Goal: Book appointment/travel/reservation

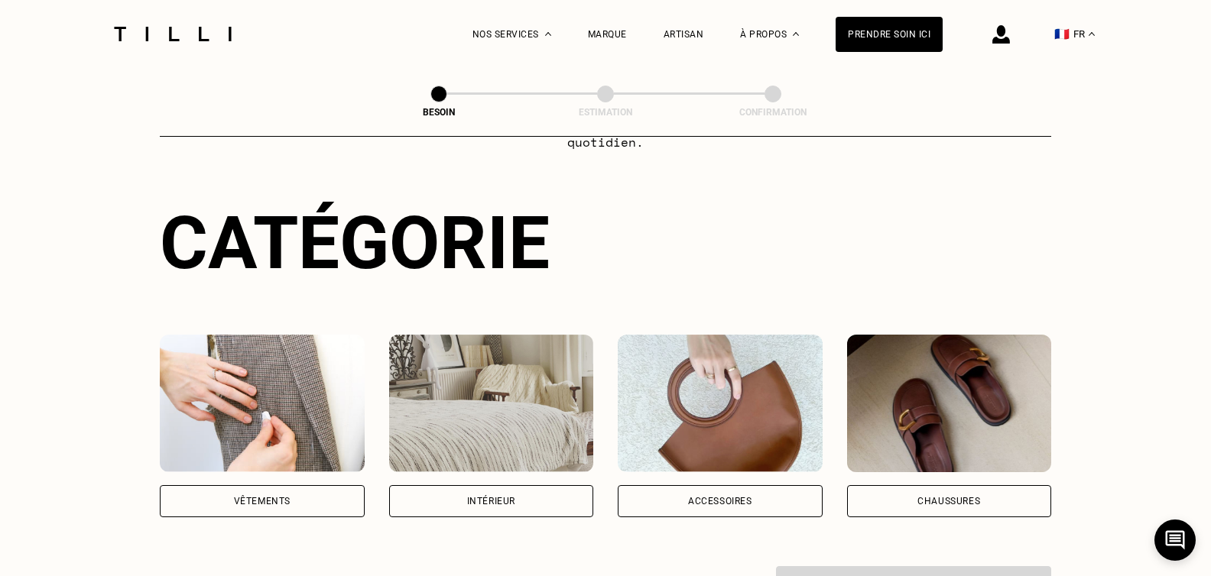
scroll to position [229, 0]
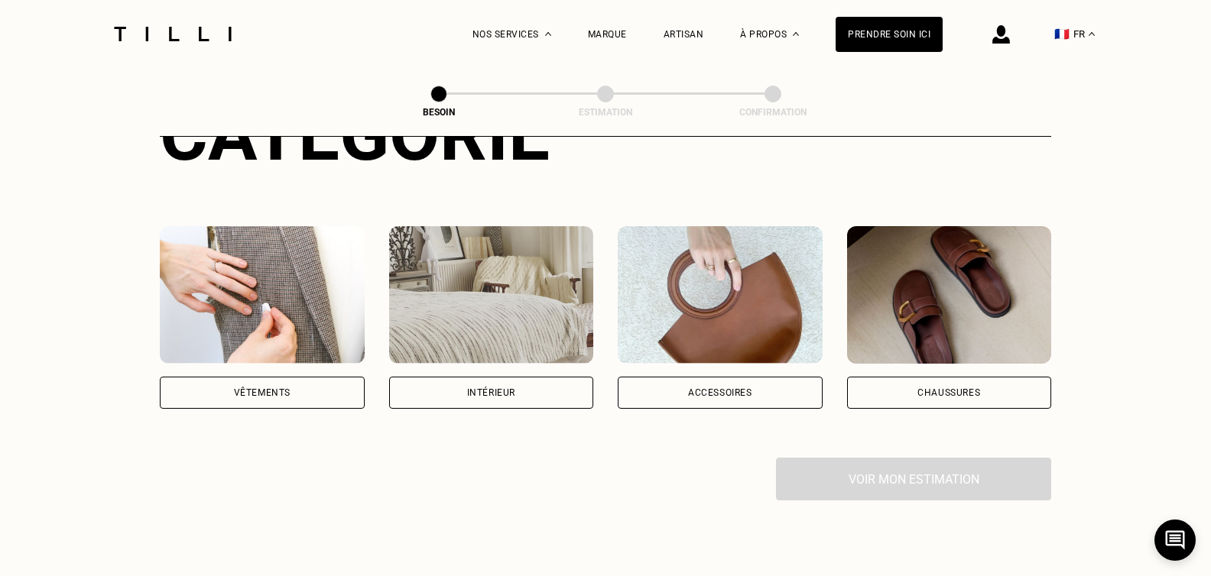
click at [261, 383] on div "Vêtements" at bounding box center [262, 393] width 205 height 32
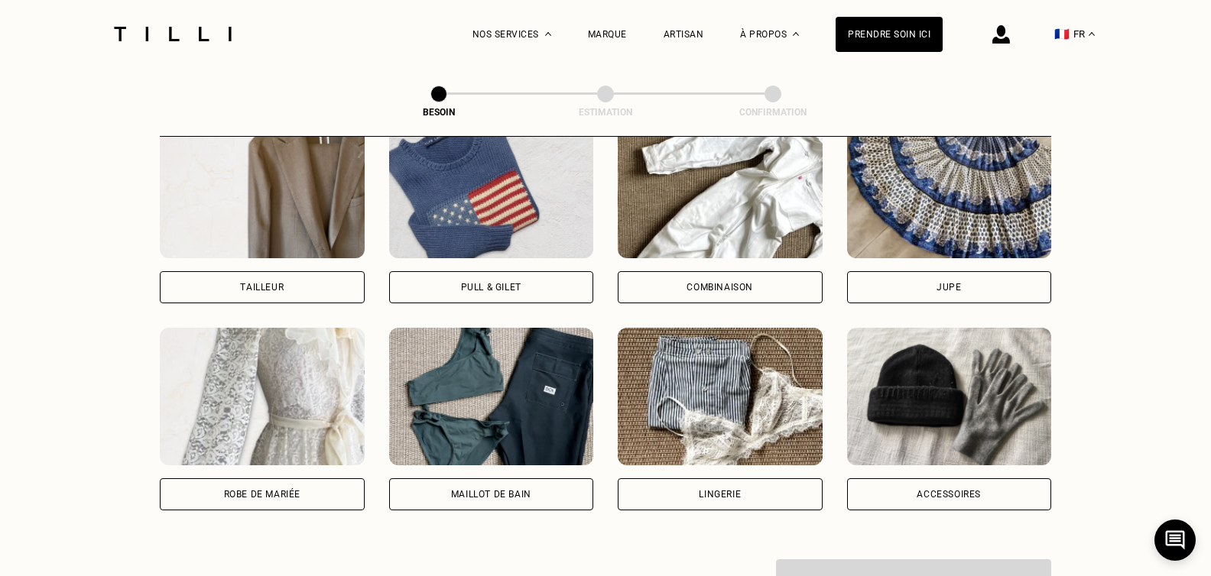
scroll to position [958, 0]
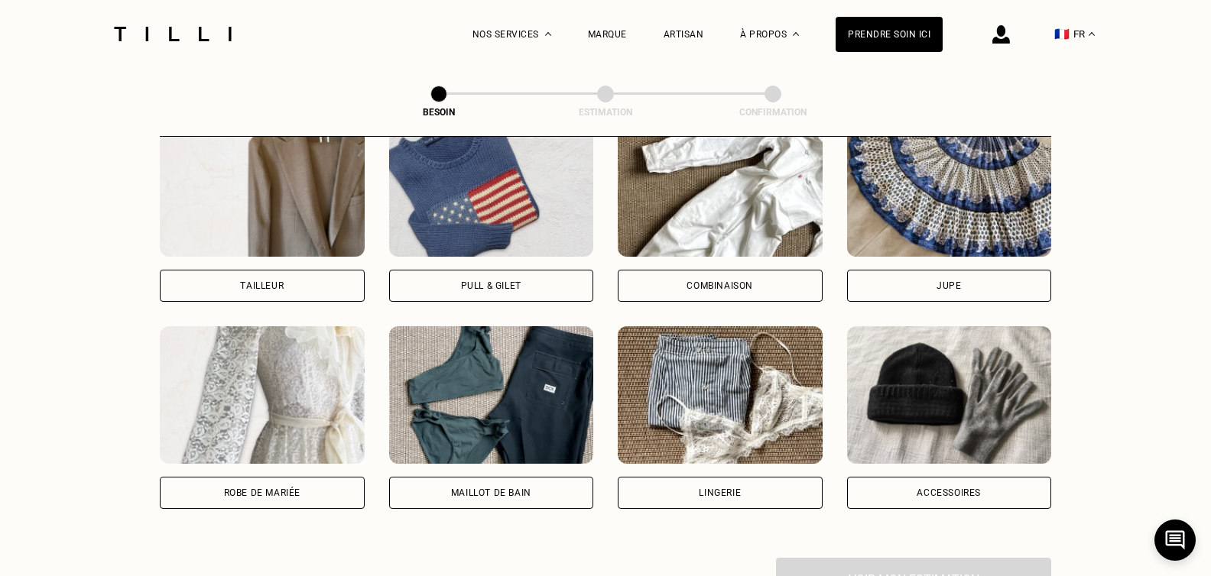
click at [491, 270] on div "Pull & gilet" at bounding box center [491, 286] width 205 height 32
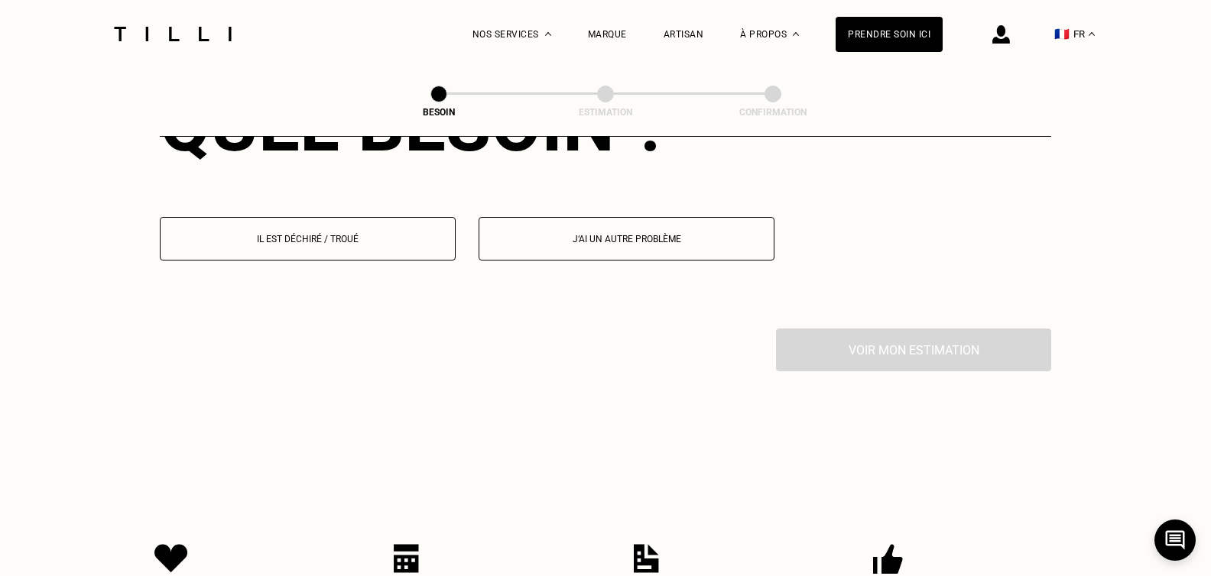
scroll to position [1484, 0]
click at [312, 234] on button "Il est déchiré / troué" at bounding box center [308, 238] width 296 height 44
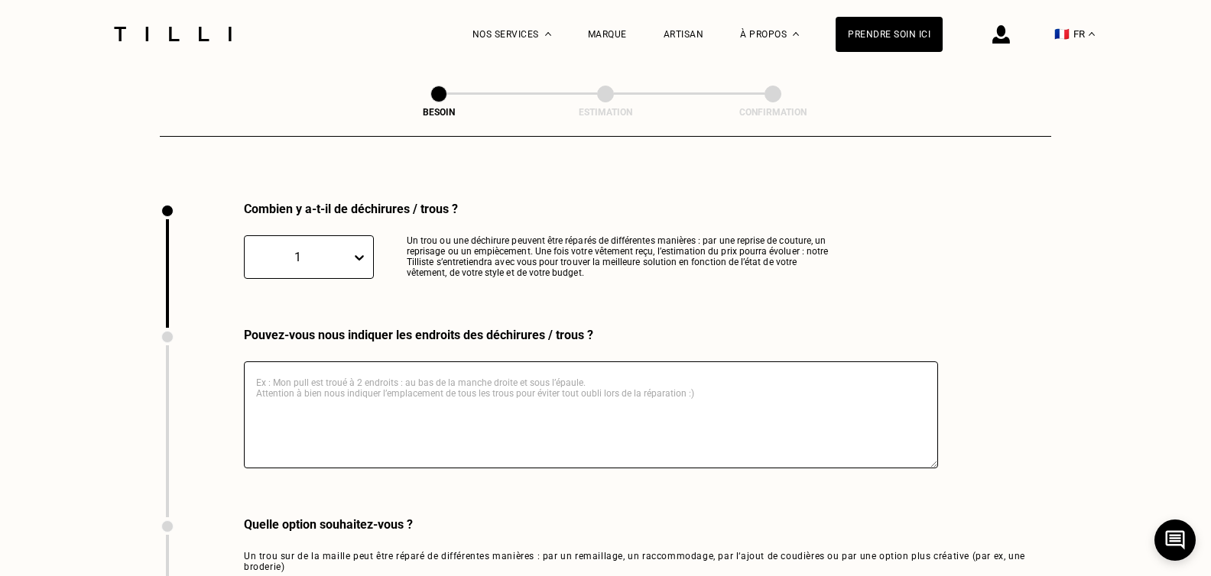
scroll to position [1629, 0]
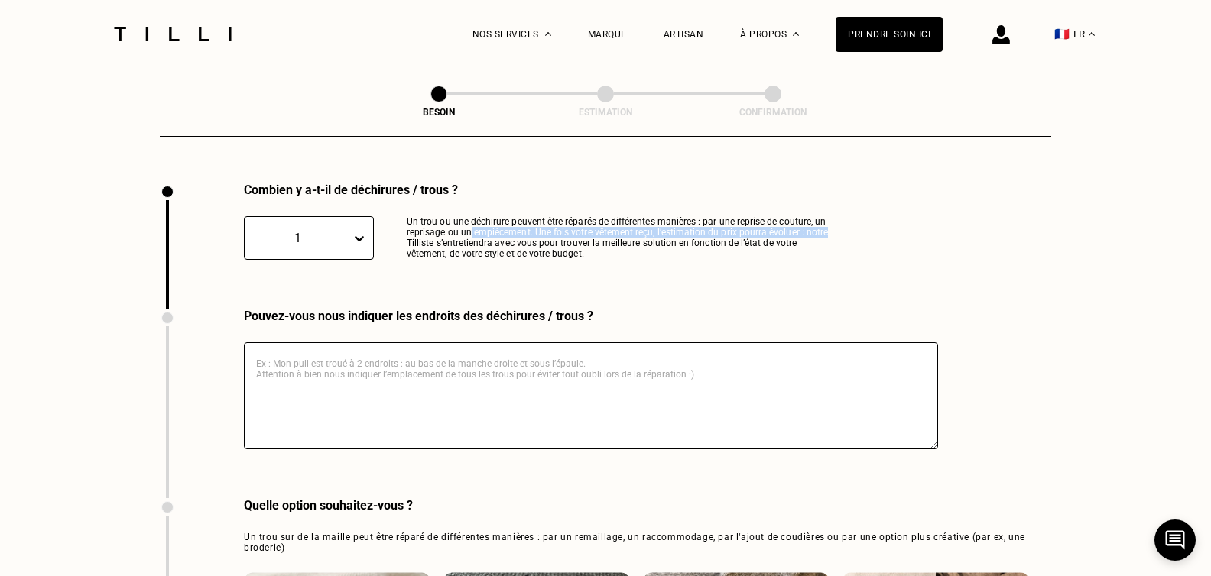
drag, startPoint x: 469, startPoint y: 219, endPoint x: 868, endPoint y: 219, distance: 398.9
click at [868, 219] on div "Combien y a-t-il de déchirures / trous ? 1 Un trou ou une déchirure peuvent êtr…" at bounding box center [605, 246] width 891 height 126
click at [587, 219] on p "Un trou ou une déchirure peuvent être réparés de différentes manières : par une…" at bounding box center [623, 238] width 432 height 44
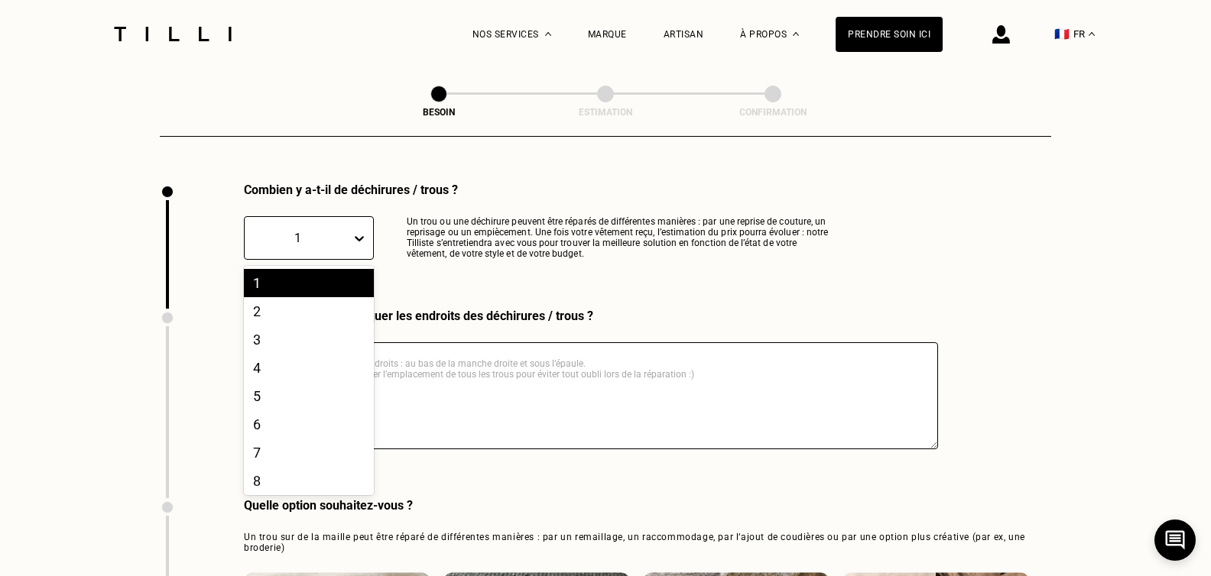
click at [367, 229] on div at bounding box center [362, 239] width 21 height 28
click at [268, 302] on div "2" at bounding box center [309, 311] width 130 height 28
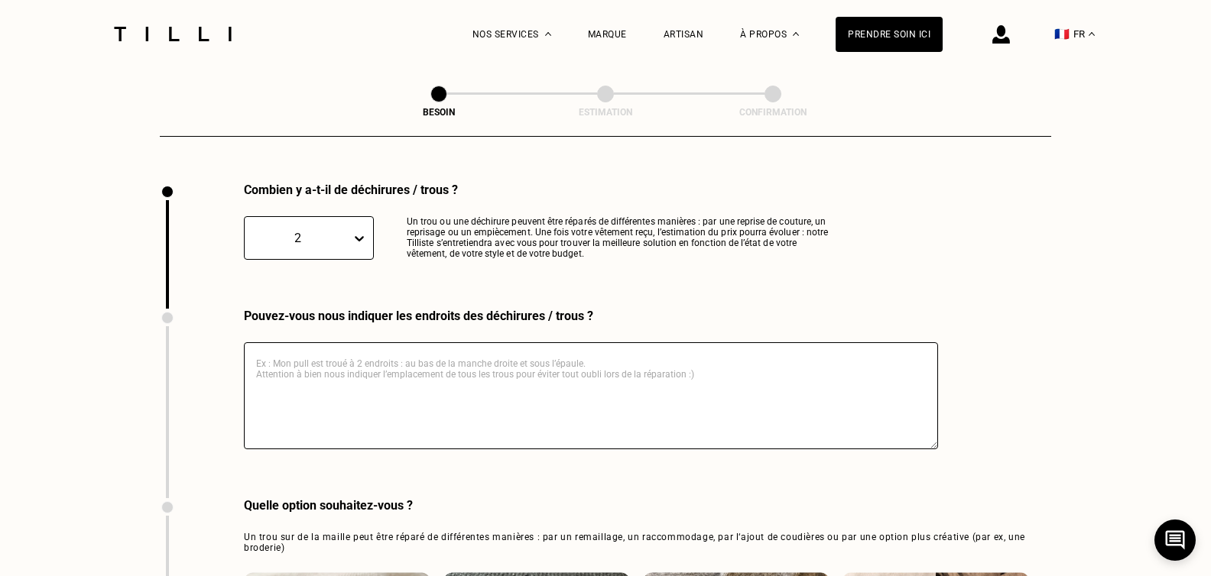
click at [326, 351] on textarea at bounding box center [591, 395] width 694 height 107
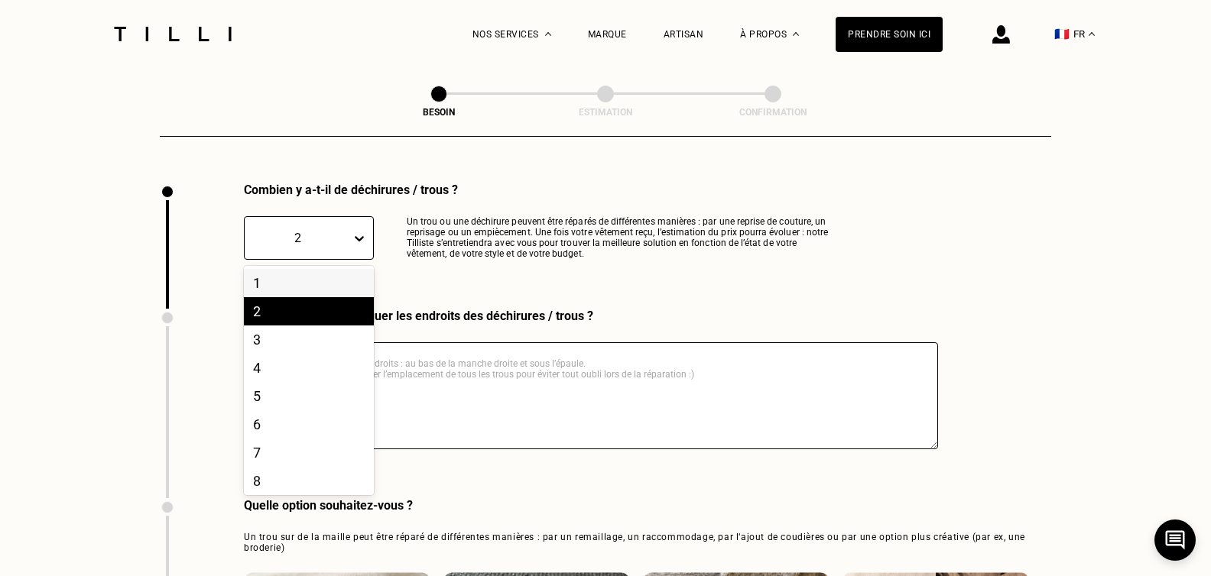
click at [322, 229] on div "2" at bounding box center [298, 238] width 106 height 18
click at [280, 281] on div "1" at bounding box center [309, 283] width 130 height 28
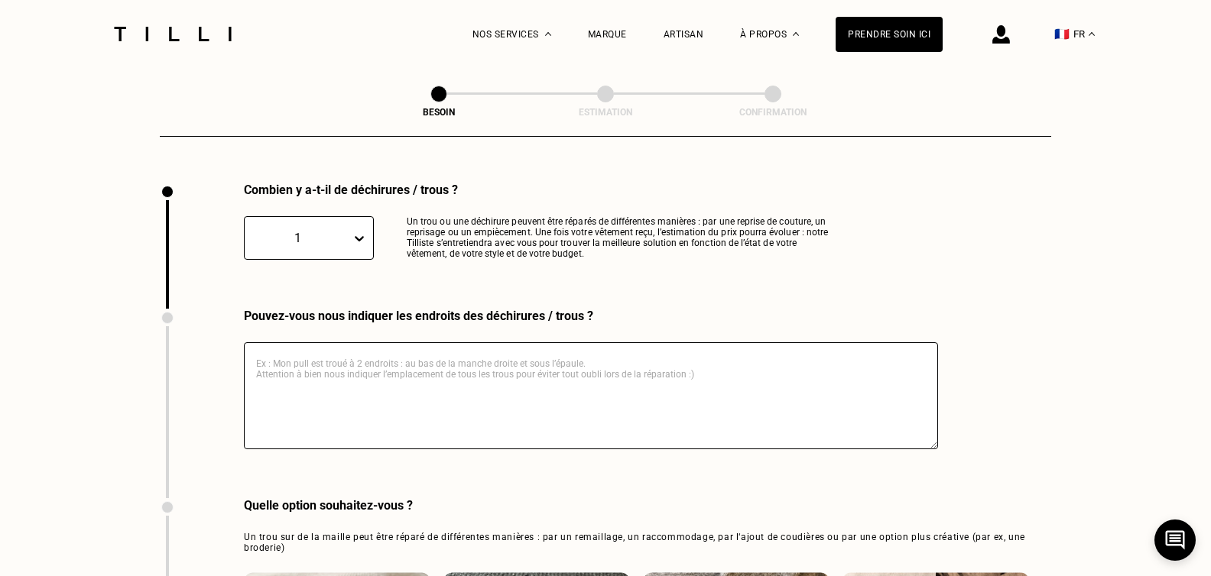
drag, startPoint x: 420, startPoint y: 375, endPoint x: 333, endPoint y: 359, distance: 87.8
click at [420, 376] on textarea at bounding box center [591, 395] width 694 height 107
click at [459, 355] on textarea "Il y a un trou au coude, il faudr" at bounding box center [591, 395] width 694 height 107
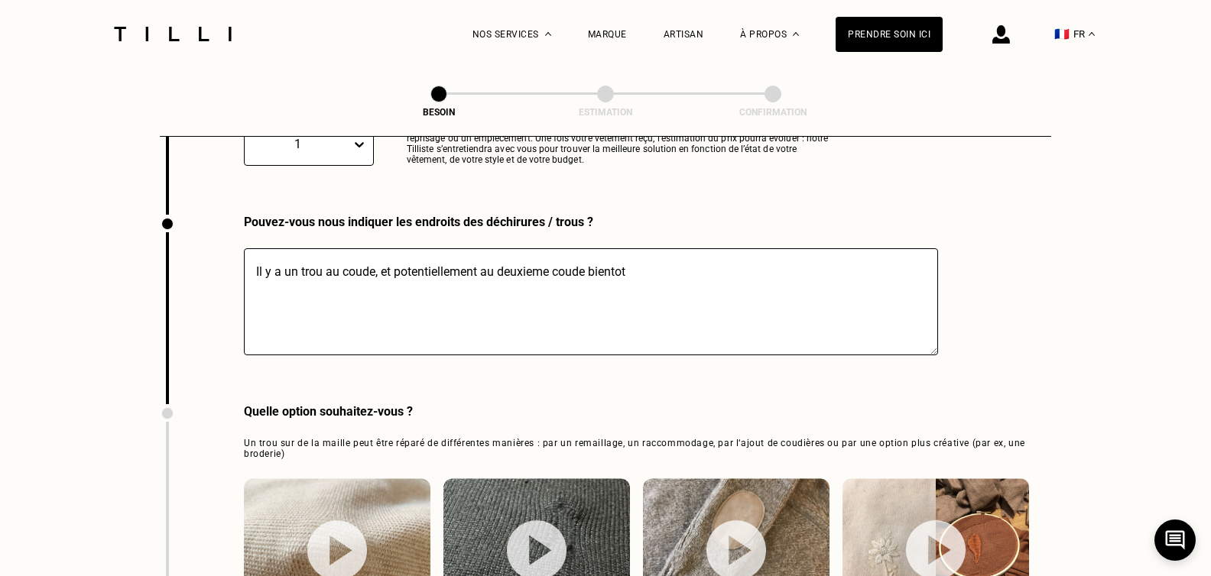
scroll to position [1934, 0]
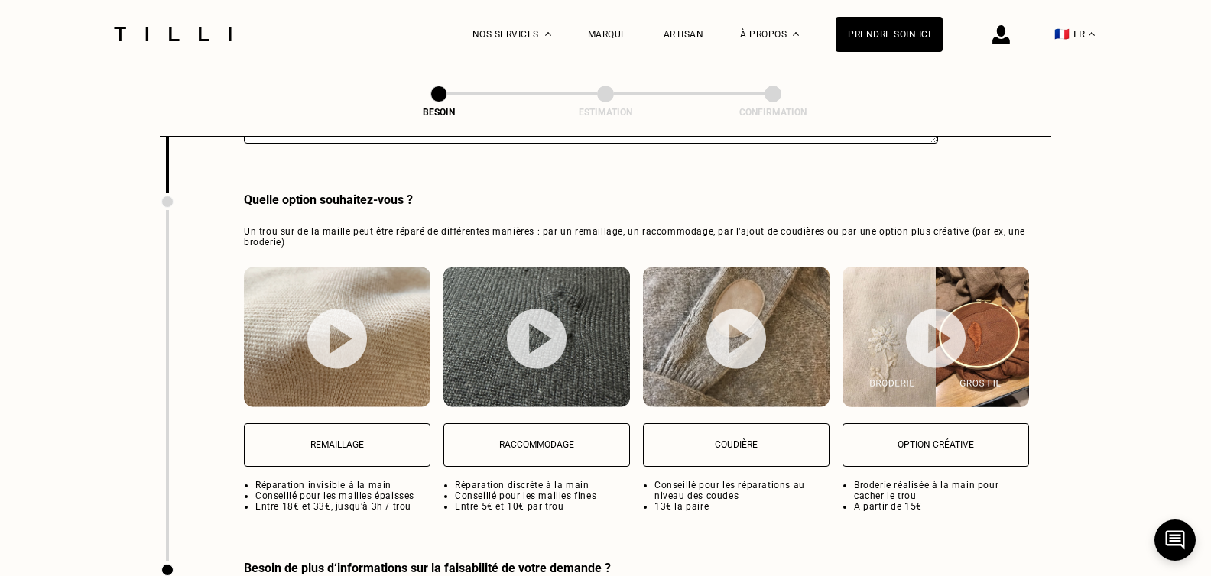
type textarea "Il y a un trou au coude, et potentiellement au deuxieme coude bientot"
click at [726, 440] on button "Coudière" at bounding box center [736, 445] width 186 height 44
select select "FR"
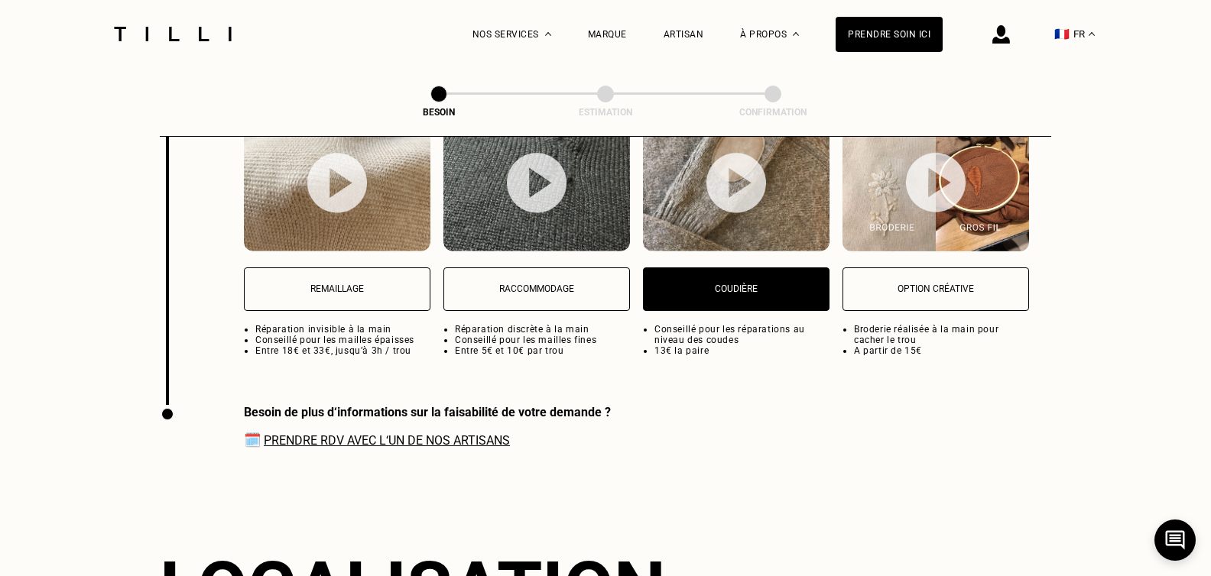
scroll to position [2084, 0]
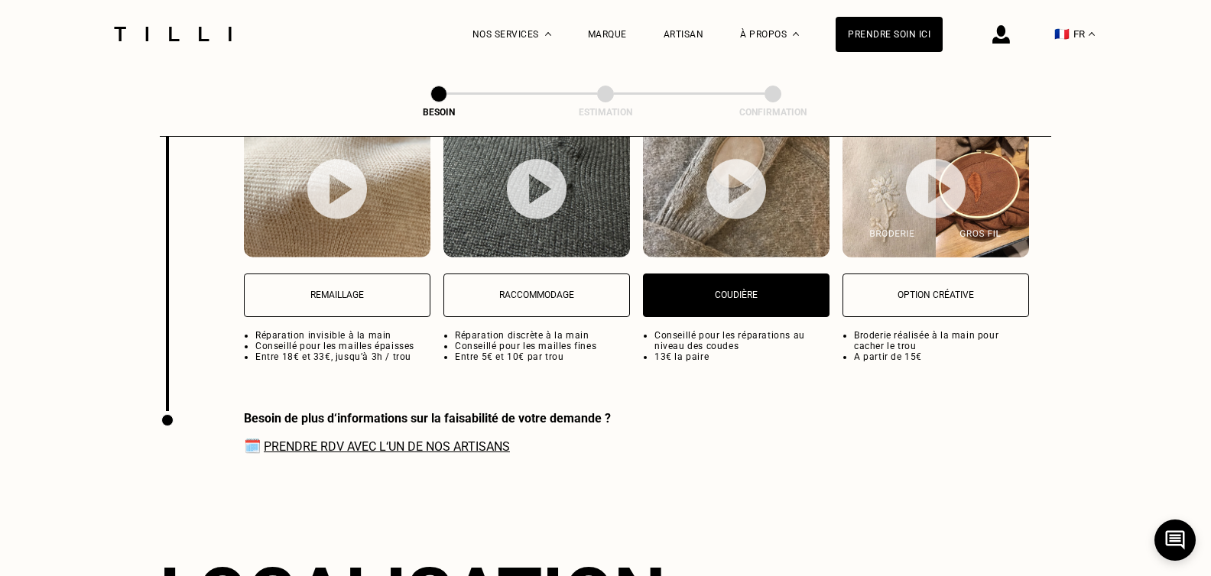
click at [393, 439] on link "Prendre RDV avec l‘un de nos artisans" at bounding box center [387, 446] width 246 height 15
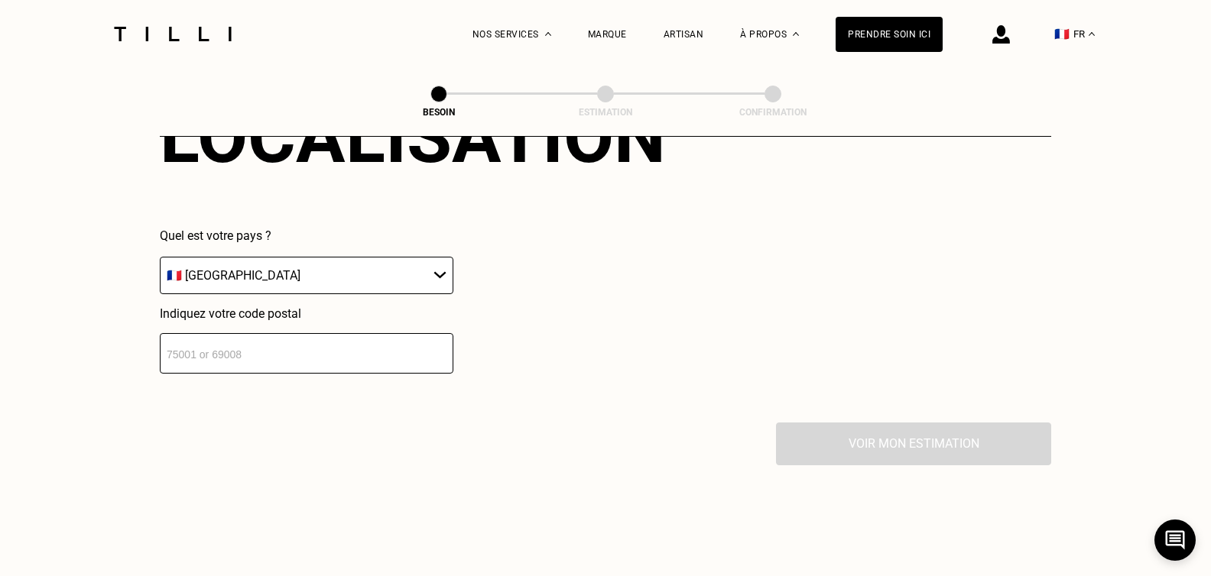
scroll to position [2543, 0]
click at [301, 360] on input "number" at bounding box center [306, 352] width 293 height 41
type input "92200"
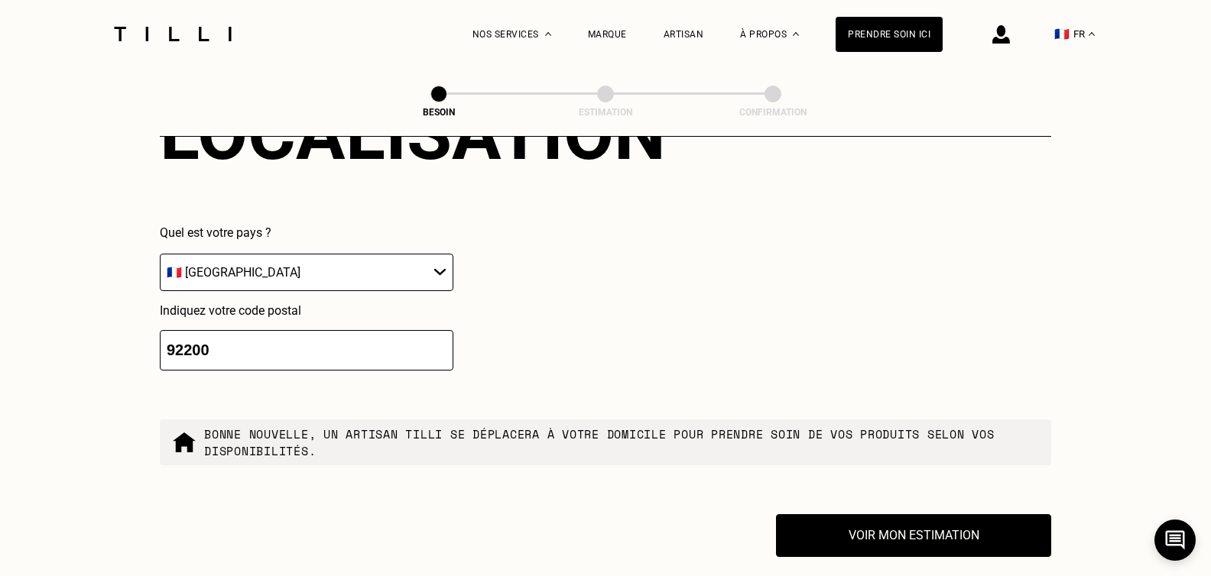
scroll to position [2602, 0]
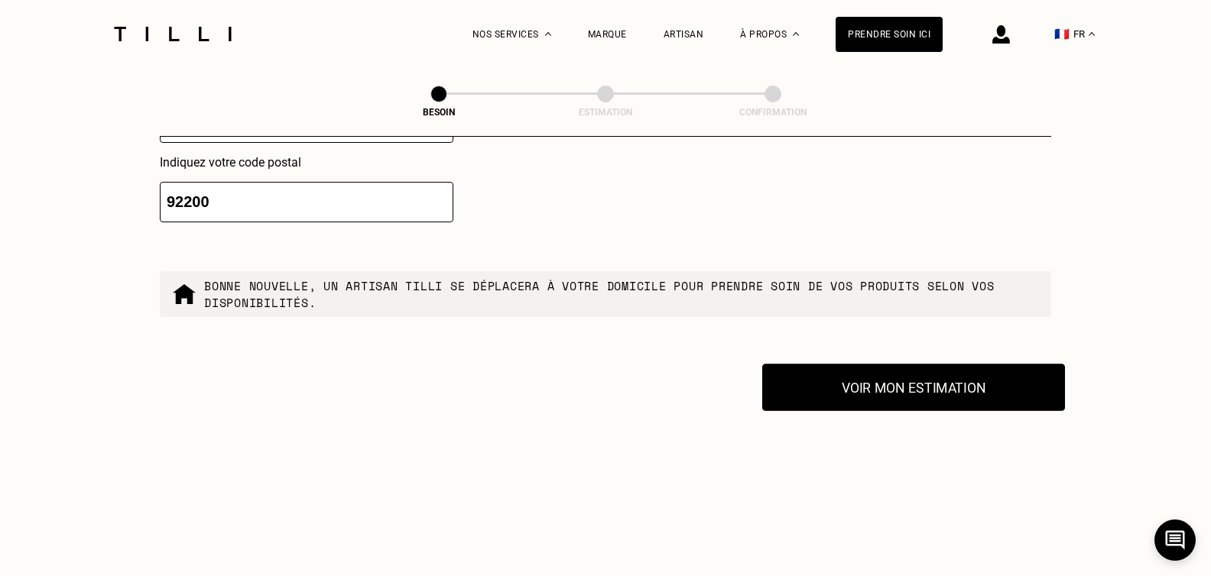
click at [932, 365] on button "Voir mon estimation" at bounding box center [913, 387] width 303 height 47
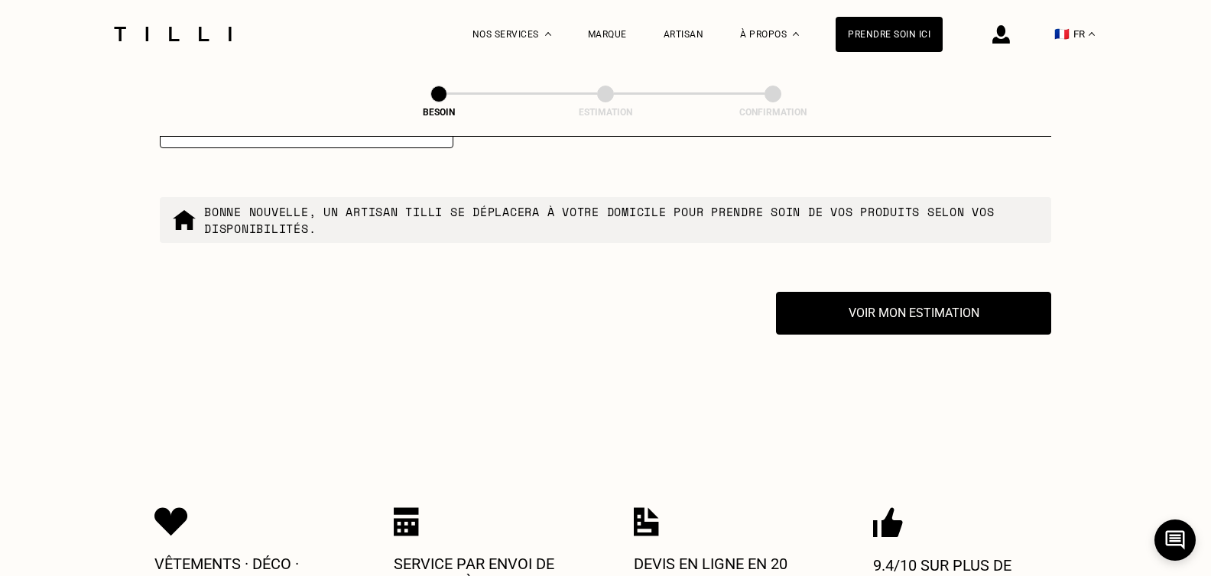
scroll to position [2678, 0]
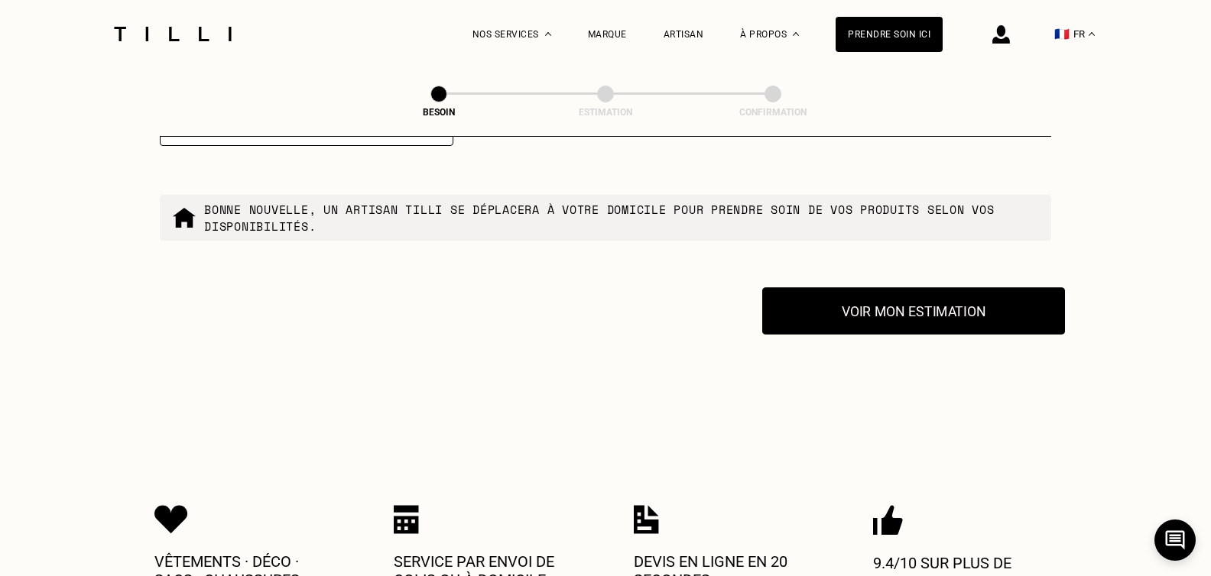
click at [932, 297] on button "Voir mon estimation" at bounding box center [913, 310] width 303 height 47
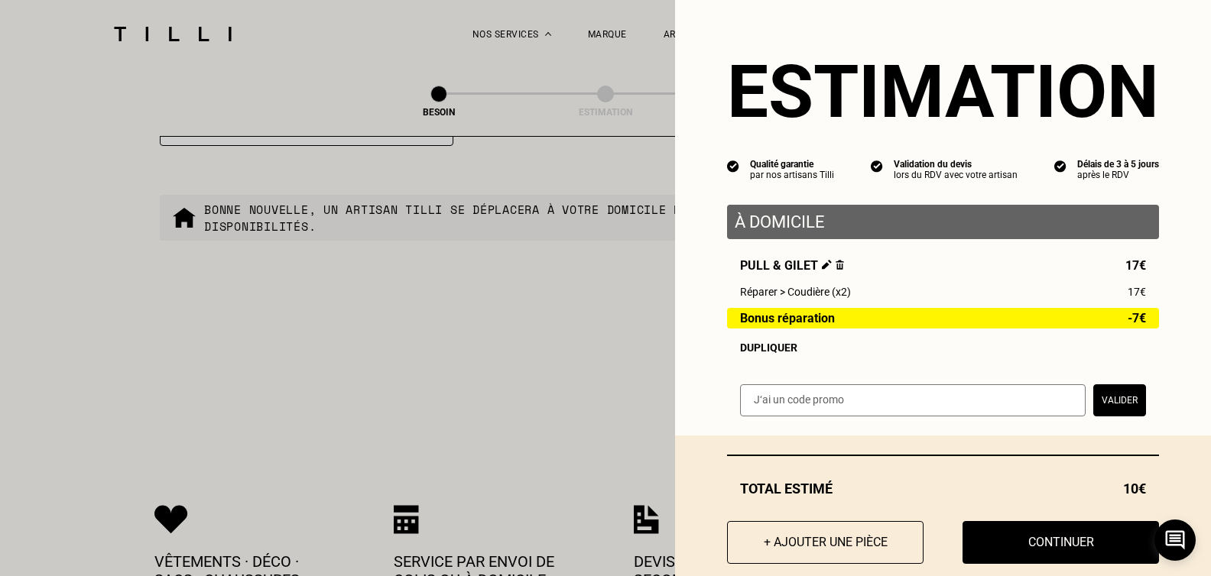
scroll to position [32, 0]
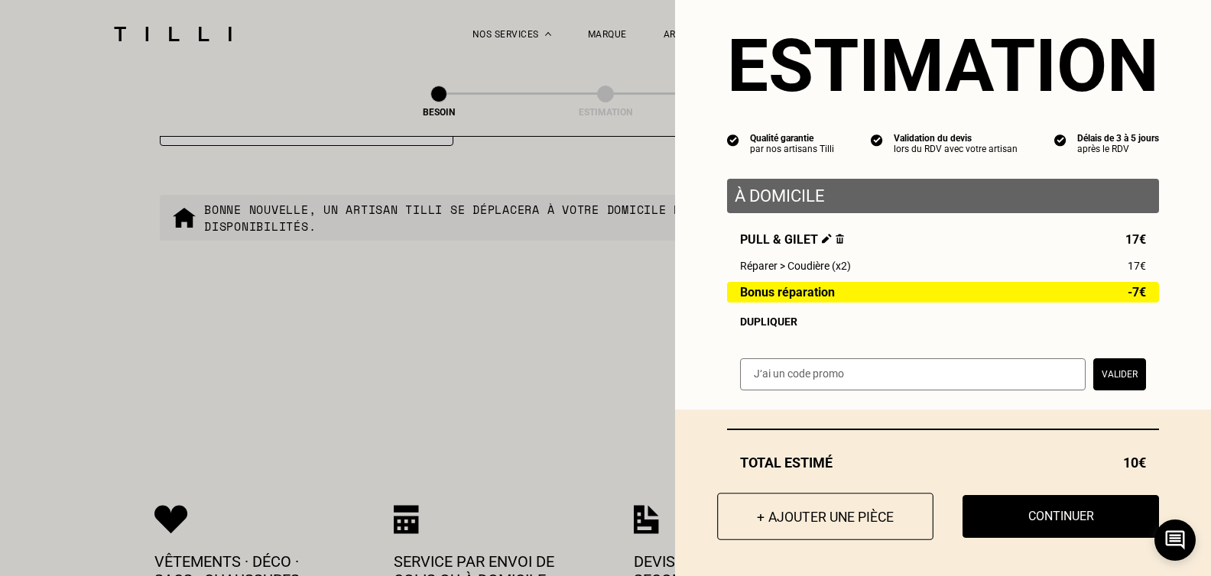
click at [830, 520] on button "+ Ajouter une pièce" at bounding box center [825, 516] width 216 height 47
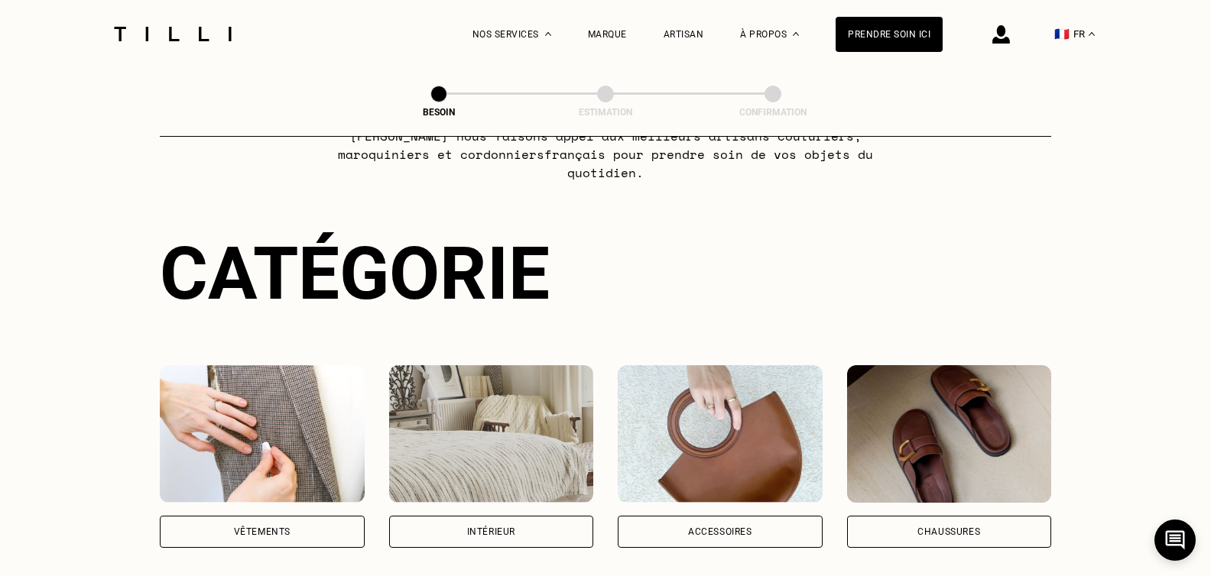
scroll to position [229, 0]
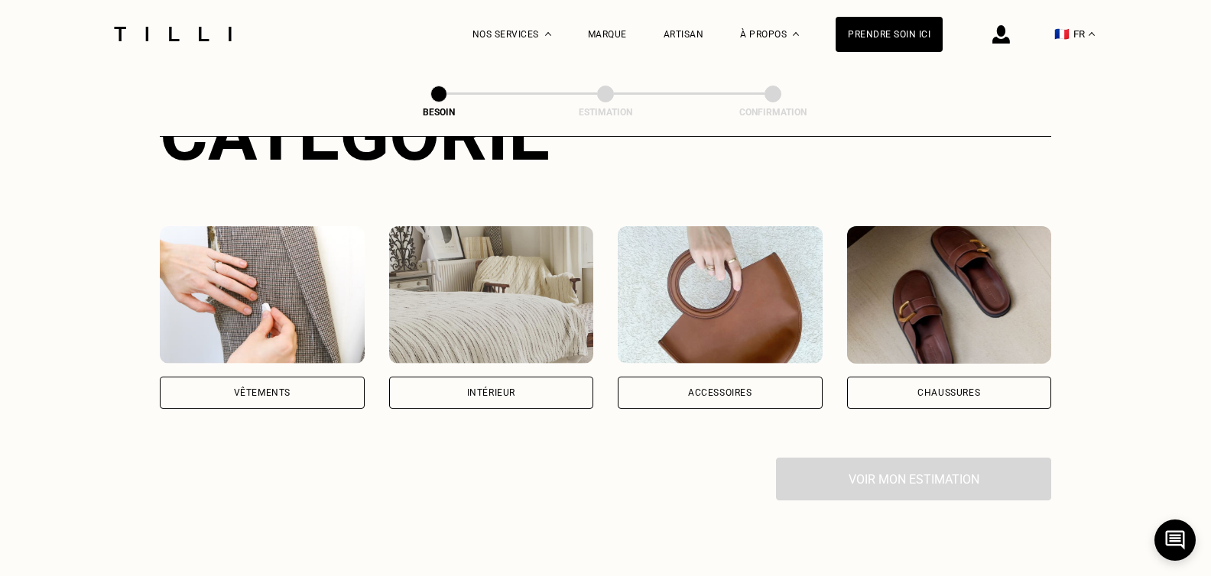
click at [268, 388] on div "Vêtements" at bounding box center [262, 392] width 57 height 9
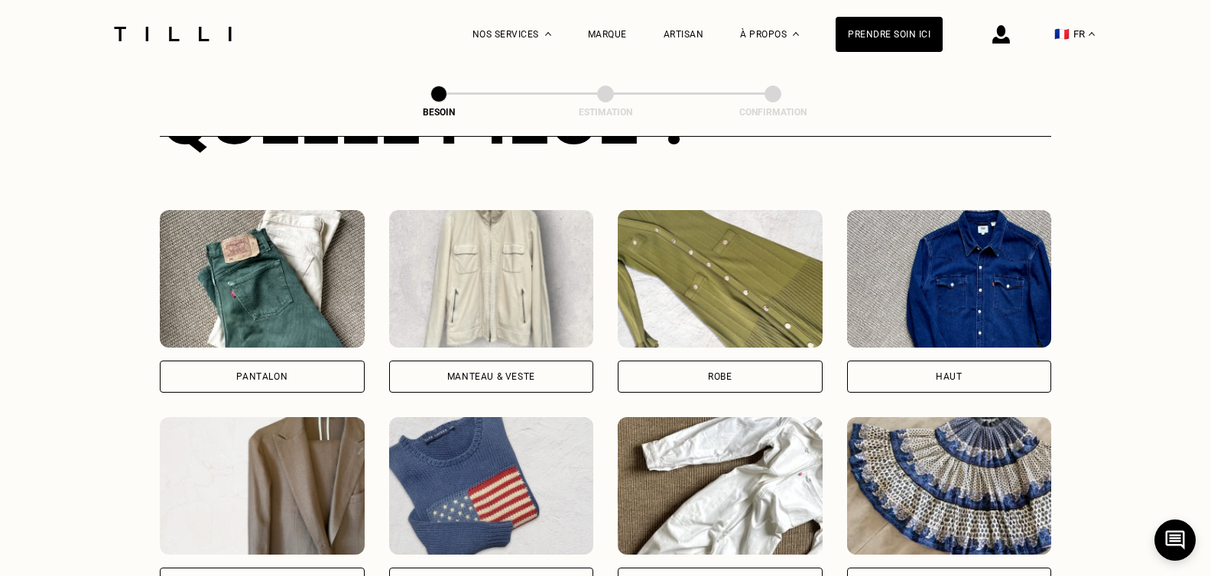
scroll to position [882, 0]
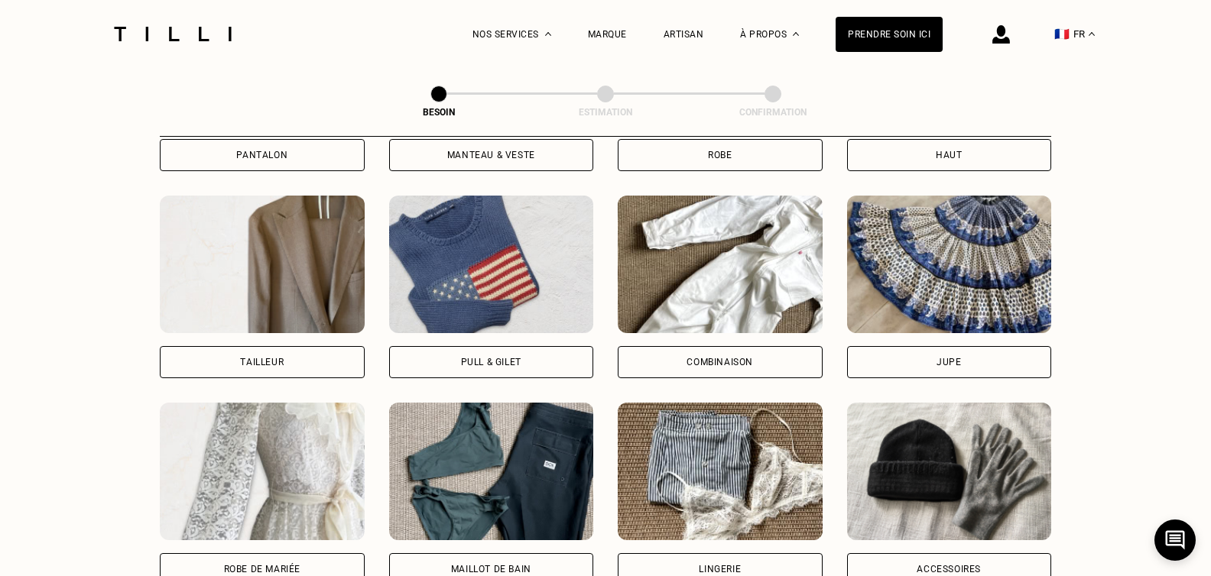
click at [471, 346] on div "Pull & gilet" at bounding box center [491, 362] width 205 height 32
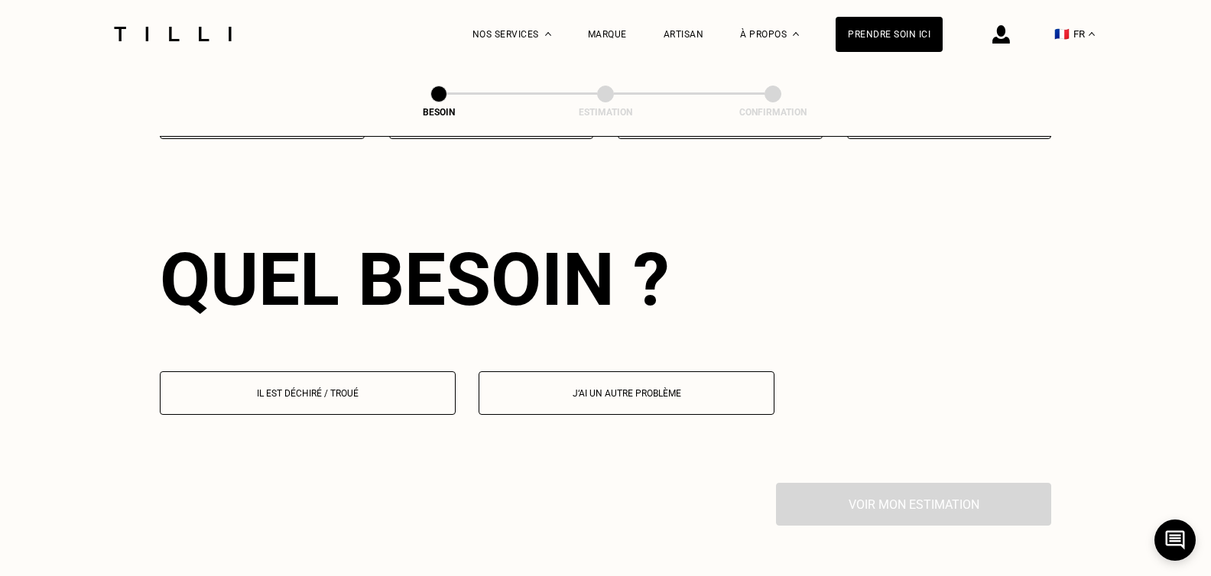
scroll to position [1331, 0]
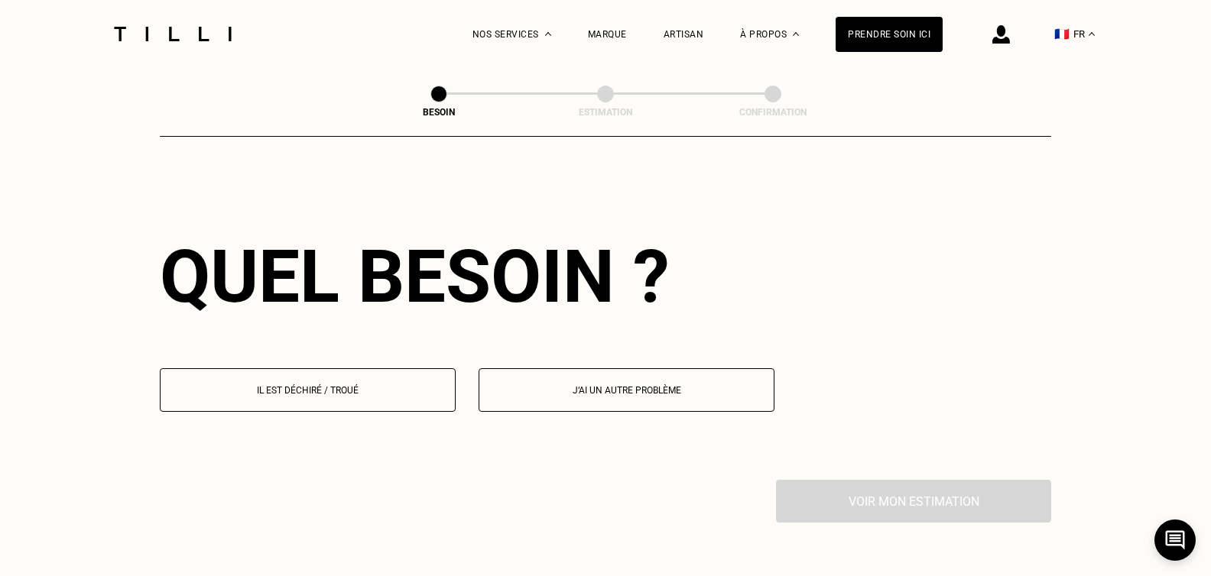
click at [342, 388] on button "Il est déchiré / troué" at bounding box center [308, 390] width 296 height 44
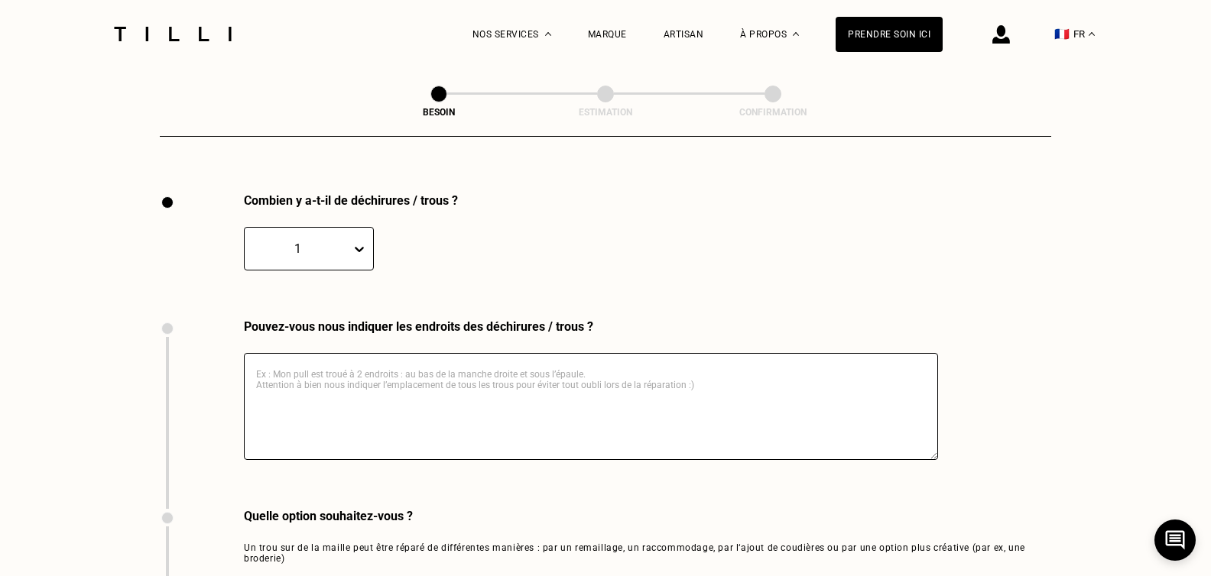
scroll to position [1629, 0]
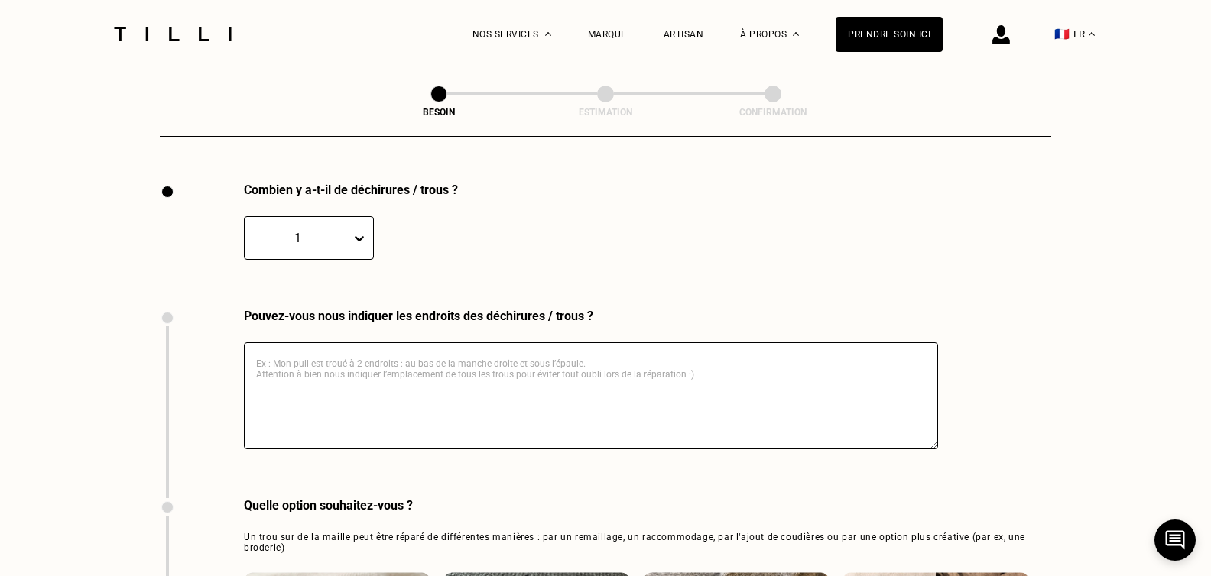
click at [337, 358] on textarea at bounding box center [591, 395] width 694 height 107
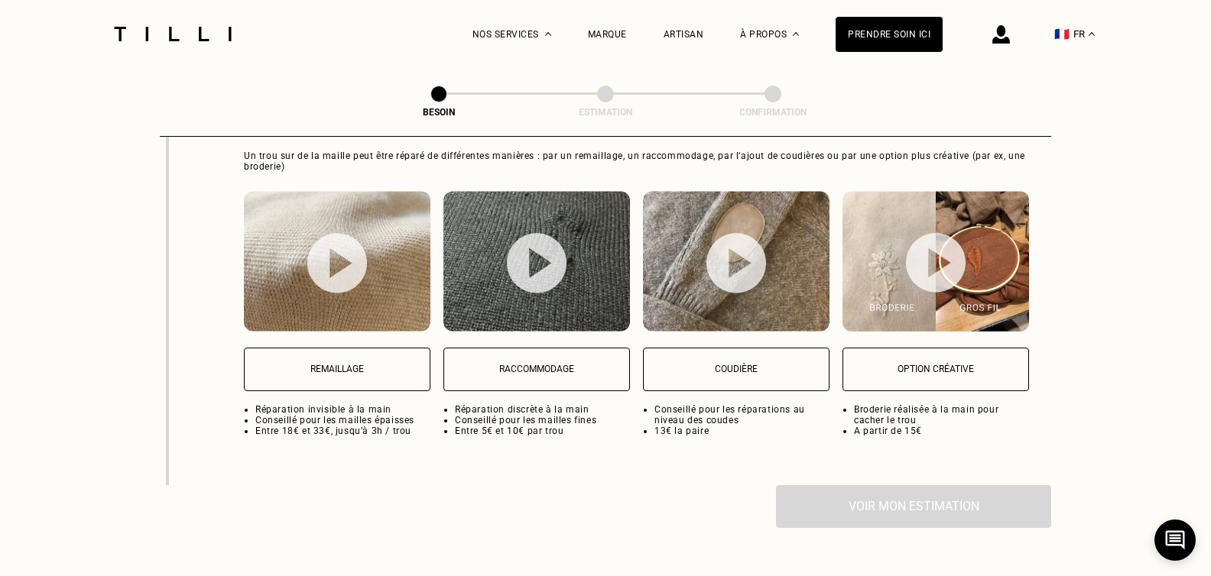
scroll to position [2011, 0]
type textarea "sur 1 coude"
click at [782, 363] on p "Coudière" at bounding box center [736, 368] width 170 height 11
select select "FR"
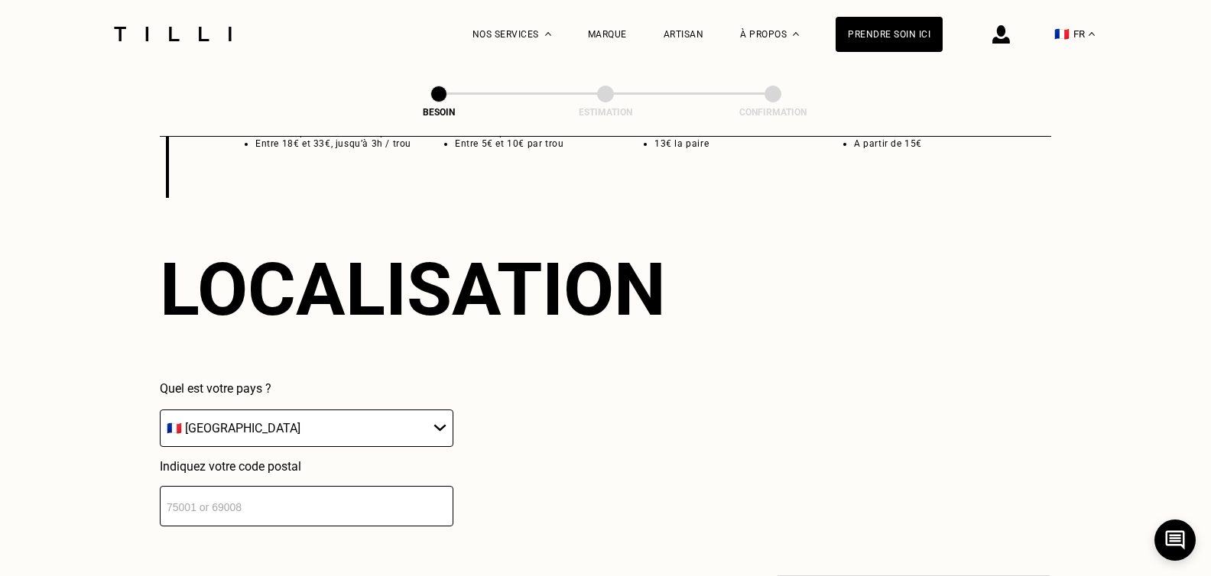
scroll to position [2313, 0]
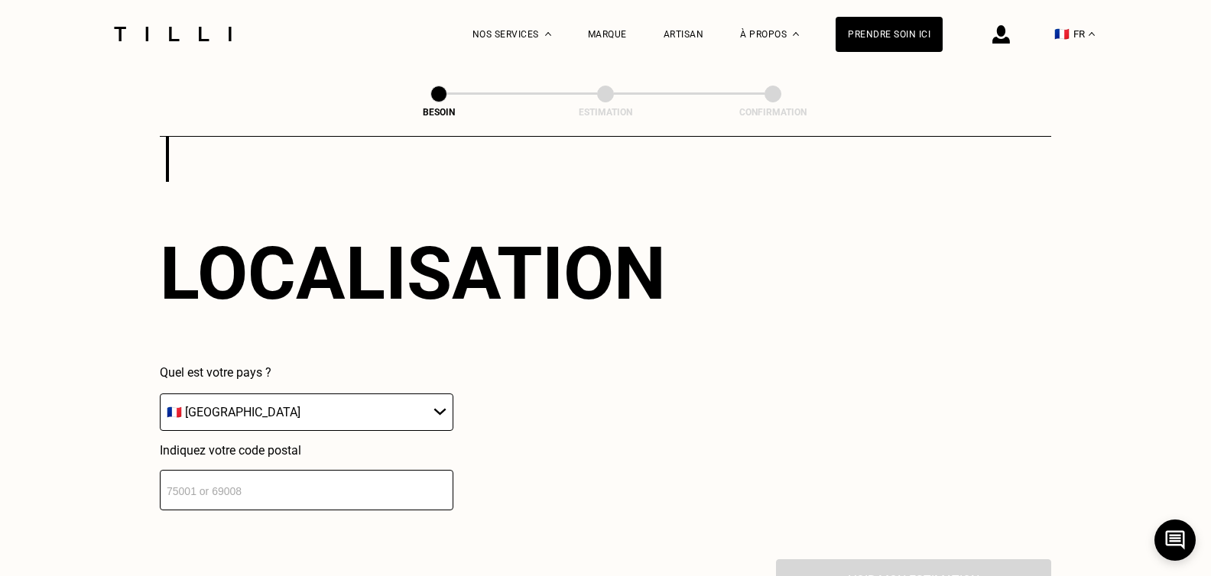
click at [253, 490] on input "number" at bounding box center [306, 490] width 293 height 41
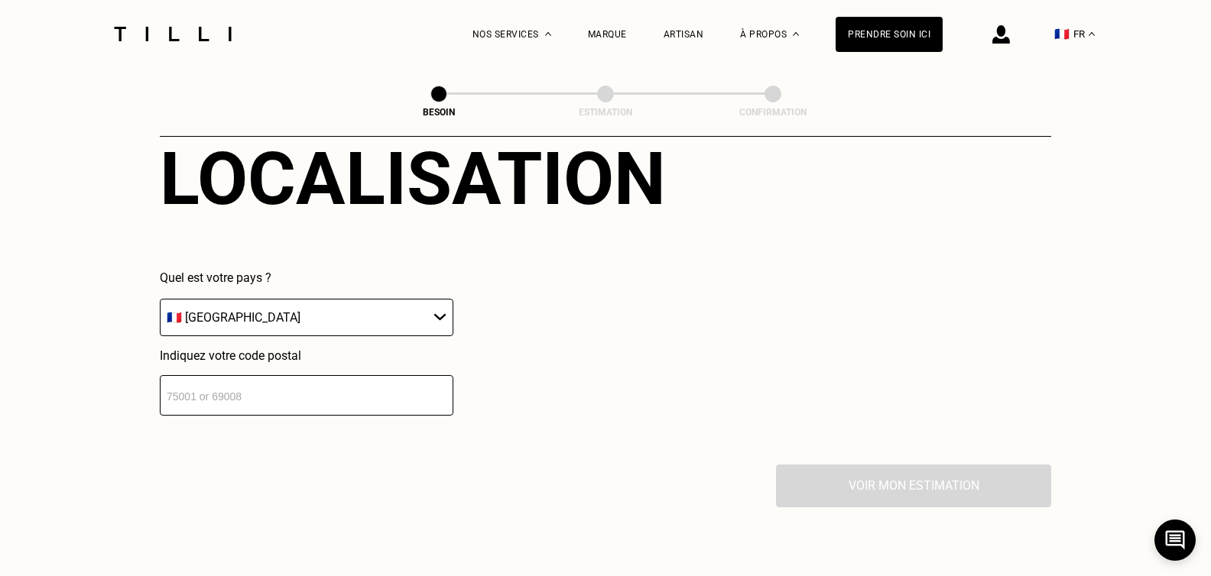
scroll to position [2543, 0]
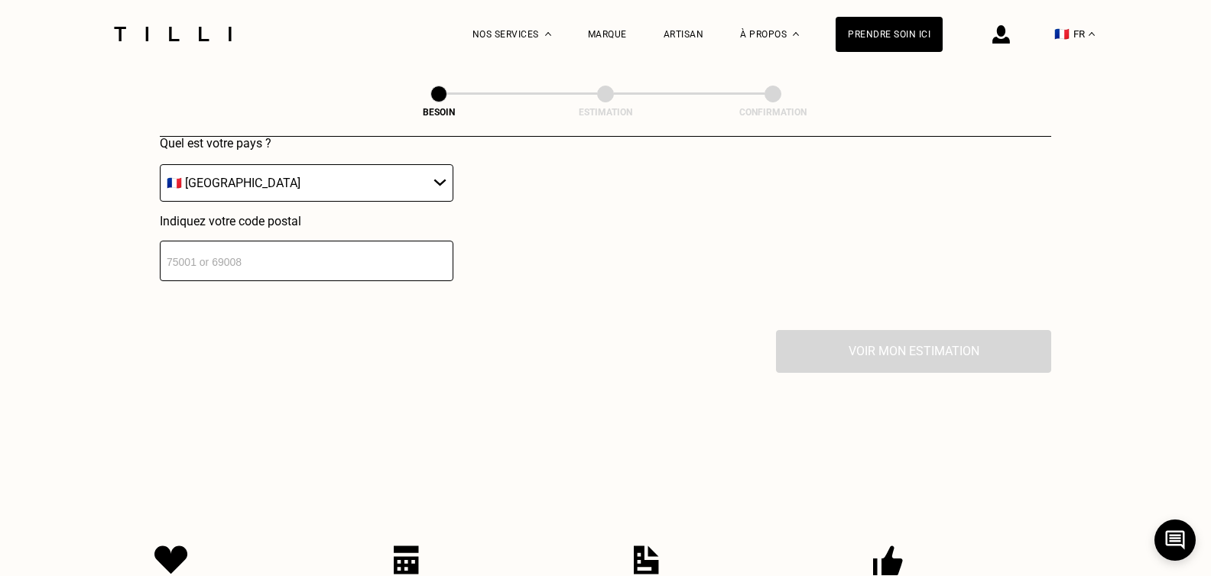
click at [228, 250] on input "number" at bounding box center [306, 261] width 293 height 41
type input "92200"
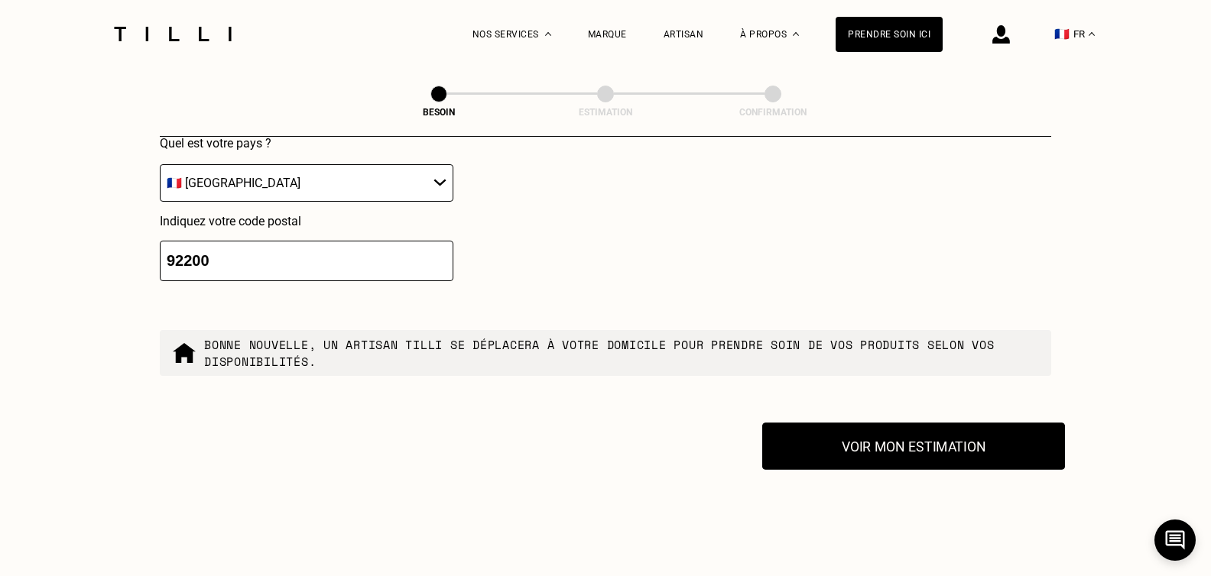
click at [899, 442] on button "Voir mon estimation" at bounding box center [913, 446] width 303 height 47
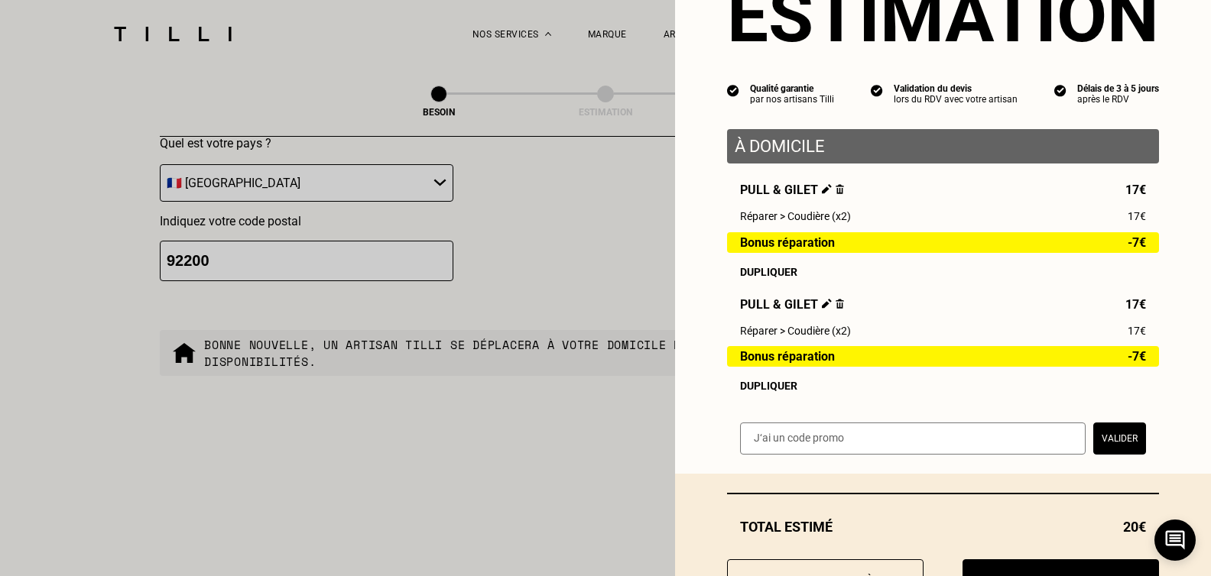
scroll to position [148, 0]
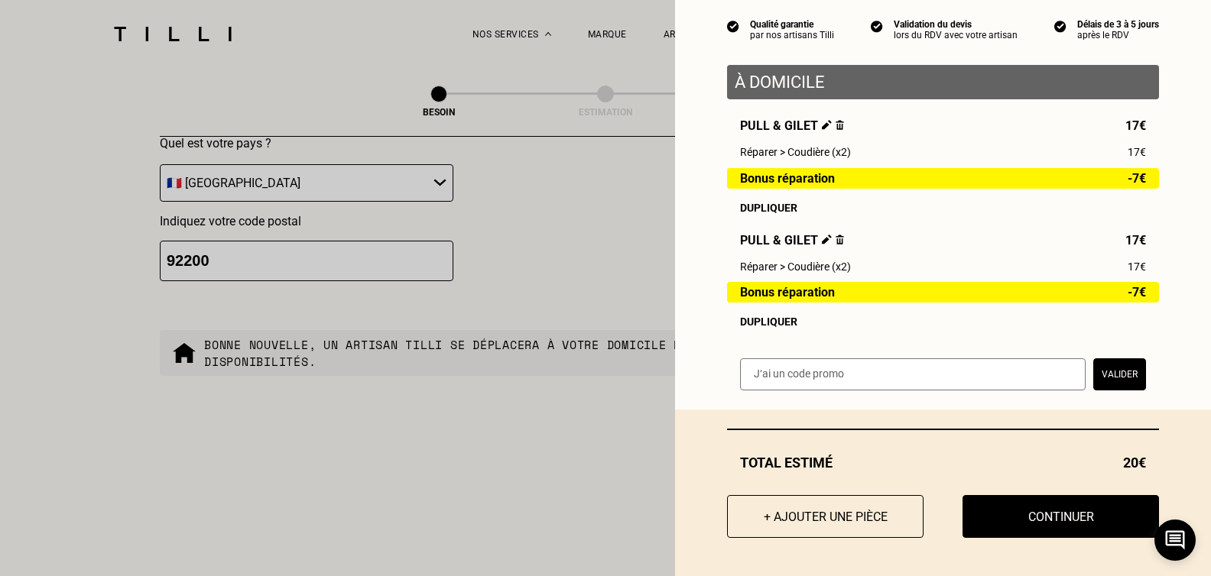
click at [756, 207] on div "Dupliquer" at bounding box center [943, 208] width 406 height 12
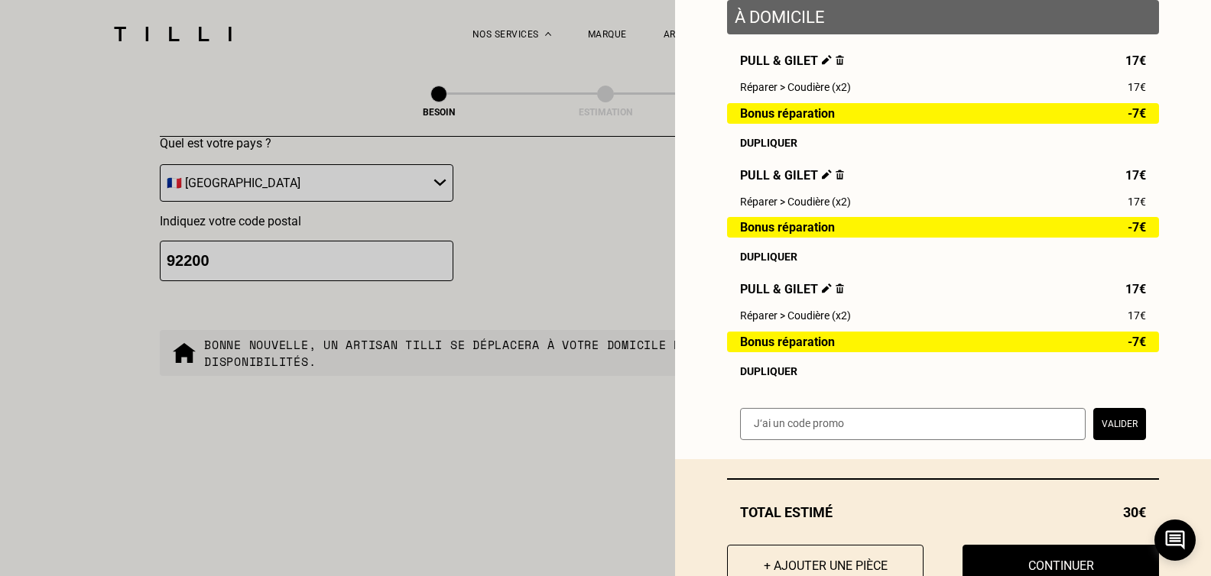
scroll to position [264, 0]
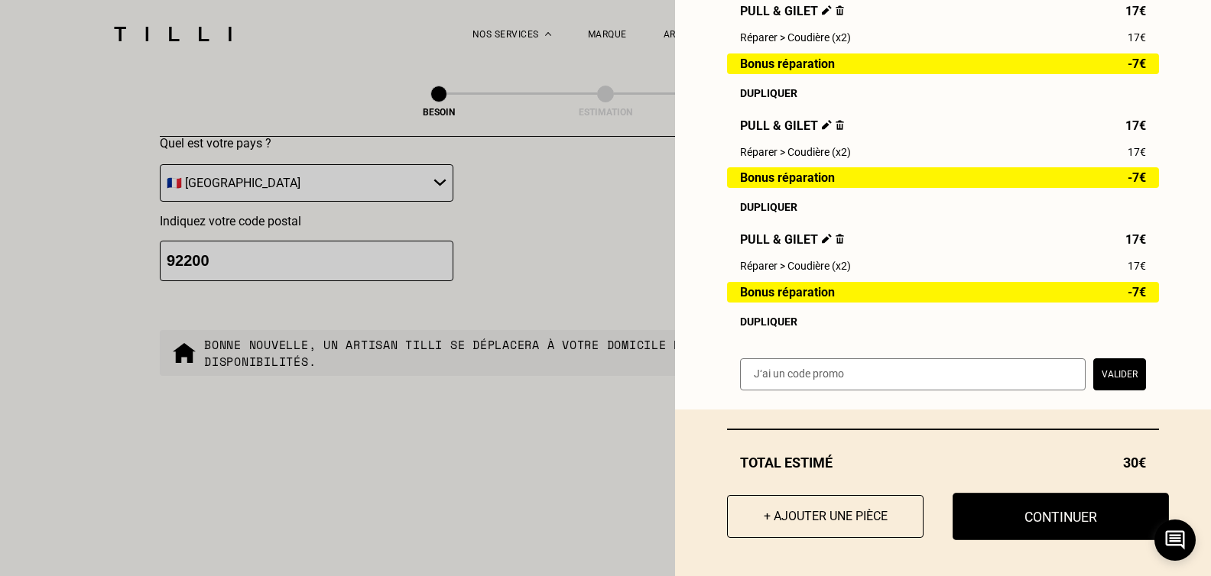
click at [1049, 517] on button "Continuer" at bounding box center [1060, 516] width 216 height 47
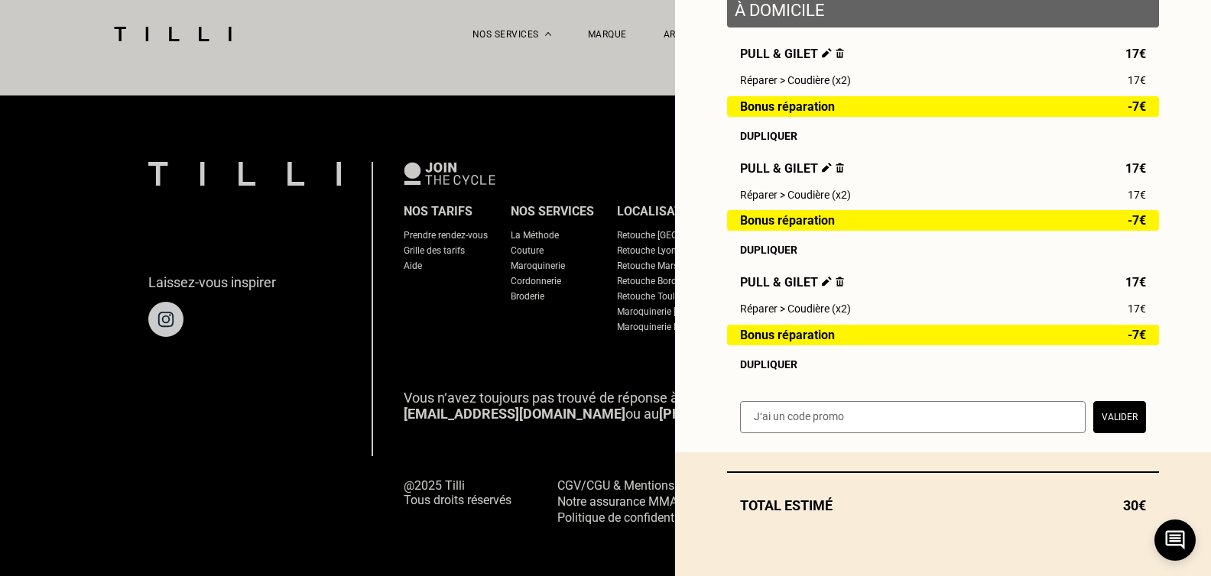
scroll to position [221, 0]
select select "FR"
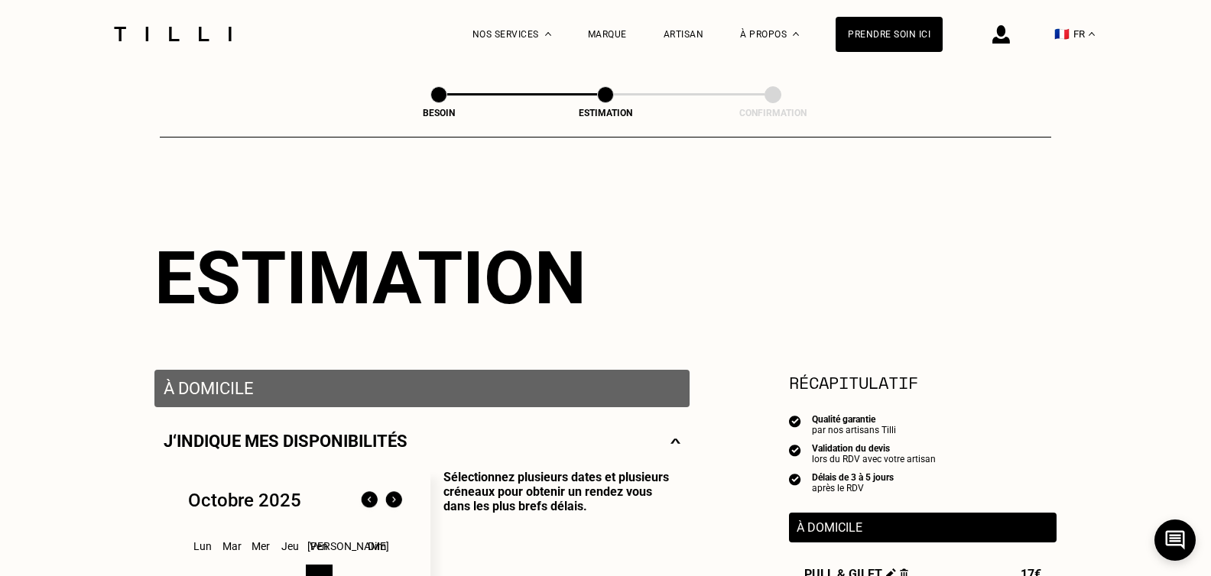
scroll to position [229, 0]
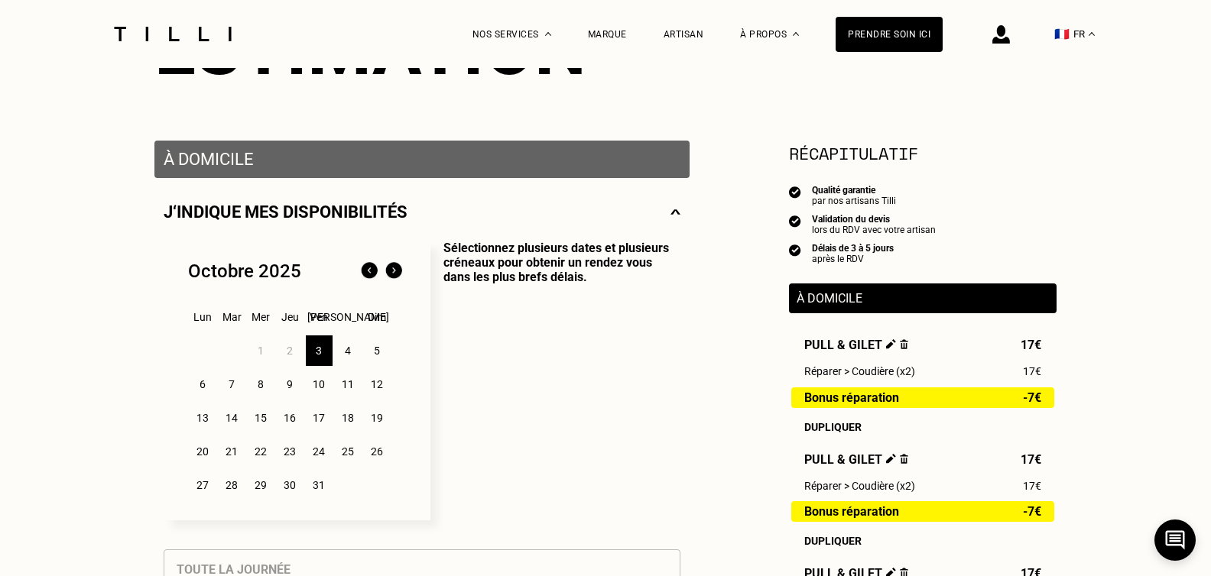
click at [349, 358] on div "4" at bounding box center [348, 351] width 27 height 31
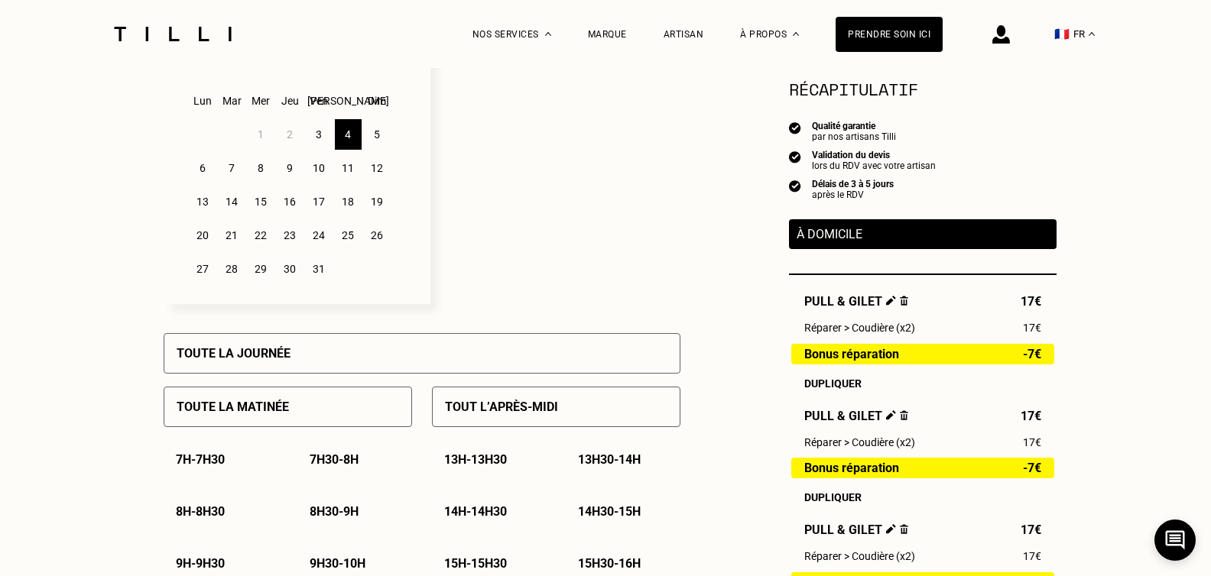
scroll to position [306, 0]
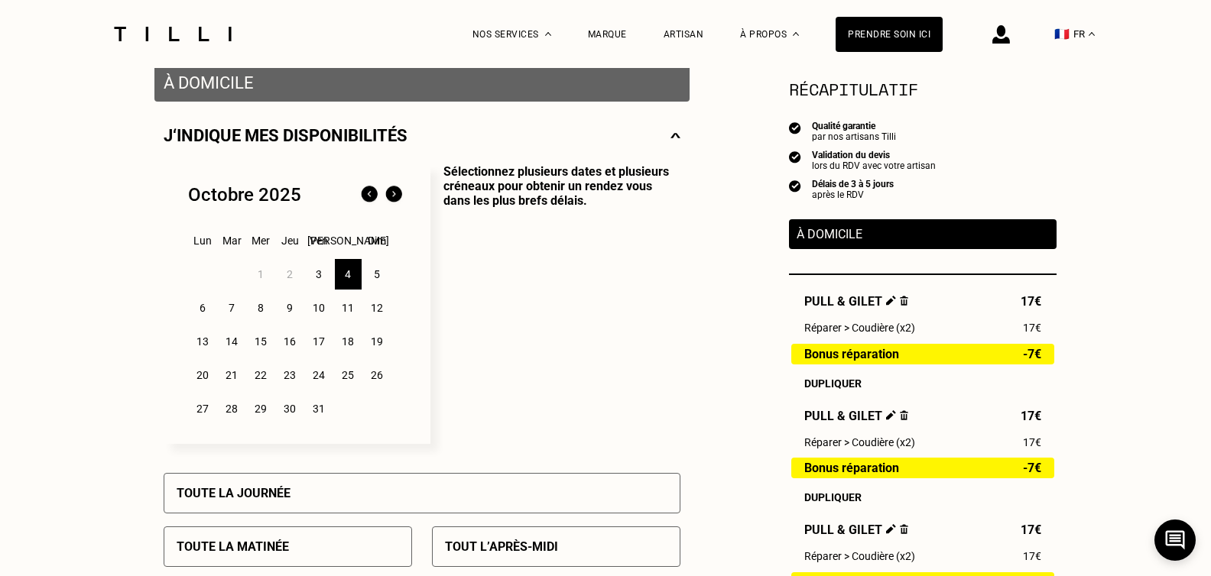
click at [351, 313] on div "11" at bounding box center [348, 308] width 27 height 31
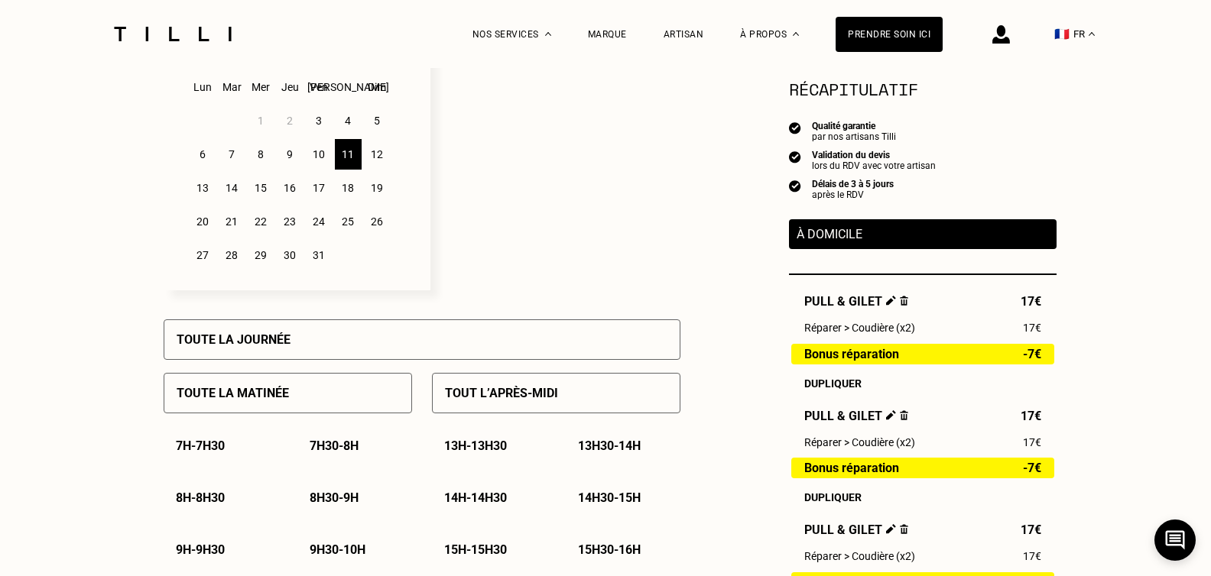
scroll to position [459, 0]
click at [232, 163] on div "7" at bounding box center [232, 155] width 27 height 31
click at [347, 157] on div "11" at bounding box center [348, 155] width 27 height 31
click at [375, 156] on div "12" at bounding box center [377, 155] width 27 height 31
click at [352, 160] on div "11" at bounding box center [348, 155] width 27 height 31
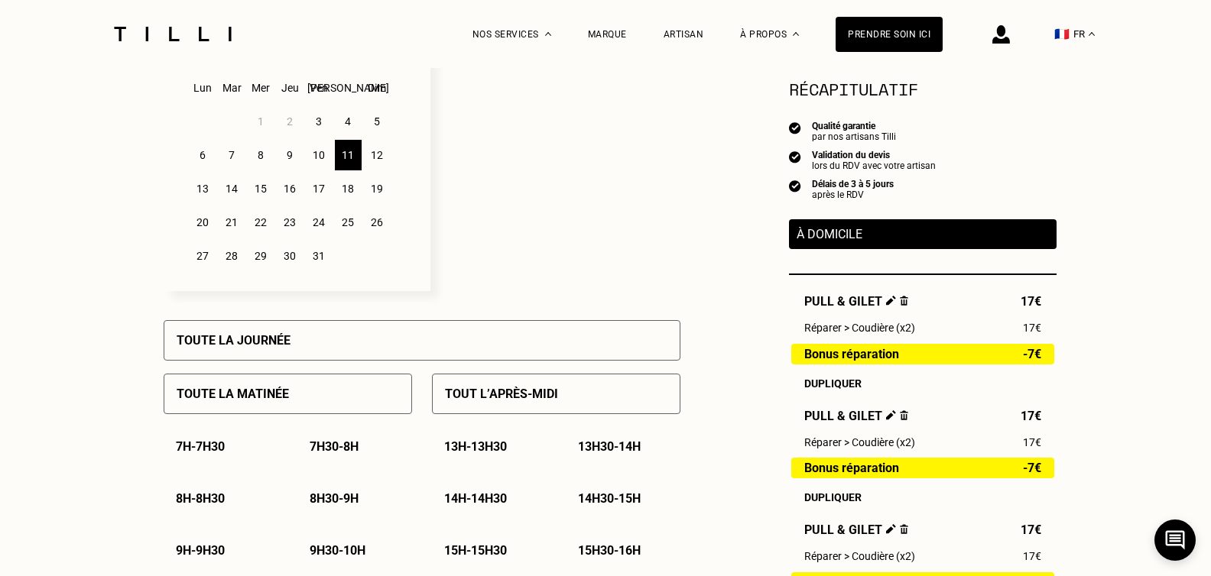
click at [352, 123] on div "4" at bounding box center [348, 121] width 27 height 31
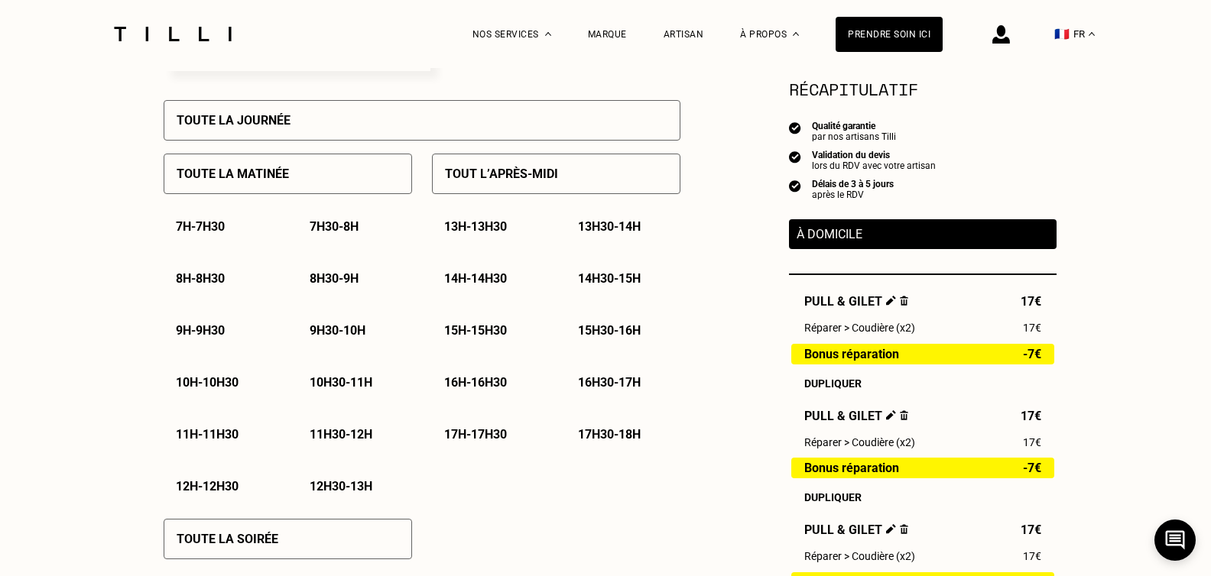
scroll to position [688, 0]
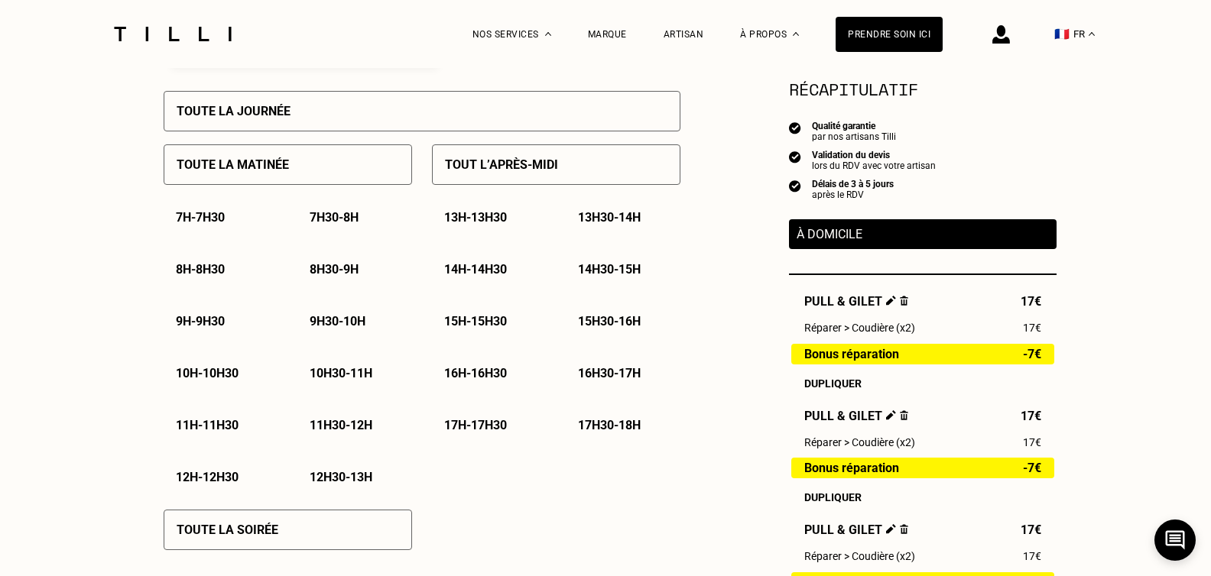
click at [497, 433] on p "17h - 17h30" at bounding box center [475, 425] width 63 height 15
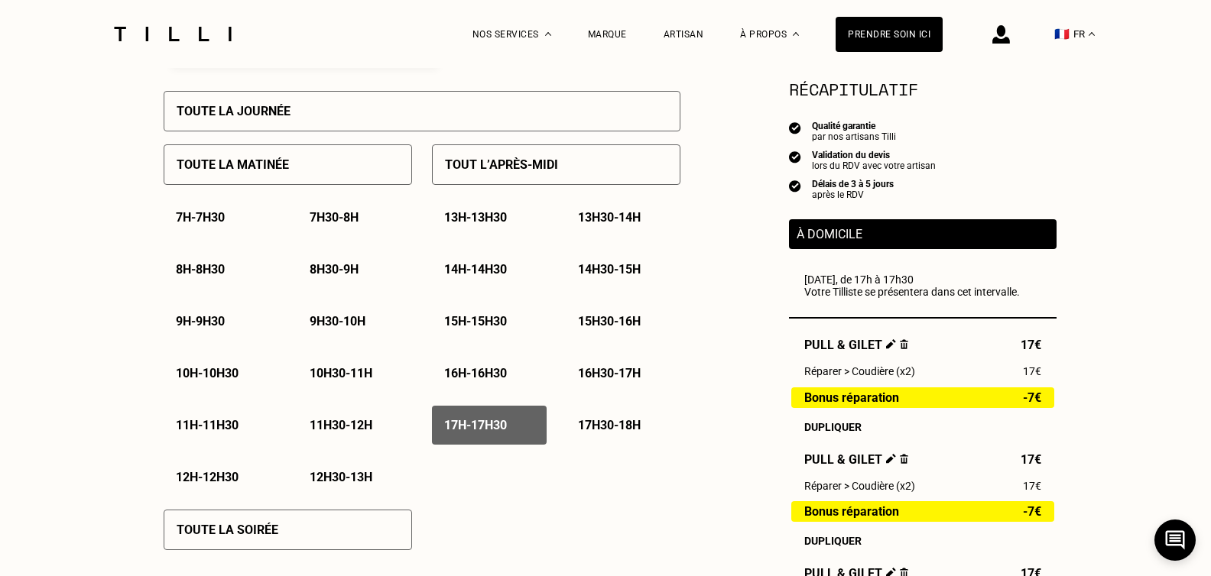
click at [614, 433] on p "17h30 - 18h" at bounding box center [609, 425] width 63 height 15
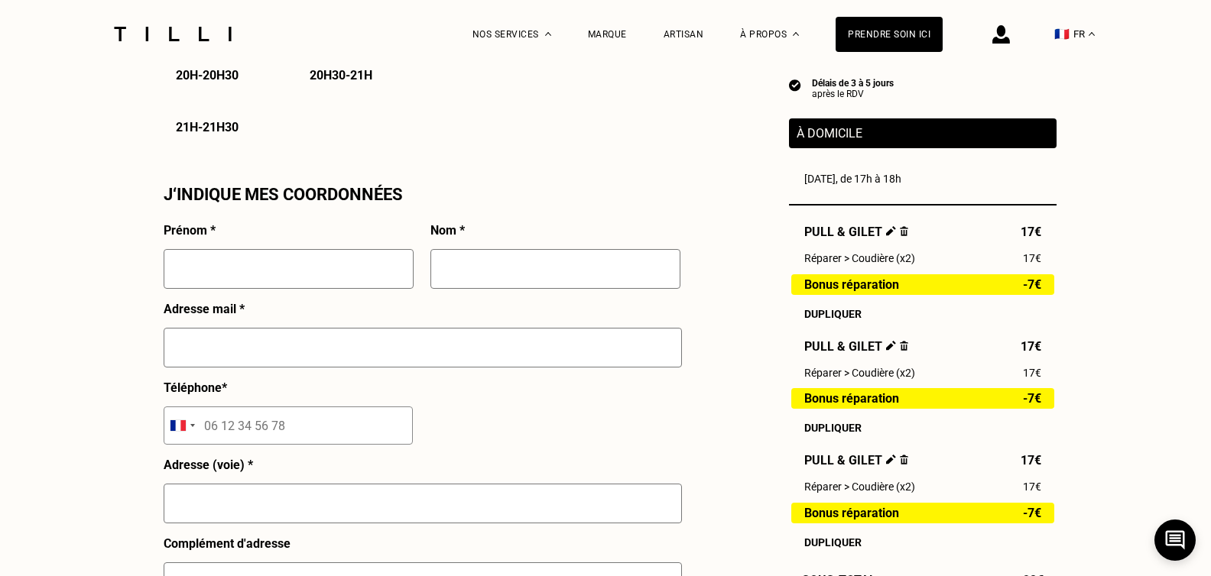
scroll to position [994, 0]
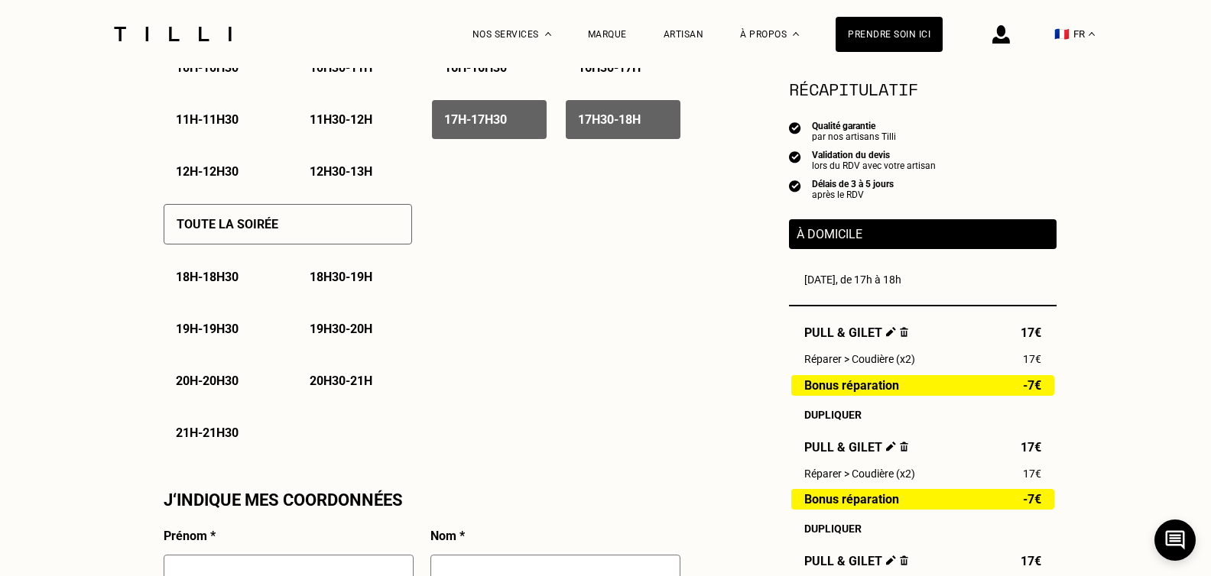
click at [229, 284] on p "18h - 18h30" at bounding box center [207, 277] width 63 height 15
click at [355, 284] on p "18h30 - 19h" at bounding box center [341, 277] width 63 height 15
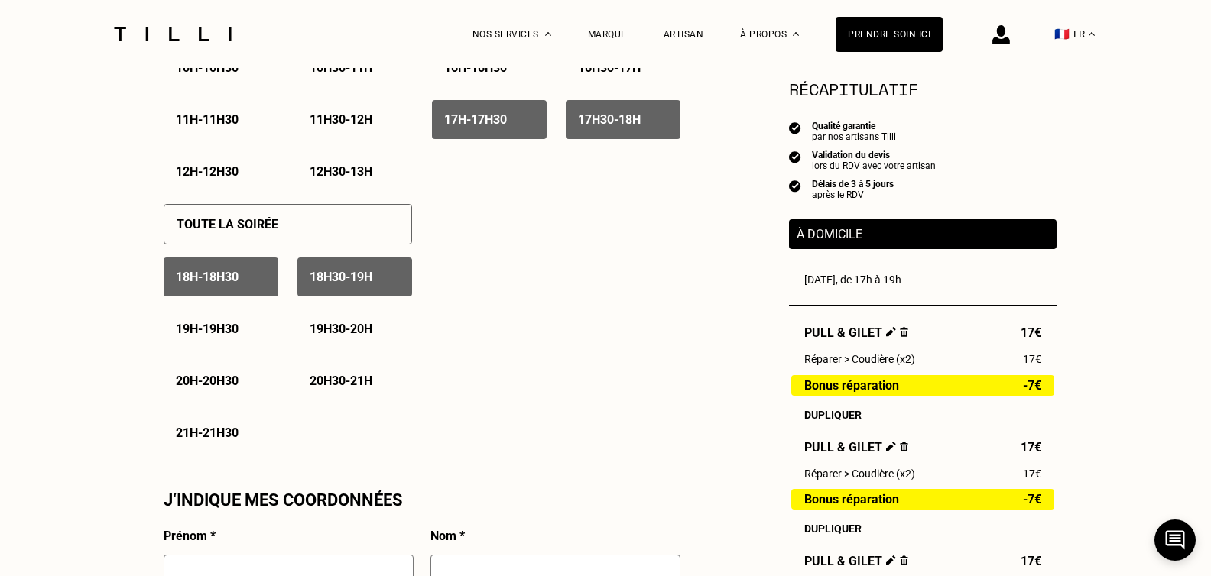
click at [228, 333] on p "19h - 19h30" at bounding box center [207, 329] width 63 height 15
click at [372, 335] on p "19h30 - 20h" at bounding box center [341, 329] width 63 height 15
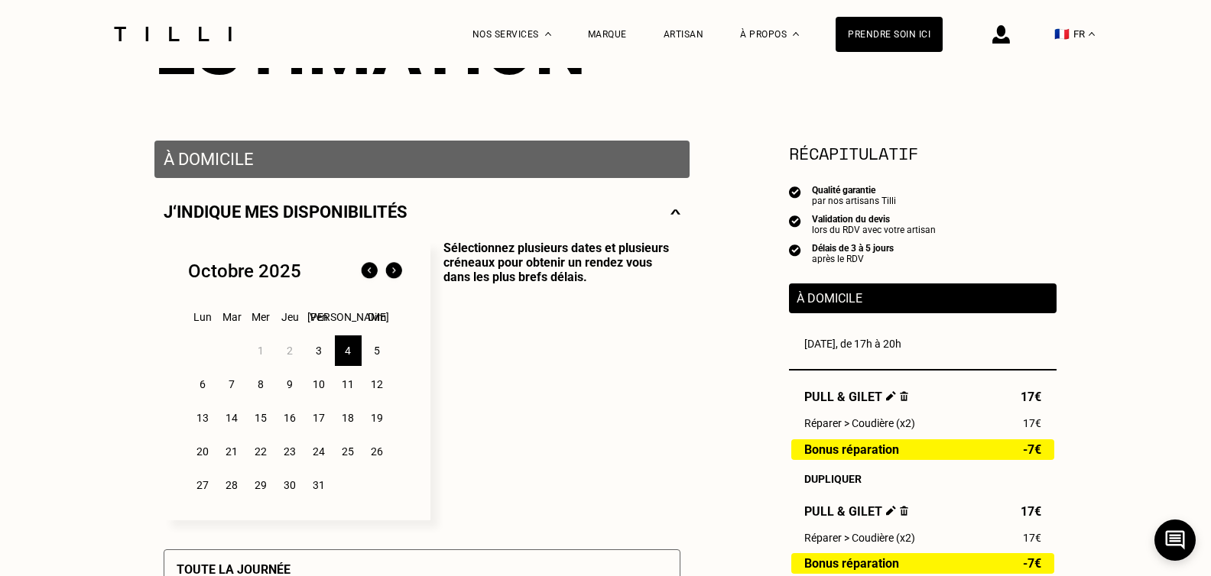
scroll to position [0, 0]
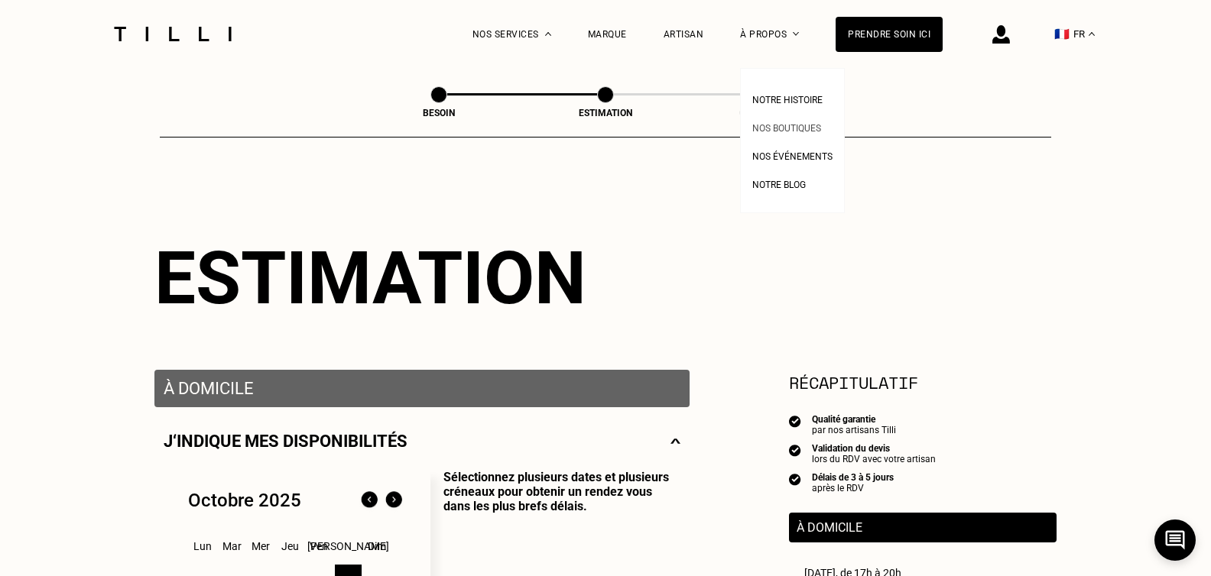
click at [793, 130] on span "Nos boutiques" at bounding box center [786, 128] width 69 height 11
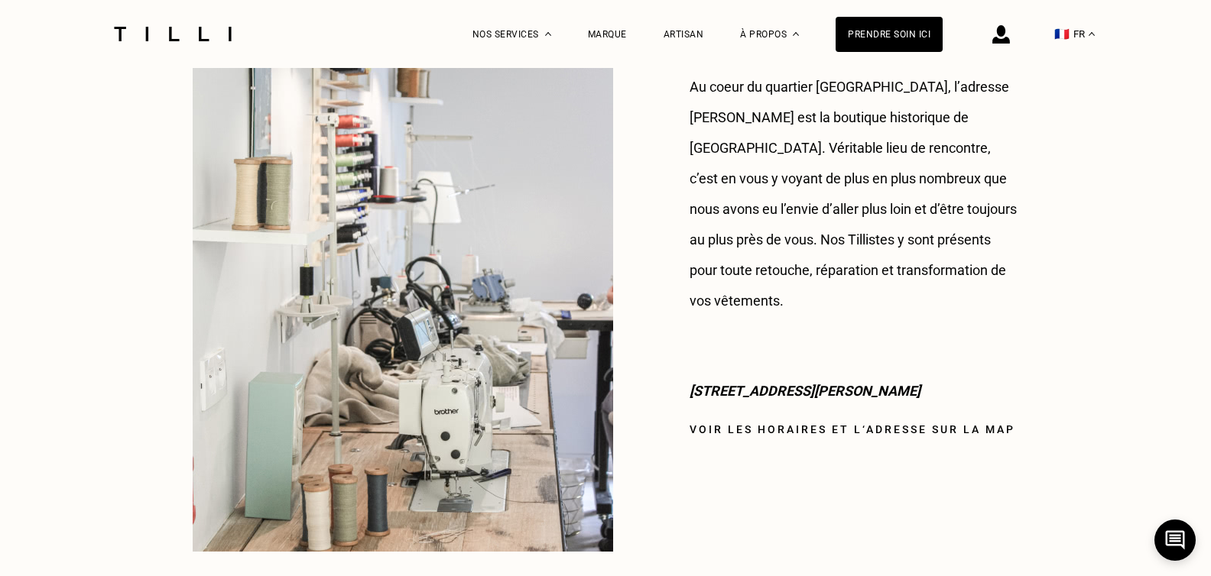
scroll to position [1223, 0]
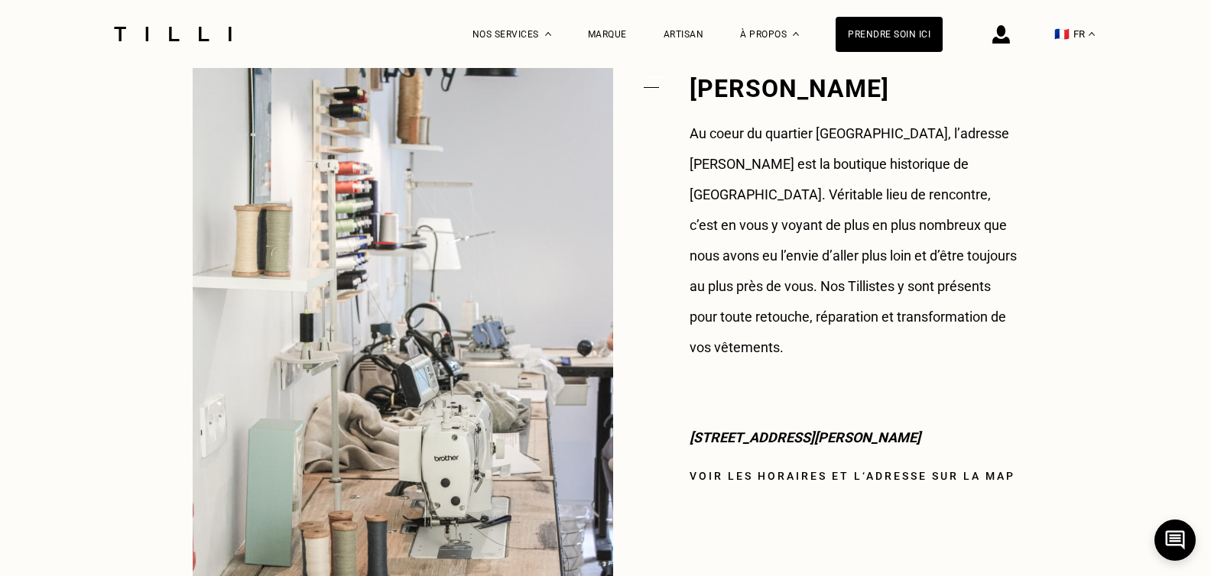
drag, startPoint x: 689, startPoint y: 410, endPoint x: 985, endPoint y: 408, distance: 295.8
click at [985, 423] on p "[STREET_ADDRESS][PERSON_NAME]" at bounding box center [853, 438] width 329 height 31
copy p "[STREET_ADDRESS][PERSON_NAME]"
click at [1010, 40] on img at bounding box center [1001, 34] width 18 height 18
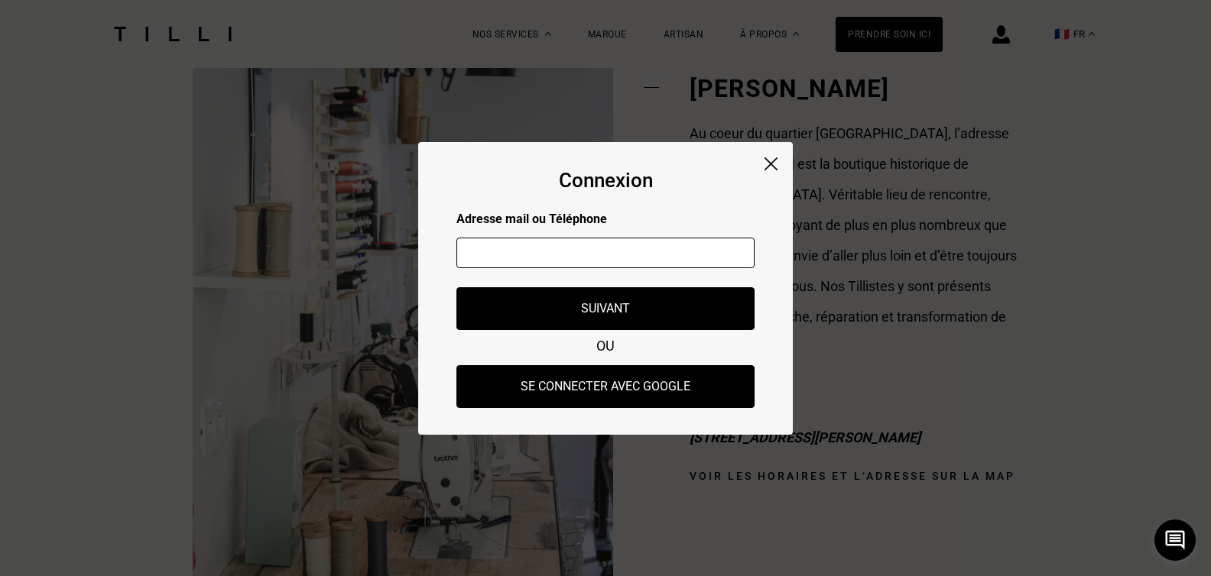
click at [770, 164] on img at bounding box center [770, 163] width 13 height 13
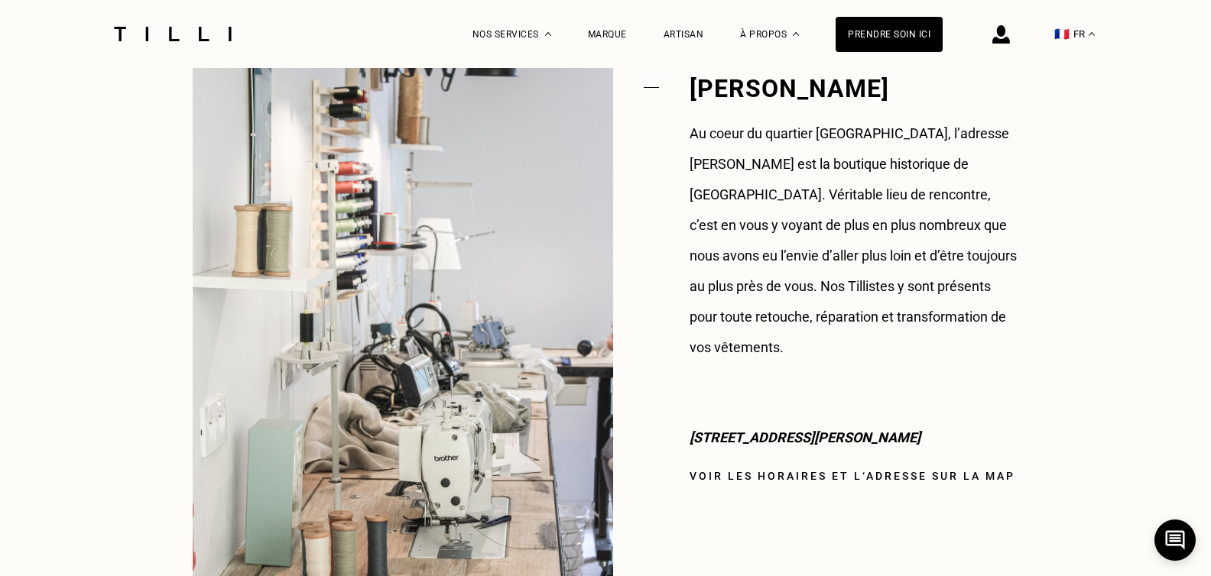
click at [1010, 43] on img at bounding box center [1001, 34] width 18 height 18
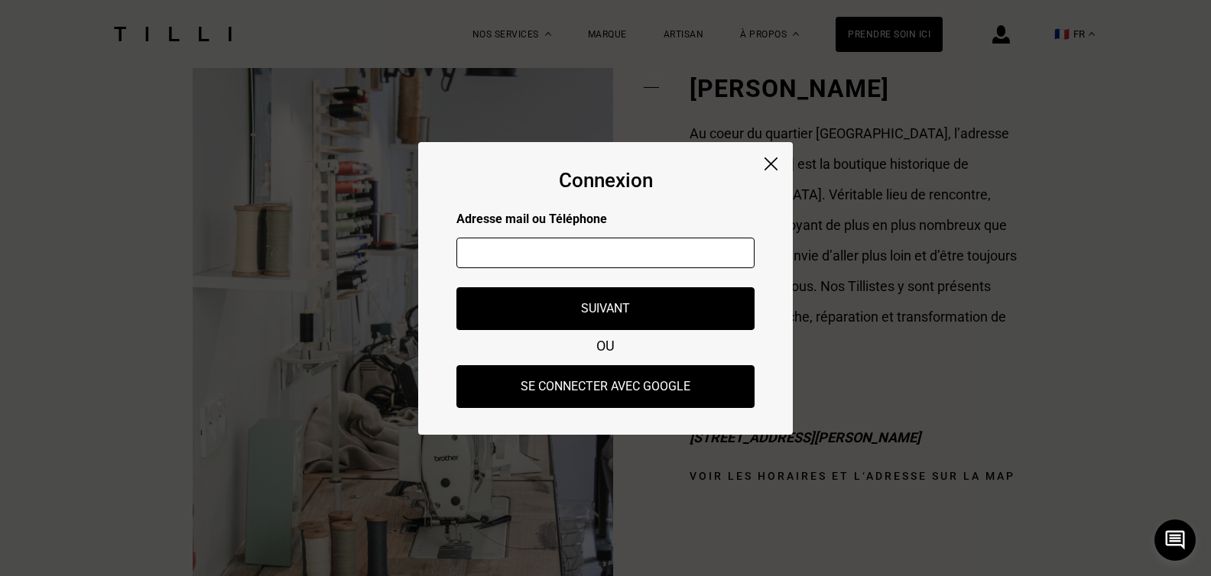
click at [523, 257] on input "text" at bounding box center [605, 253] width 298 height 31
type input "[EMAIL_ADDRESS][DOMAIN_NAME]"
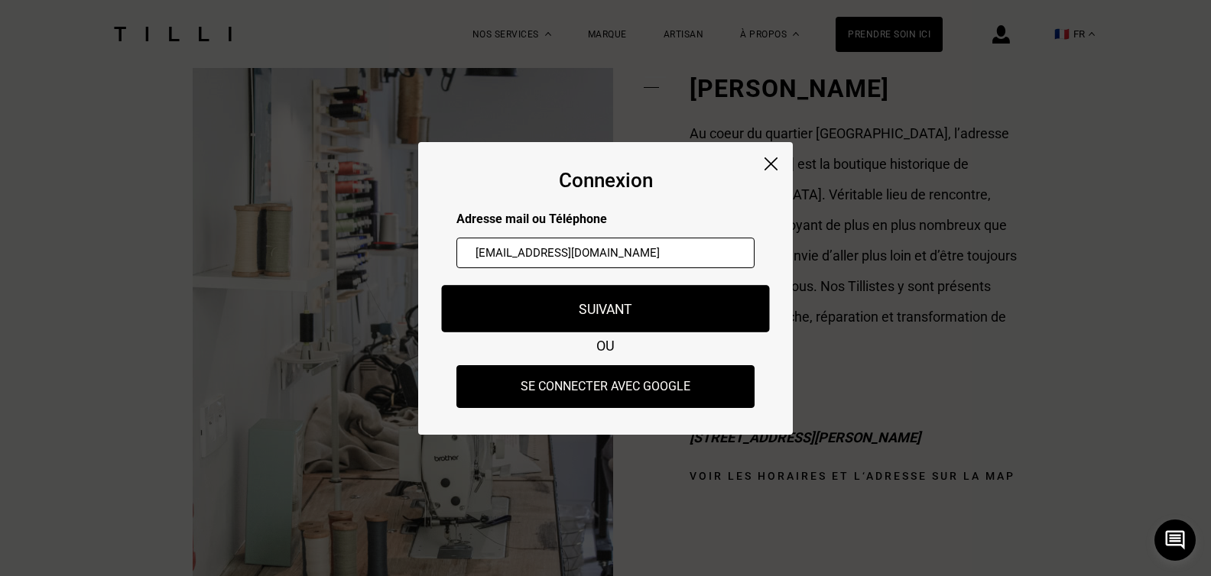
click at [593, 309] on button "Suivant" at bounding box center [606, 308] width 328 height 47
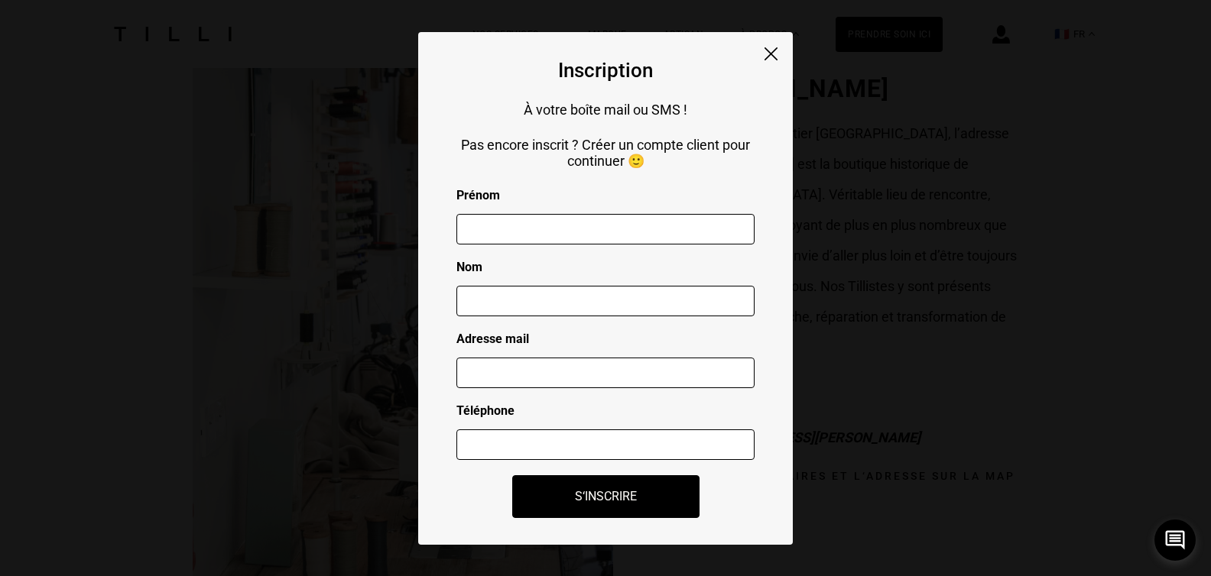
click at [524, 232] on input "text" at bounding box center [605, 229] width 298 height 31
type input "Lauren"
type input "Danon"
click at [550, 381] on input "text" at bounding box center [605, 373] width 298 height 31
type input "[EMAIL_ADDRESS][DOMAIN_NAME]"
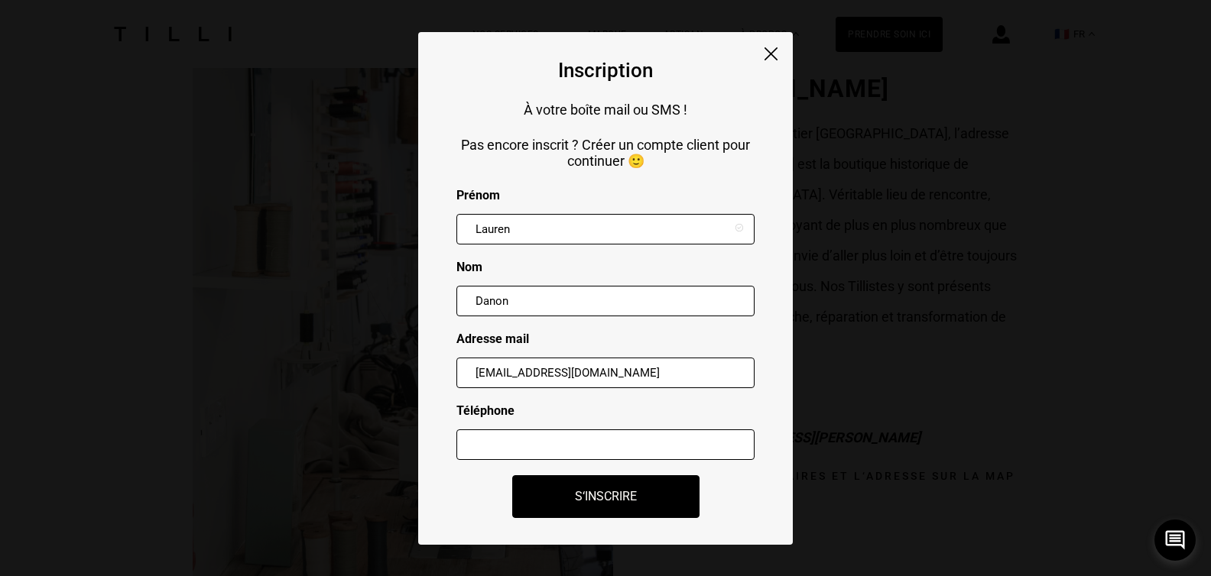
type input "0613120202"
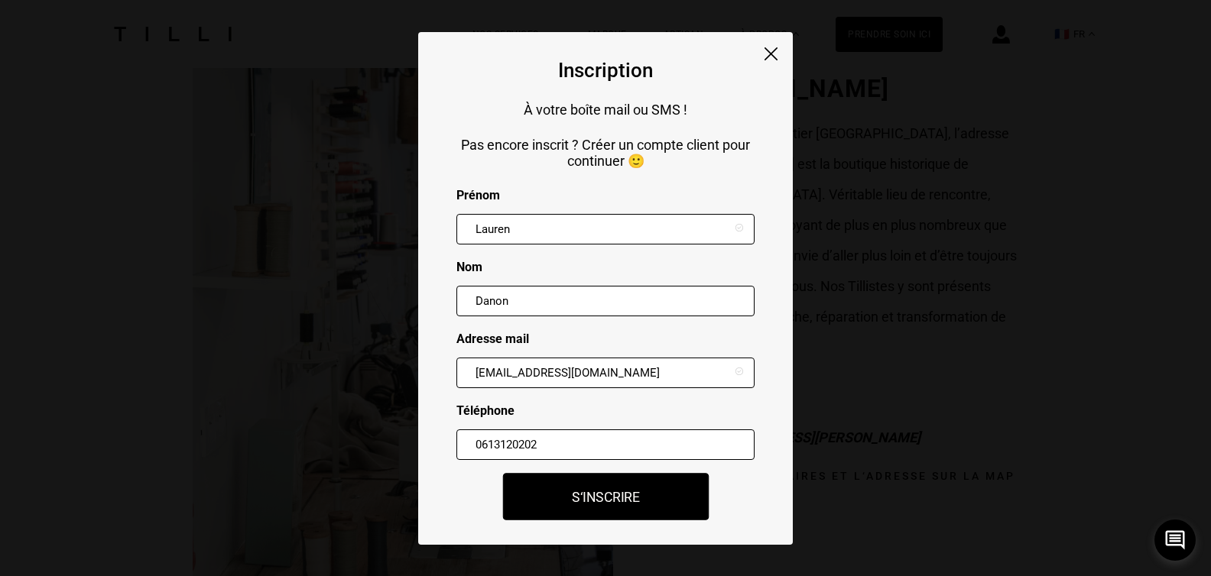
click at [616, 501] on button "S‘inscrire" at bounding box center [605, 496] width 206 height 47
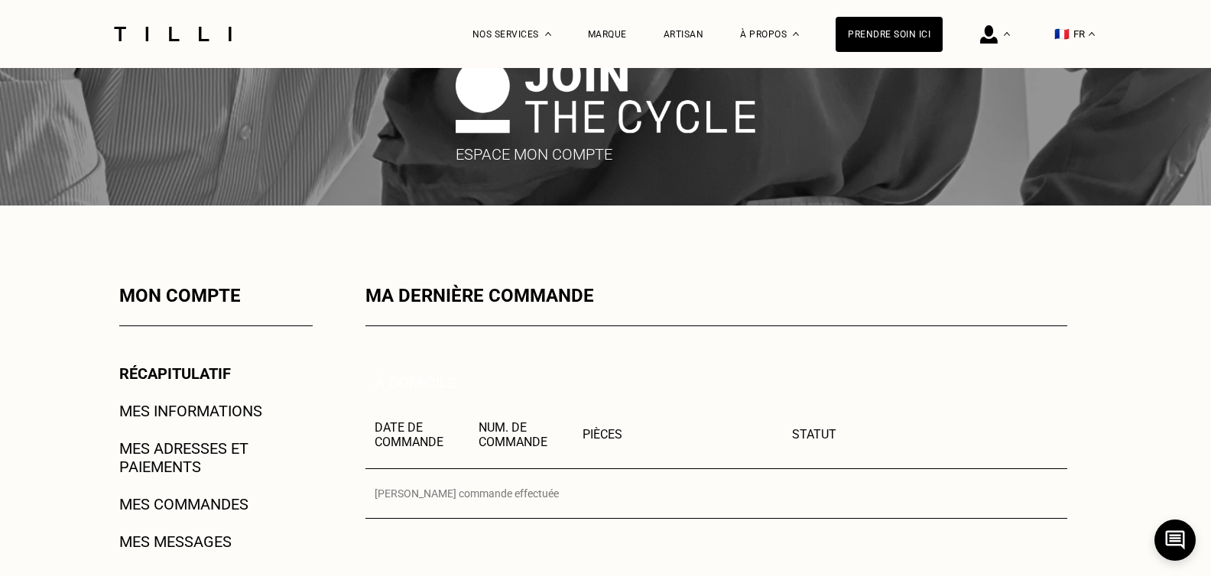
scroll to position [153, 0]
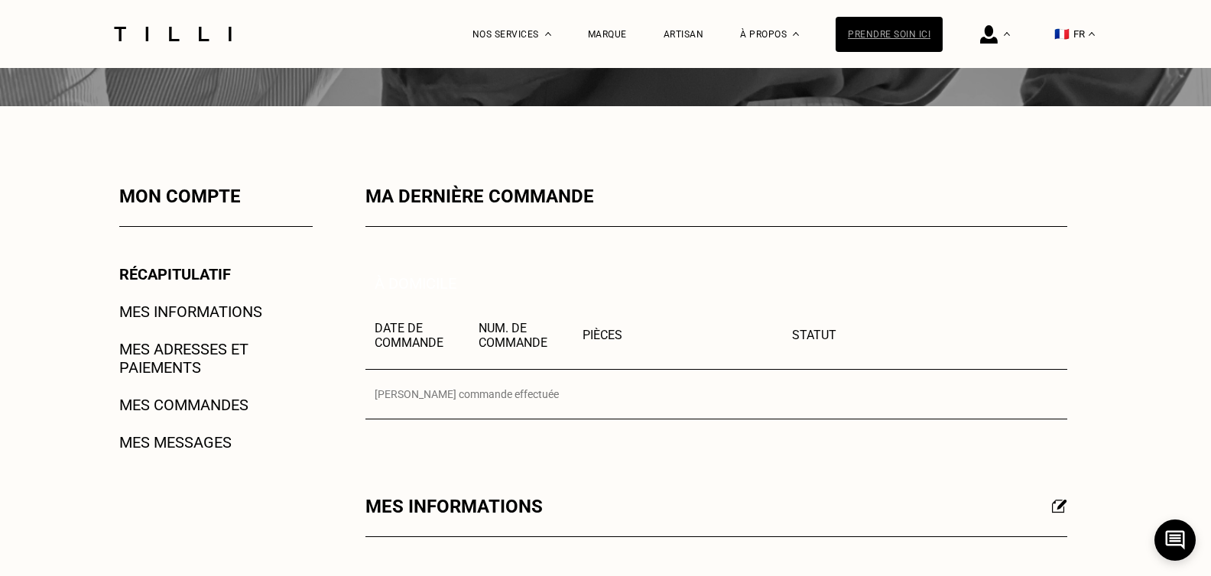
click at [907, 30] on div "Prendre soin ici" at bounding box center [888, 34] width 107 height 35
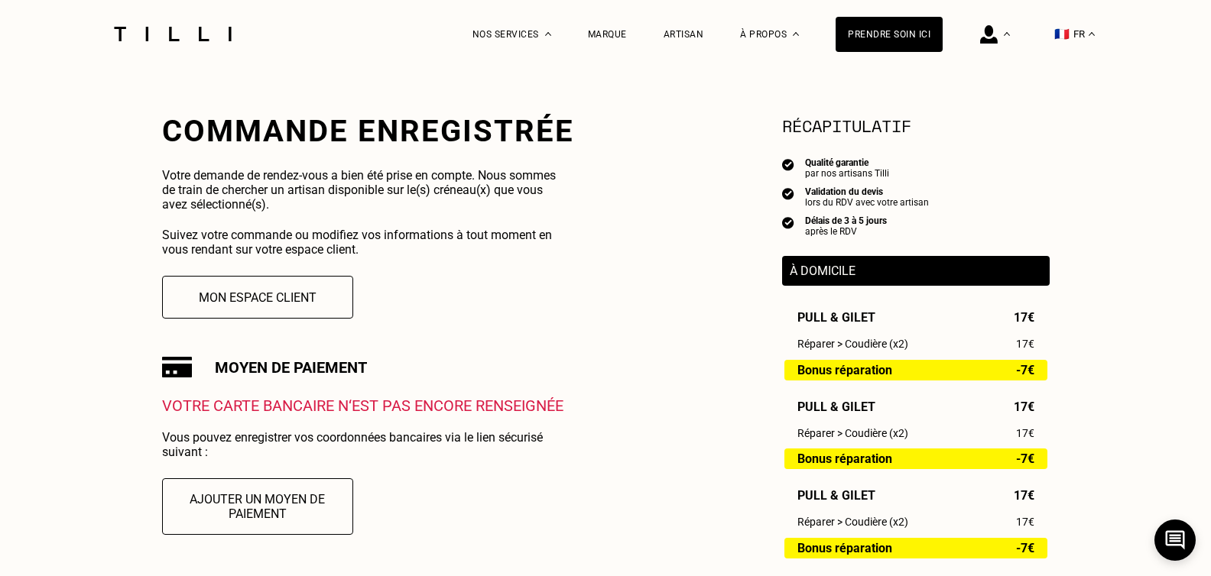
scroll to position [229, 0]
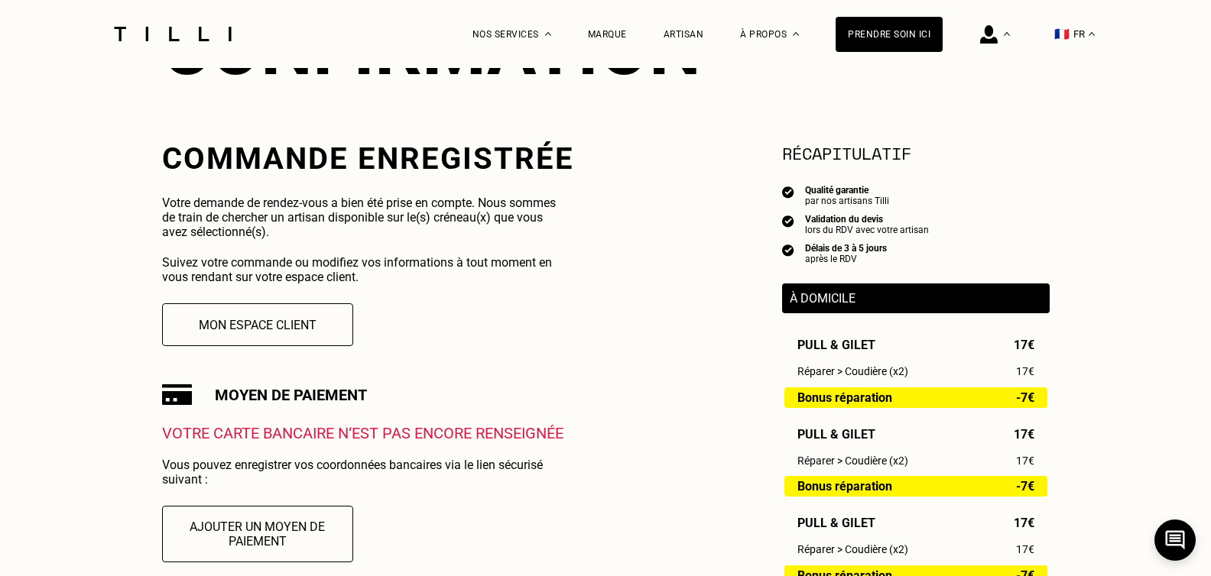
click at [840, 221] on div "Validation du devis" at bounding box center [867, 219] width 124 height 11
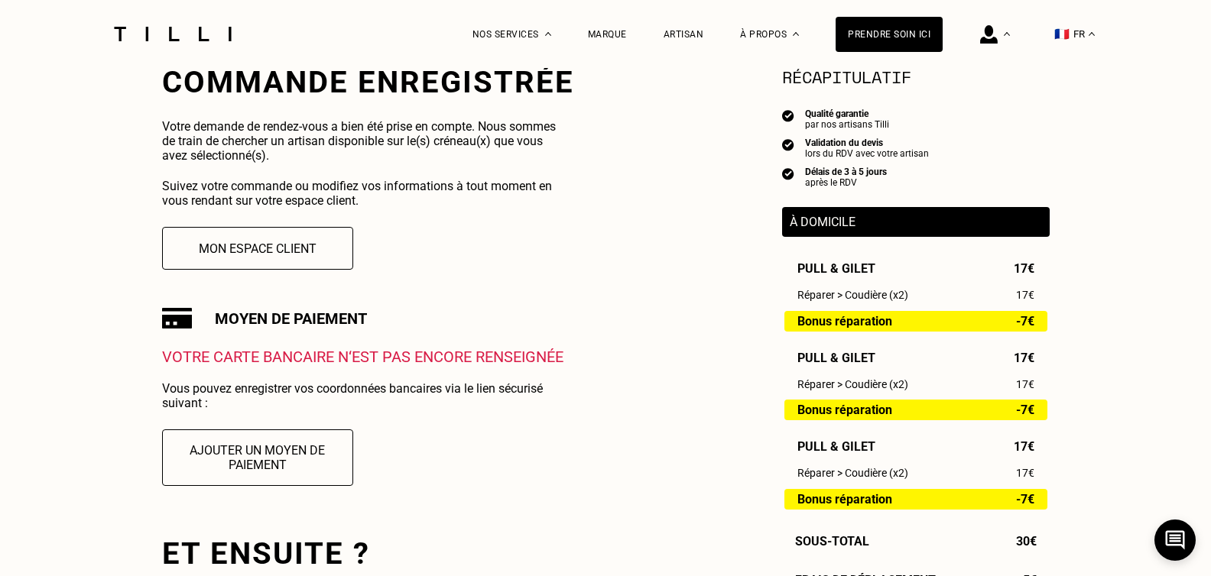
scroll to position [0, 0]
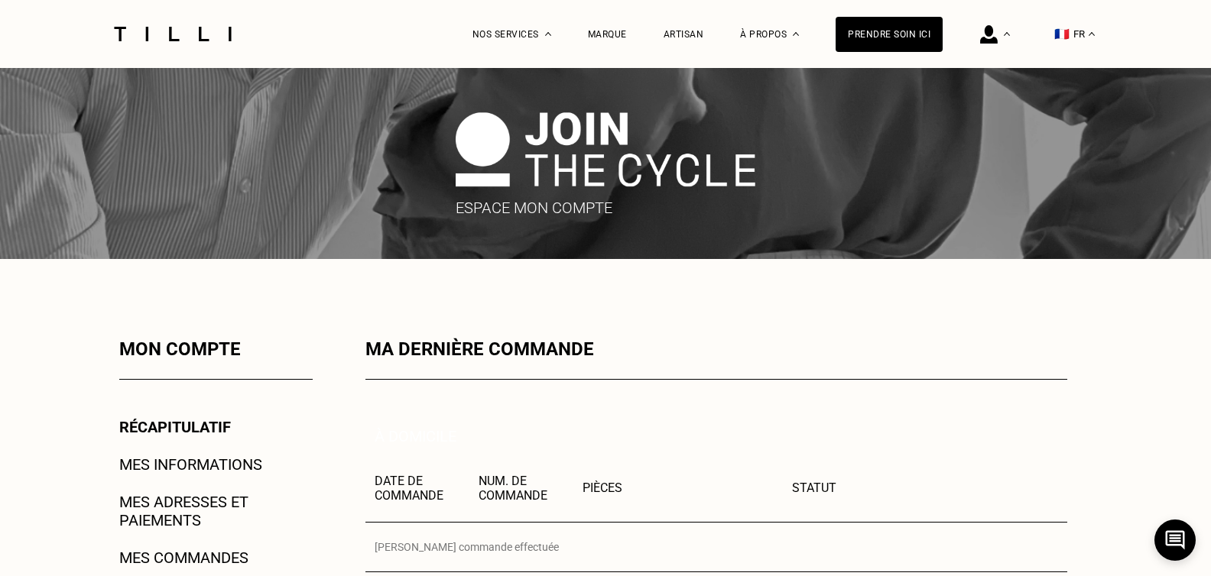
scroll to position [153, 0]
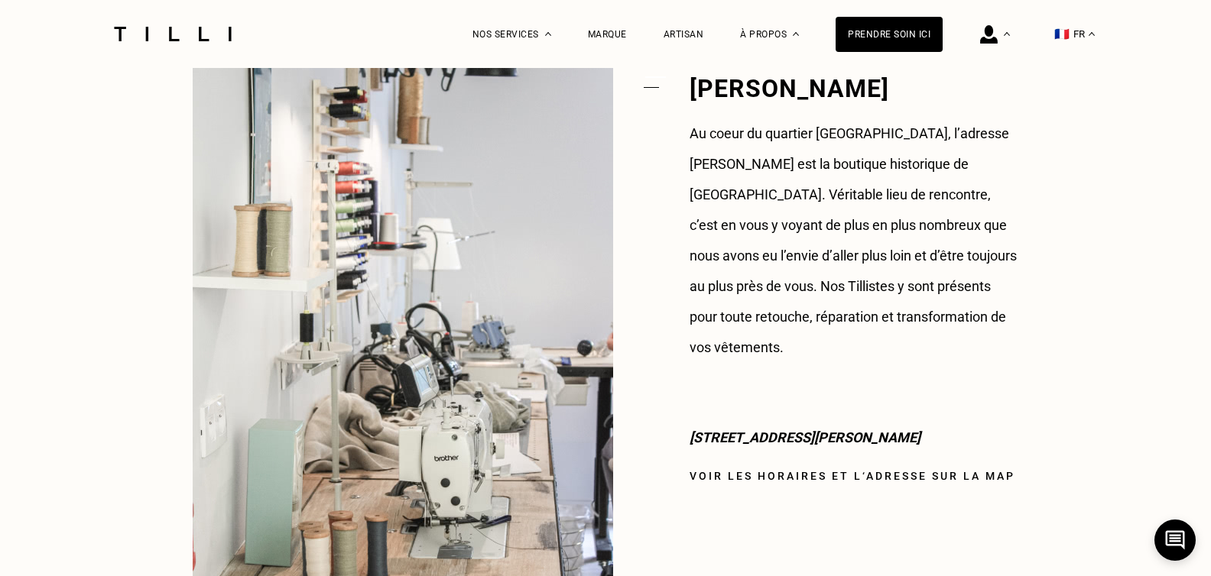
scroll to position [1843, 0]
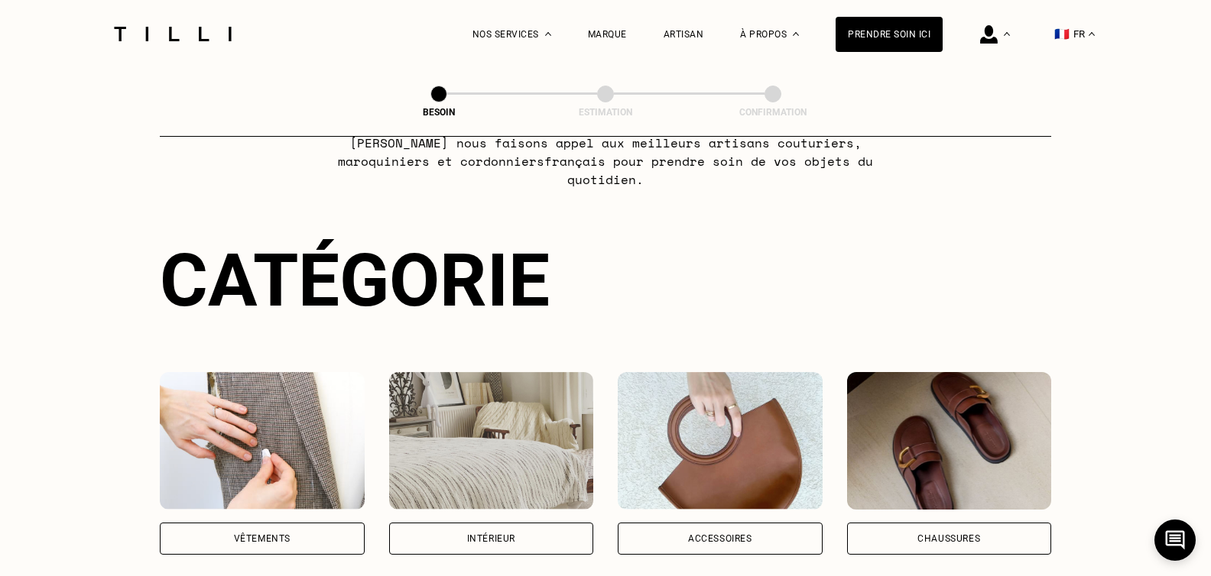
scroll to position [229, 0]
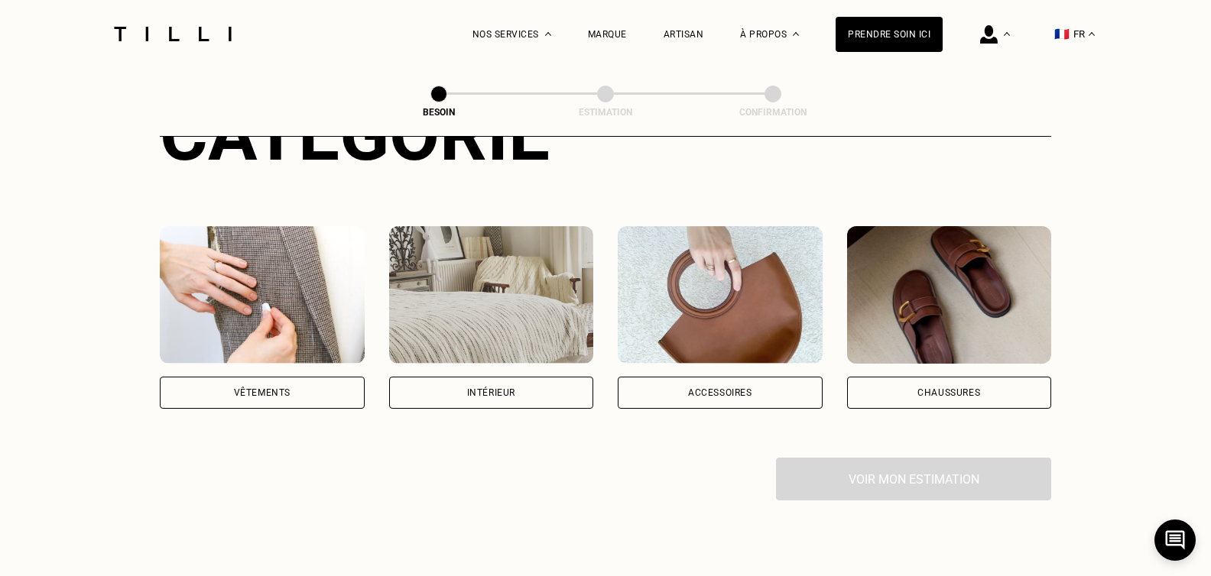
click at [232, 303] on img at bounding box center [262, 295] width 205 height 138
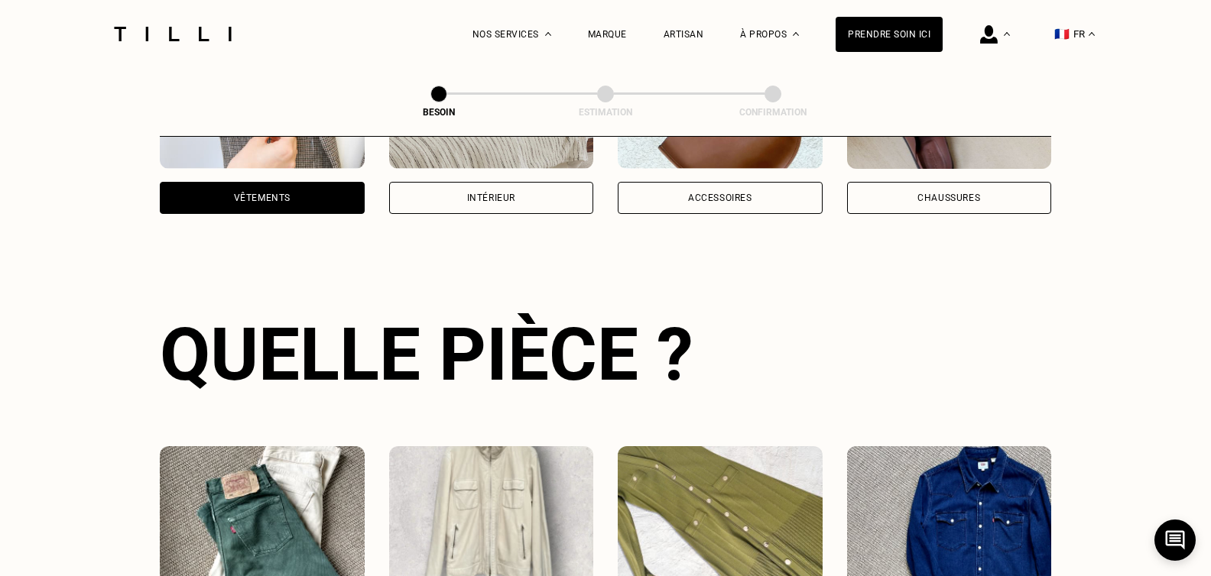
scroll to position [500, 0]
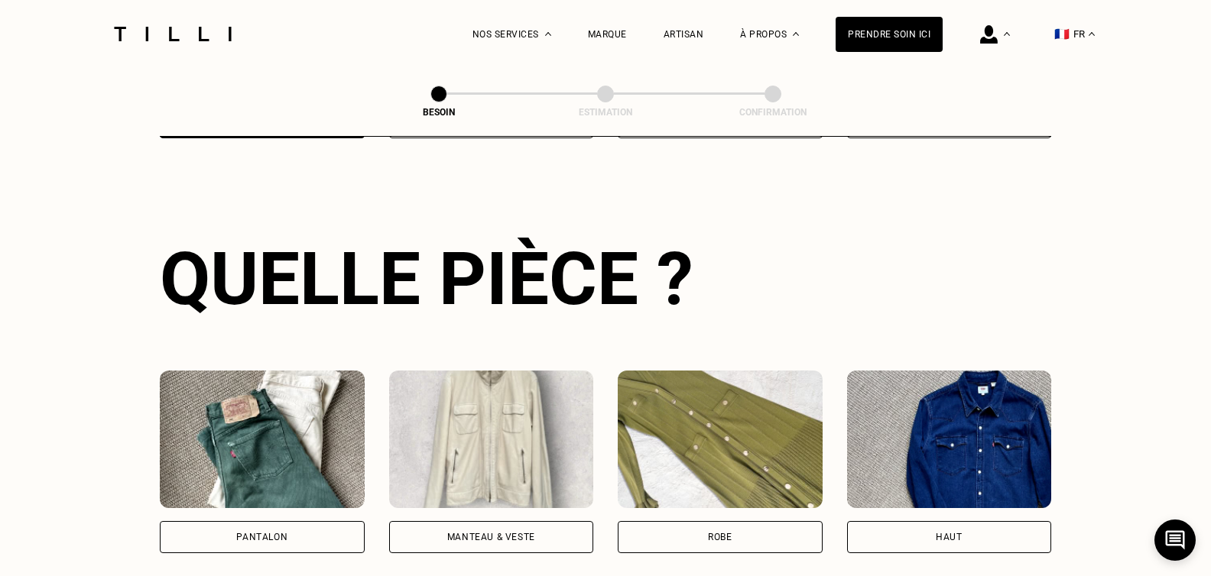
click at [91, 216] on div "Besoin Estimation Confirmation Dites nous de quoi vous avez besoin en 2 minutes…" at bounding box center [605, 359] width 1099 height 1583
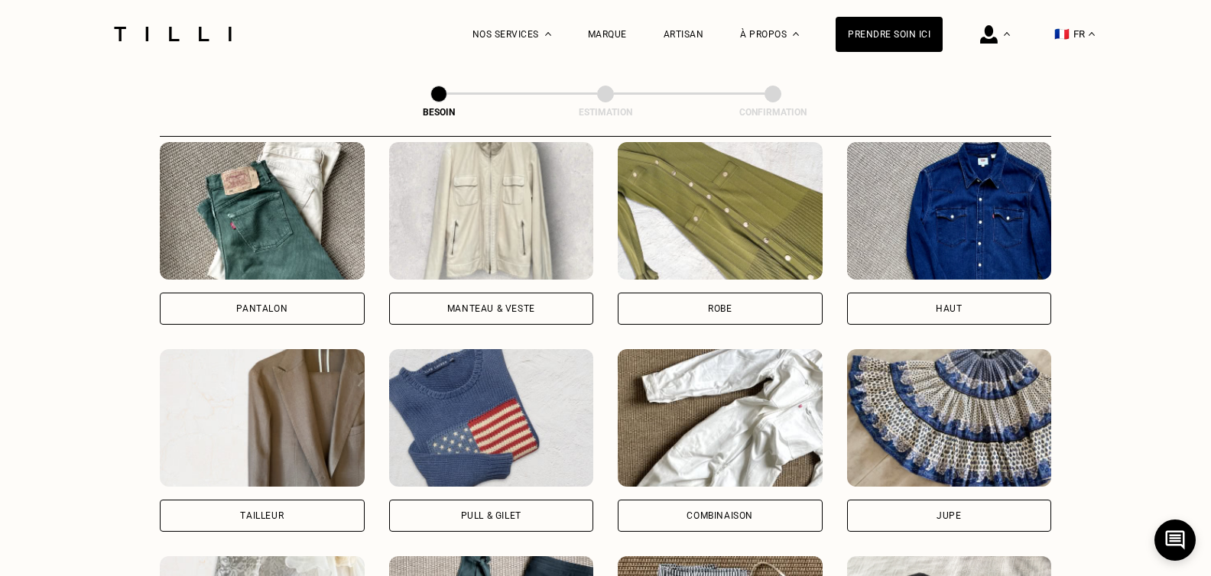
scroll to position [882, 0]
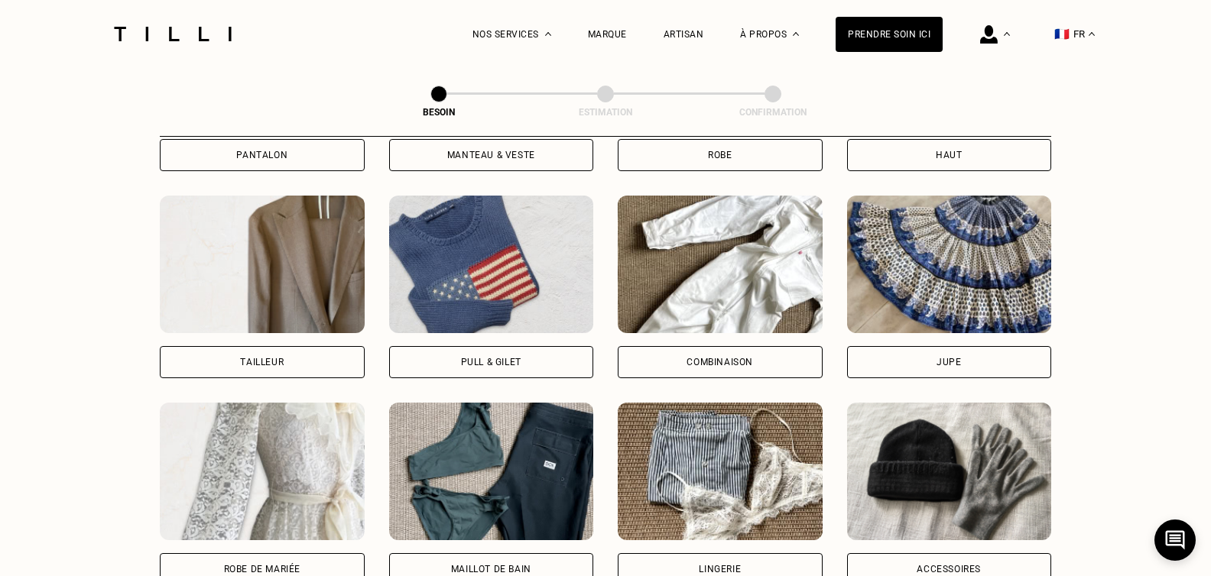
click at [514, 346] on div "Pull & gilet" at bounding box center [491, 362] width 205 height 32
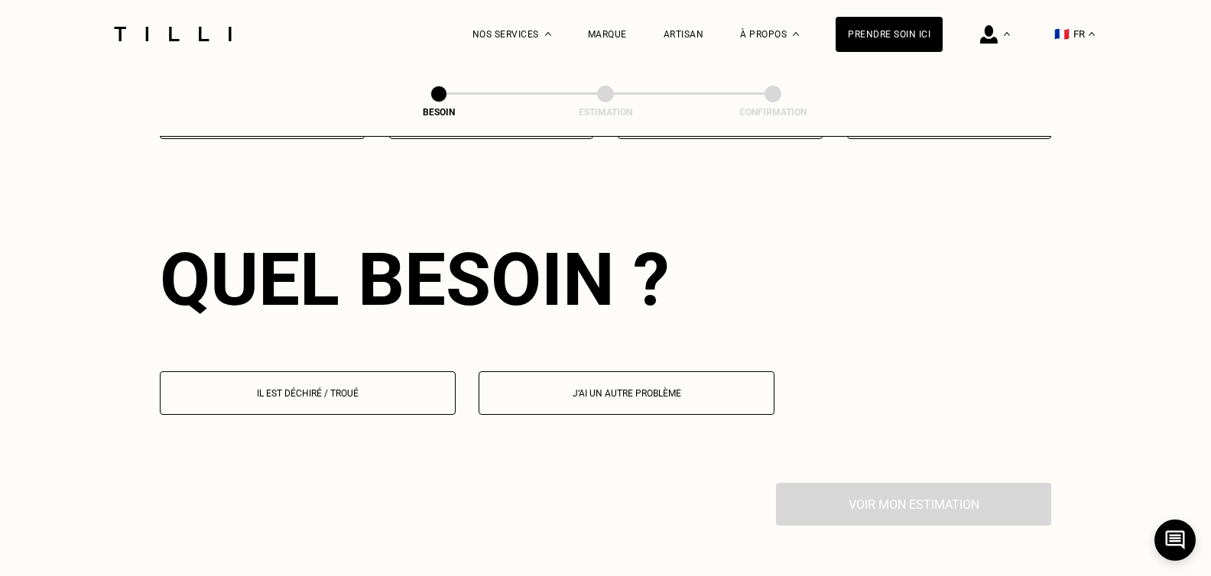
scroll to position [1331, 0]
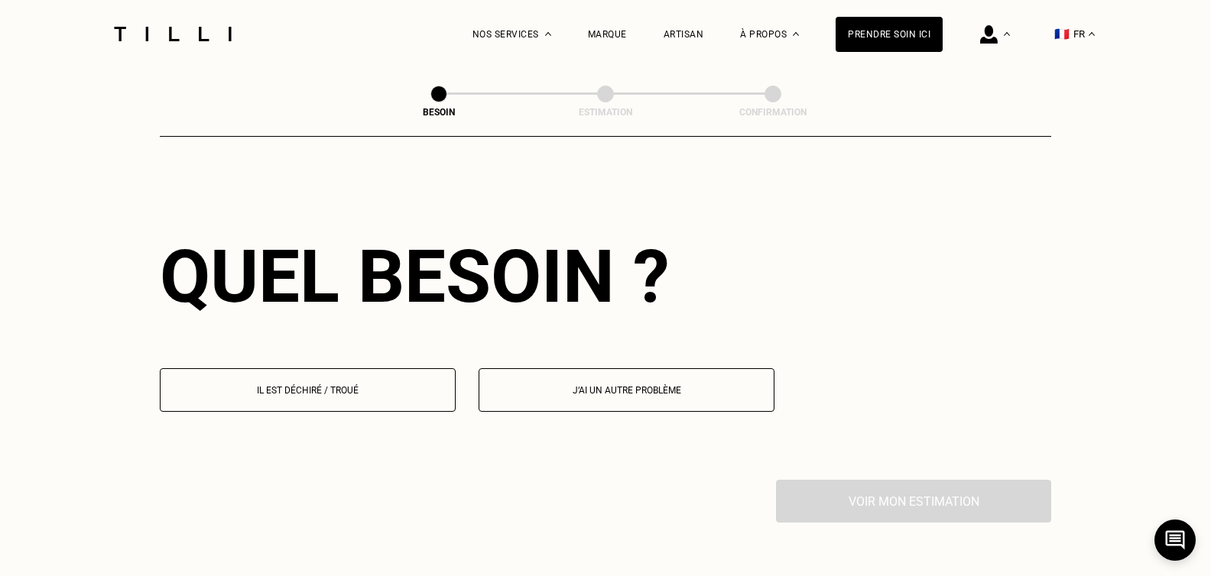
click at [260, 386] on button "Il est déchiré / troué" at bounding box center [308, 390] width 296 height 44
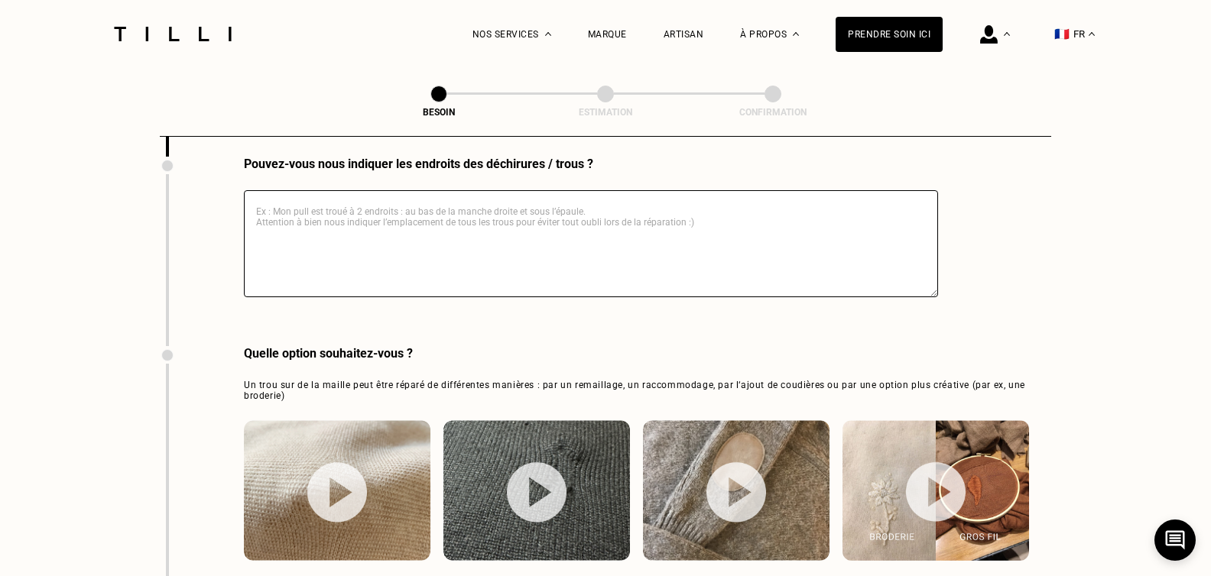
scroll to position [1704, 0]
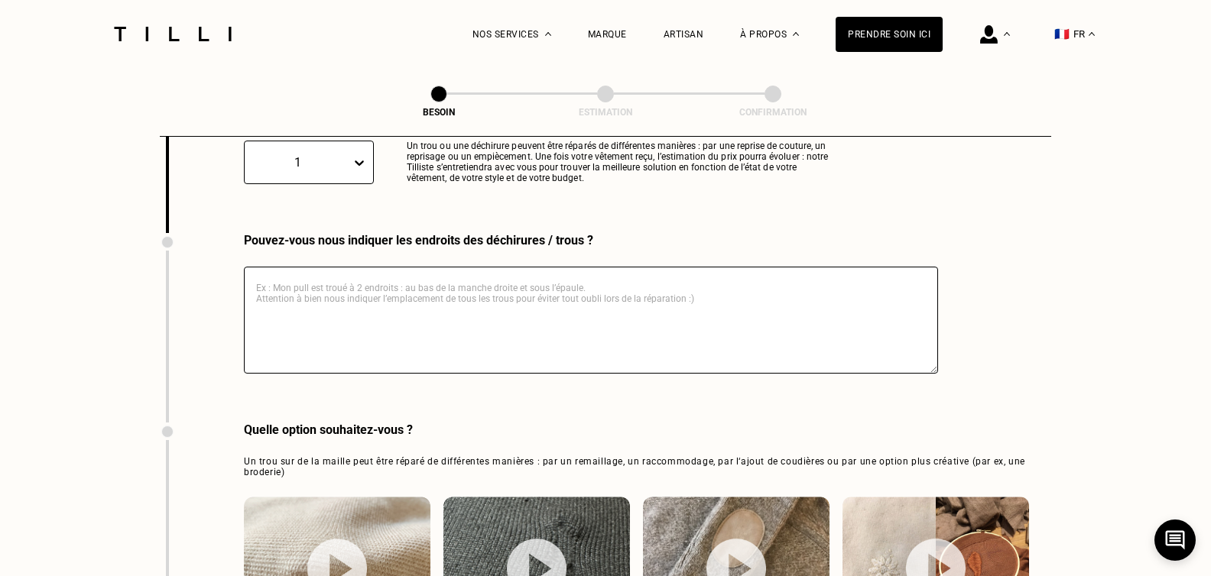
click at [379, 320] on textarea at bounding box center [591, 320] width 694 height 107
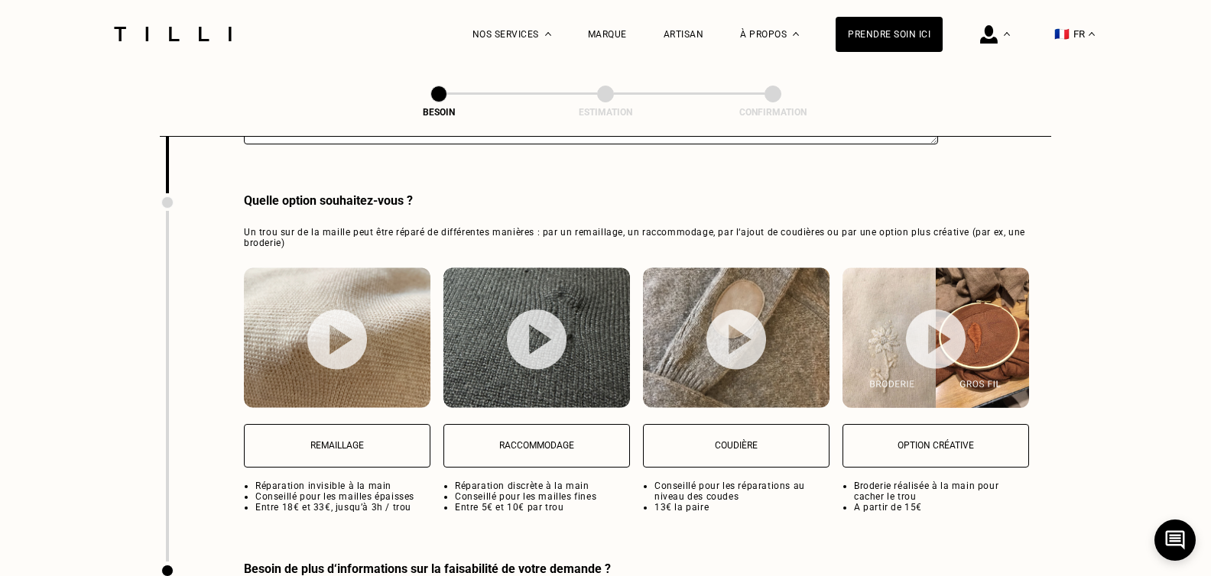
type textarea "coudes presque troues"
click at [744, 440] on p "Coudière" at bounding box center [736, 445] width 170 height 11
select select "FR"
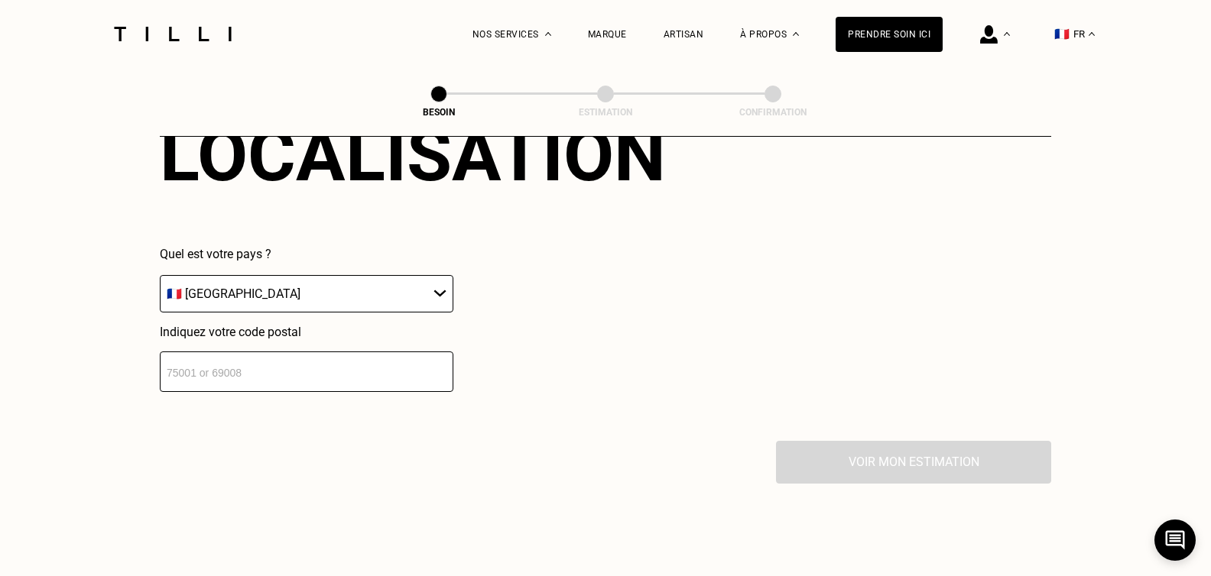
scroll to position [2543, 0]
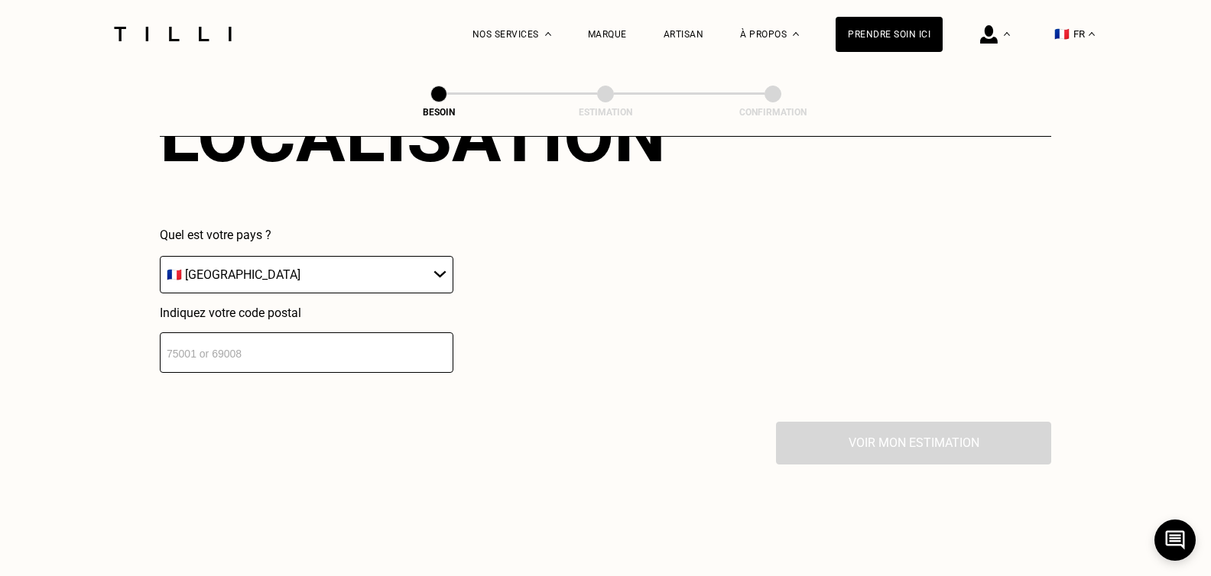
click at [192, 349] on input "number" at bounding box center [306, 352] width 293 height 41
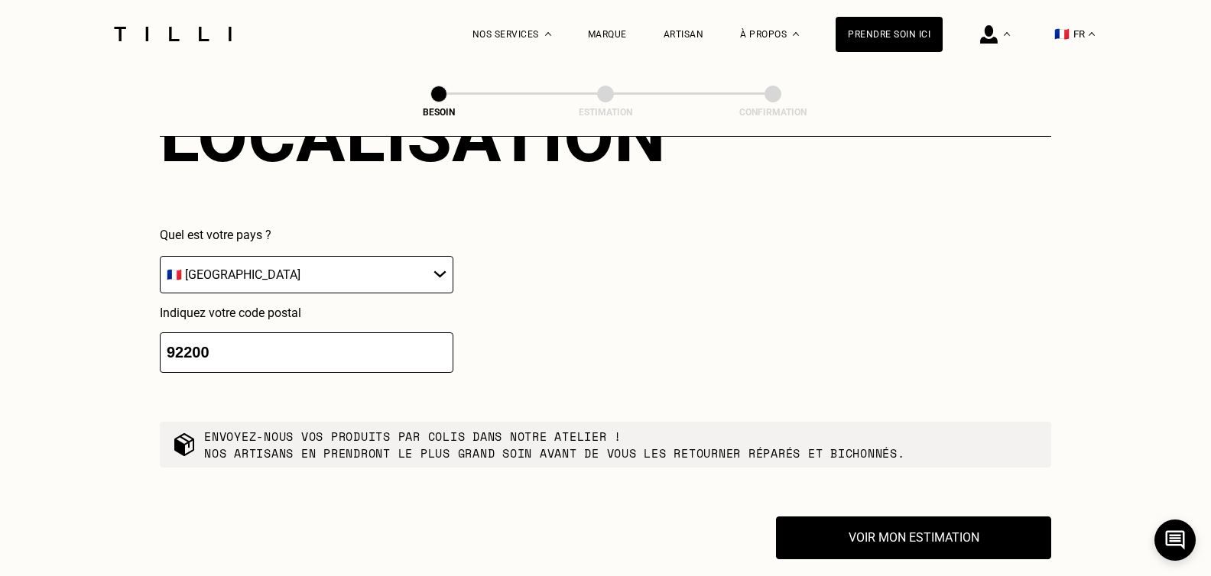
scroll to position [2449, 0]
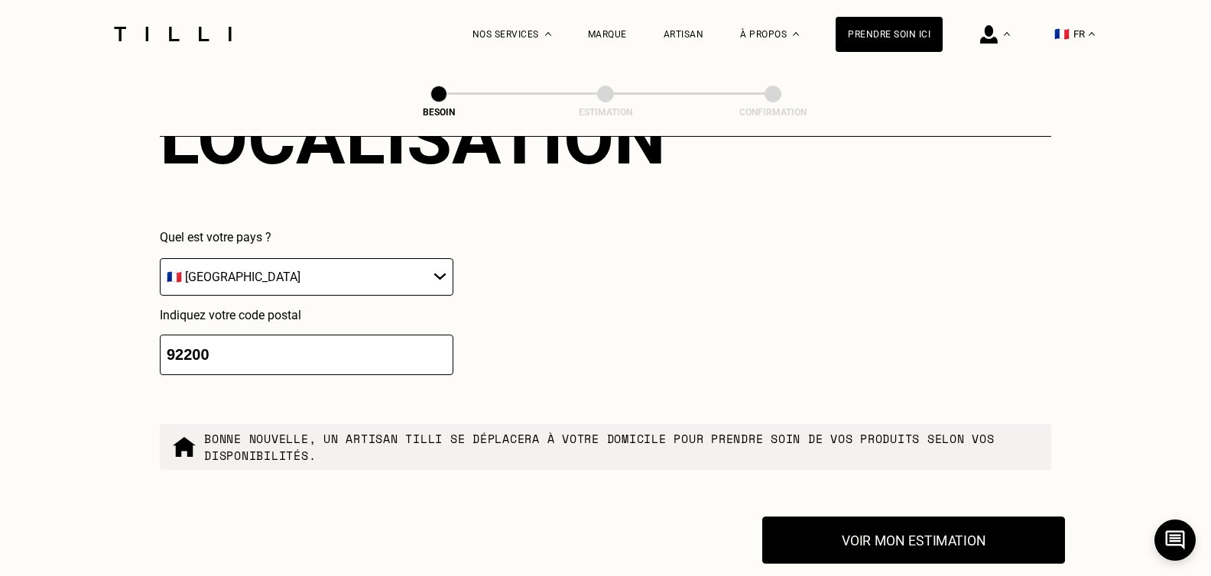
type input "92200"
click at [928, 530] on button "Voir mon estimation" at bounding box center [913, 540] width 303 height 47
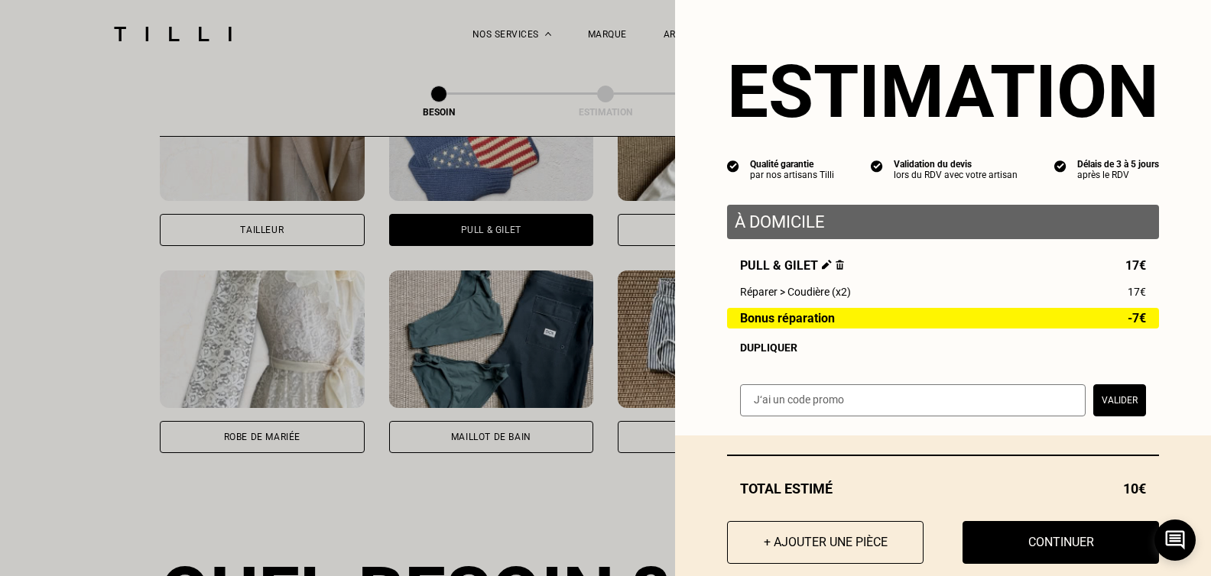
scroll to position [997, 0]
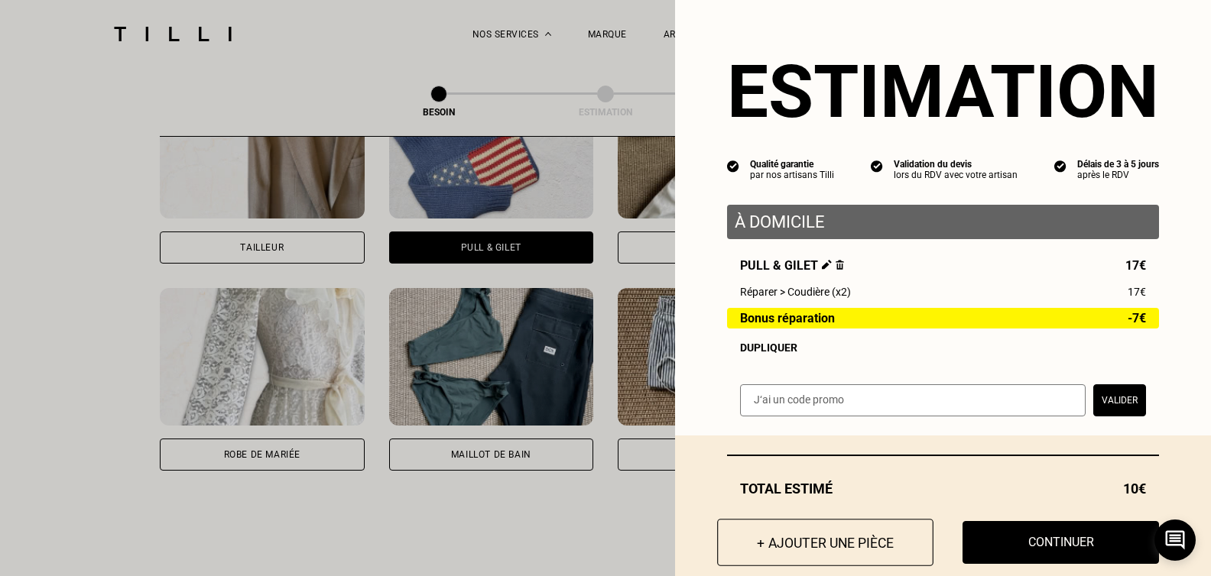
click at [780, 555] on button "+ Ajouter une pièce" at bounding box center [825, 542] width 216 height 47
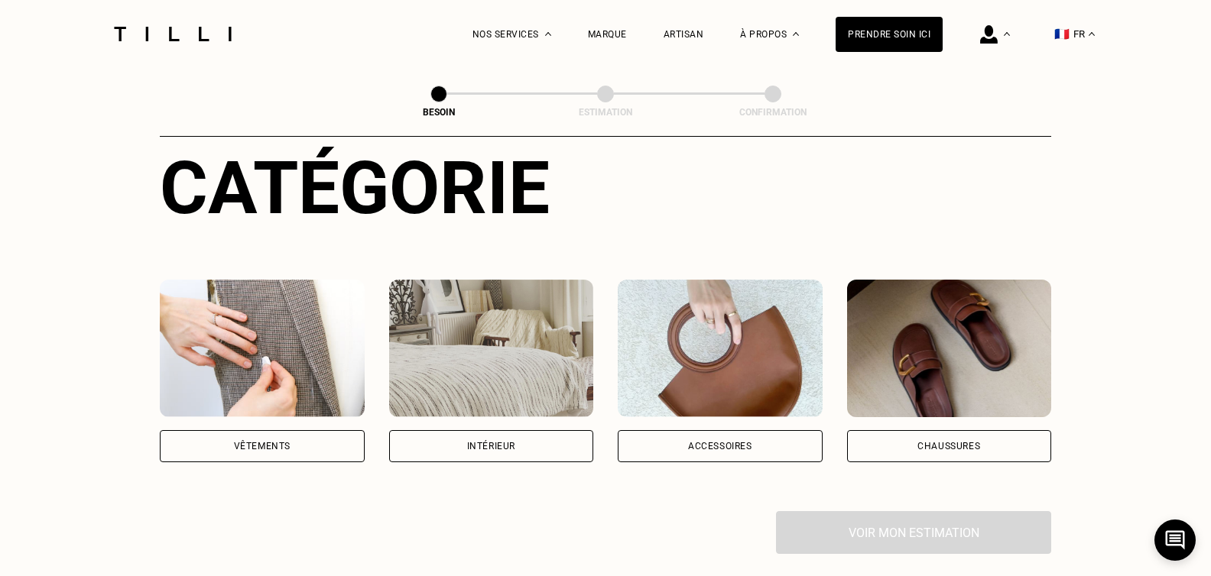
scroll to position [153, 0]
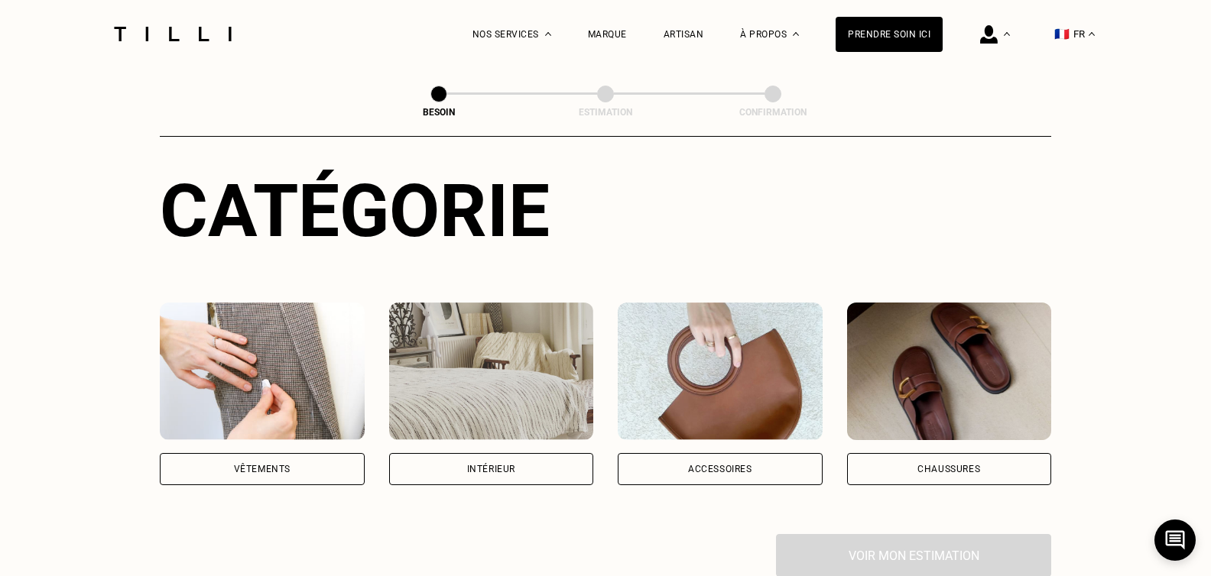
click at [270, 465] on div "Vêtements" at bounding box center [262, 469] width 57 height 9
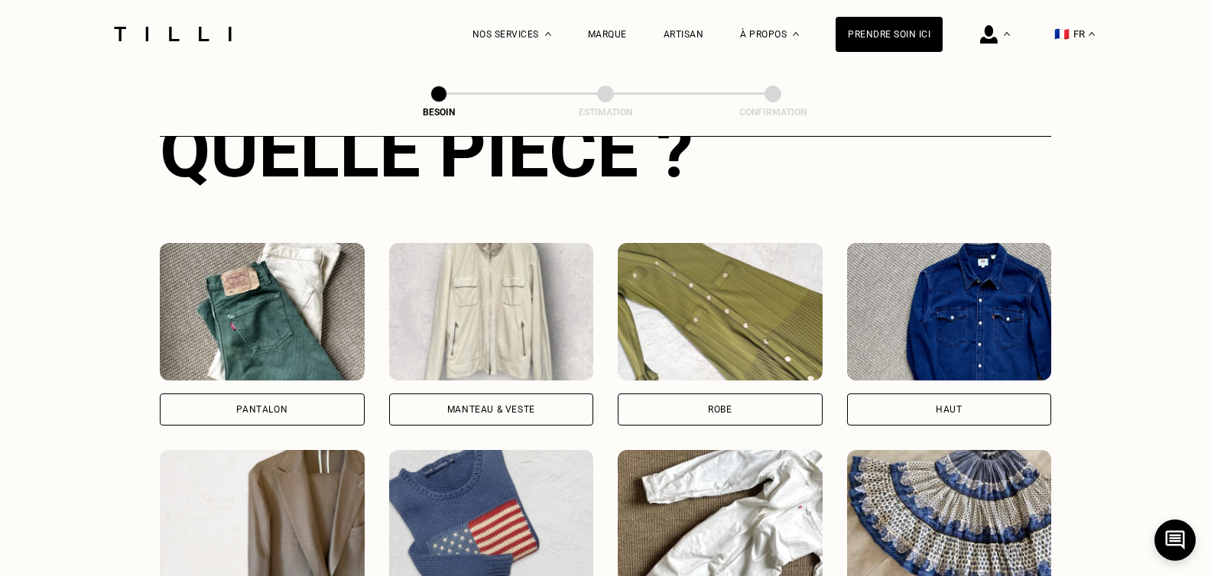
scroll to position [686, 0]
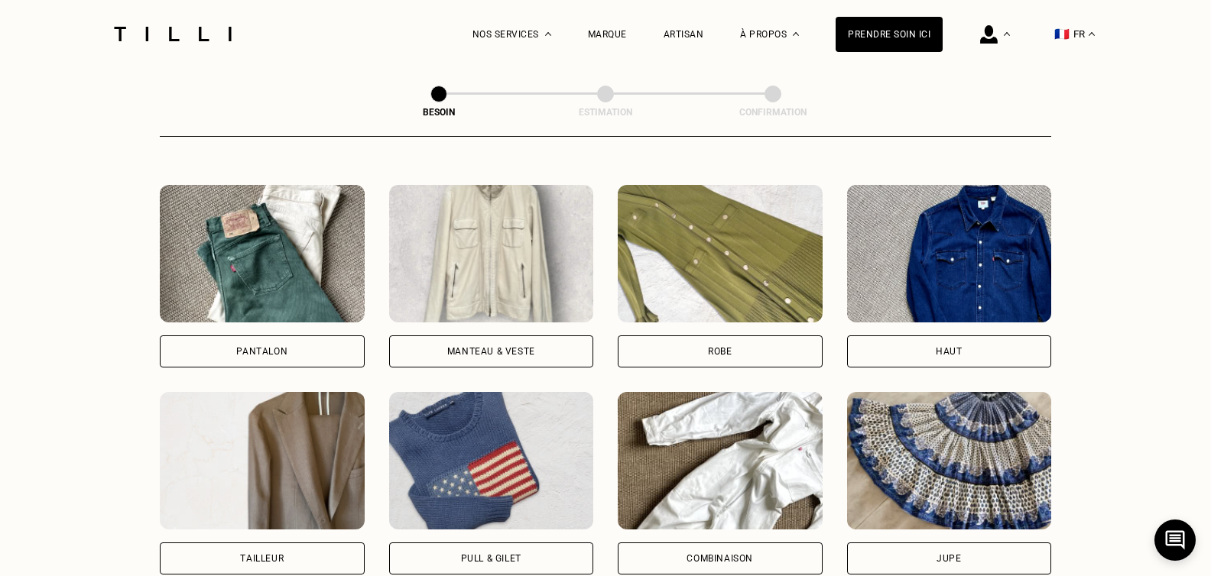
click at [491, 543] on div "Pull & gilet" at bounding box center [491, 559] width 205 height 32
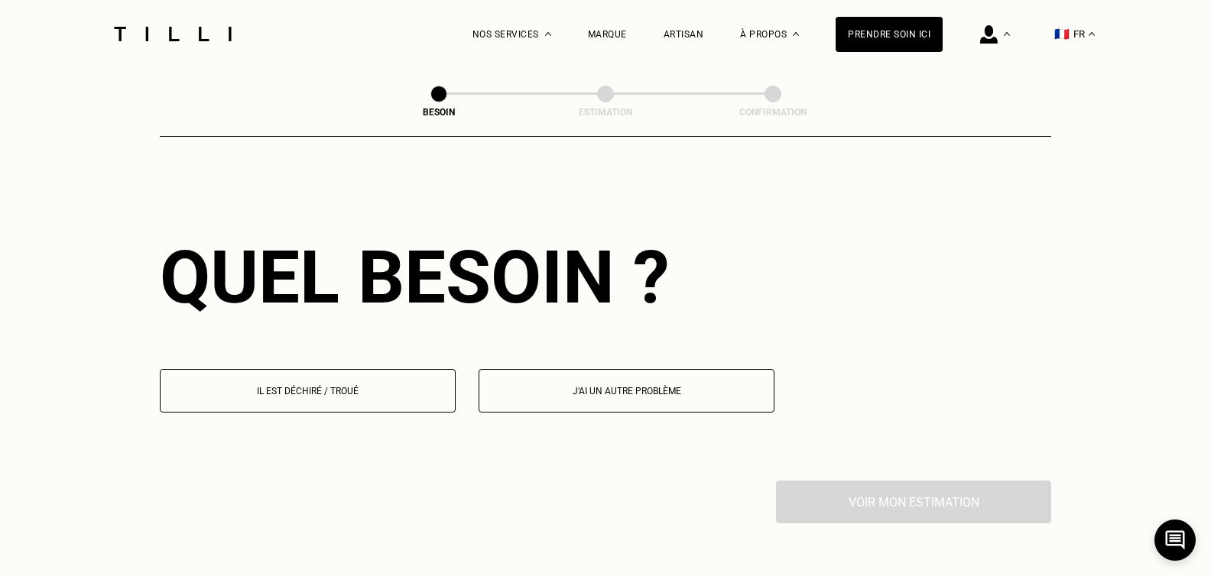
scroll to position [1331, 0]
click at [305, 368] on button "Il est déchiré / troué" at bounding box center [308, 390] width 296 height 44
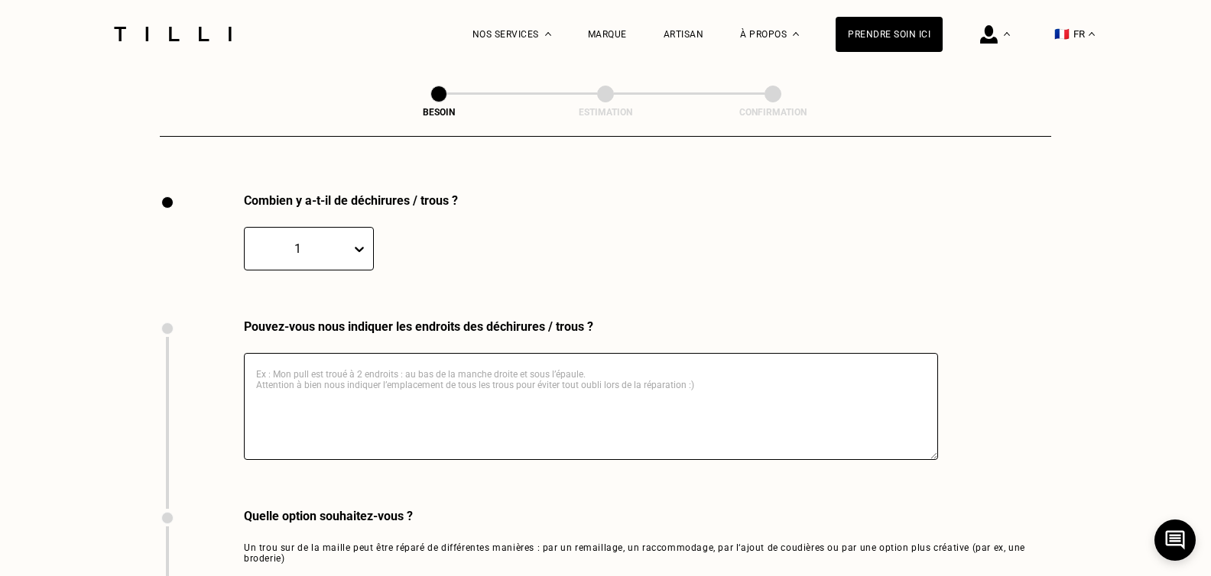
scroll to position [1629, 0]
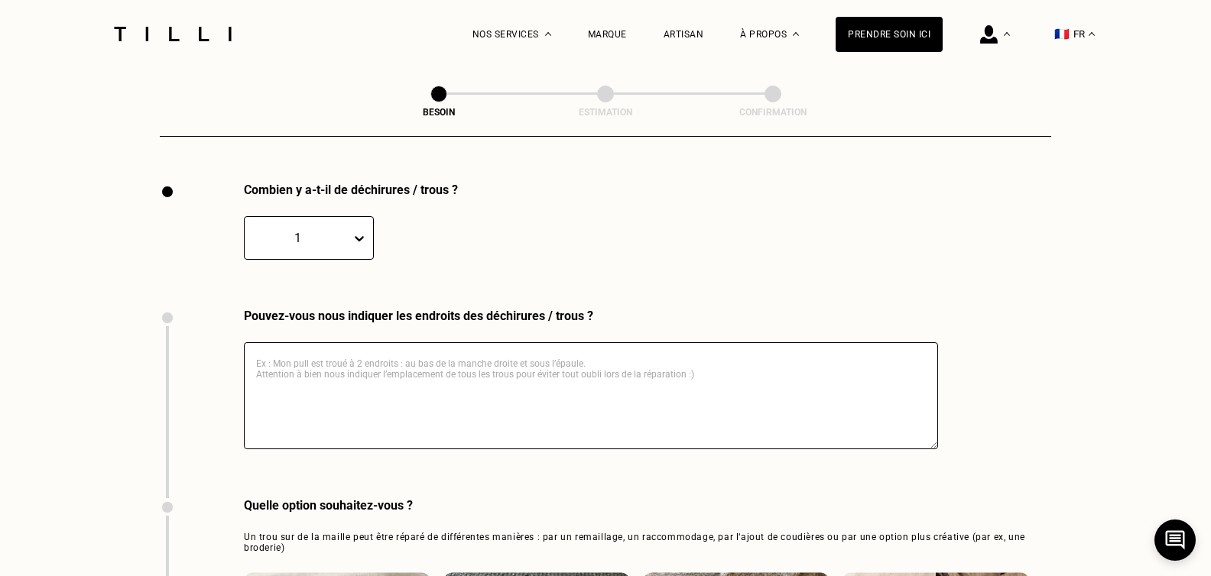
click at [301, 342] on textarea at bounding box center [591, 395] width 694 height 107
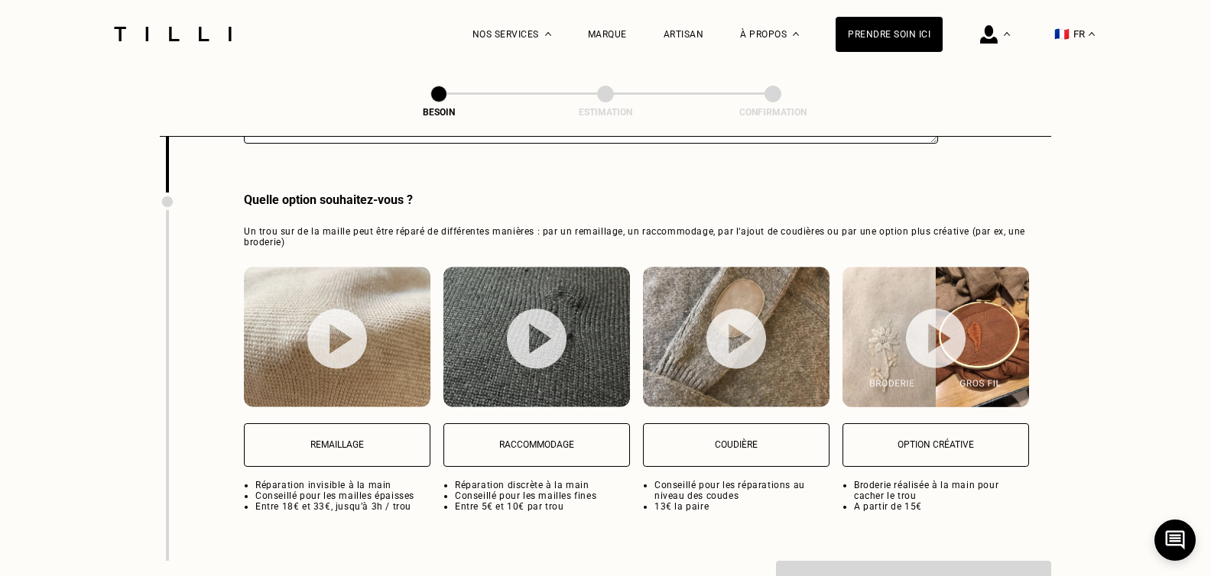
type textarea "1 coude troue, l'autre bientot"
click at [763, 444] on button "Coudière" at bounding box center [736, 445] width 186 height 44
select select "FR"
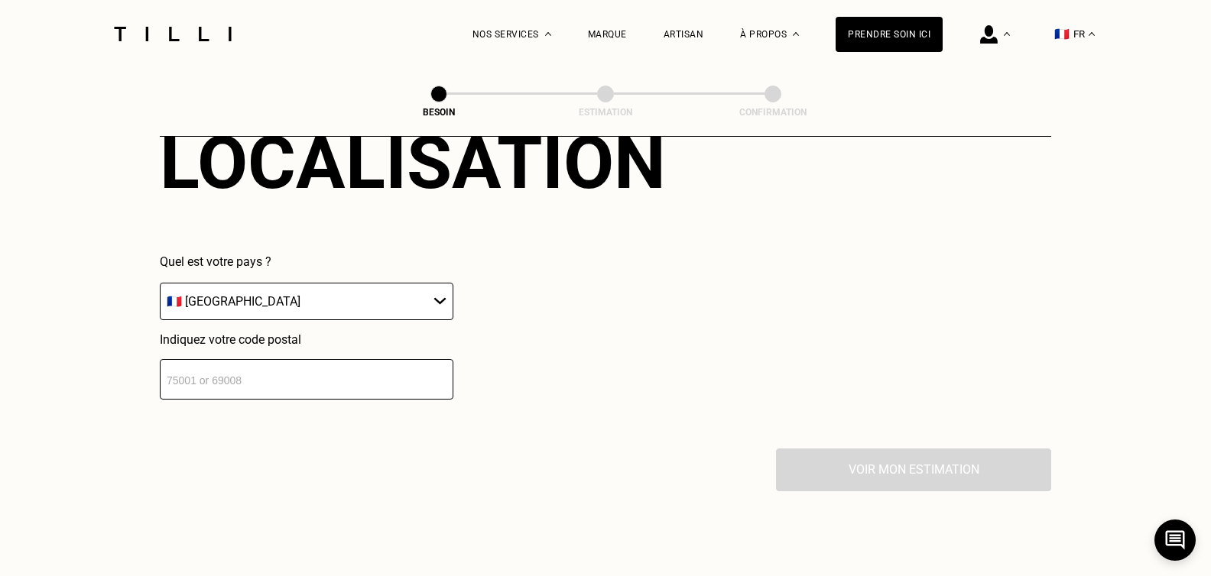
scroll to position [2397, 0]
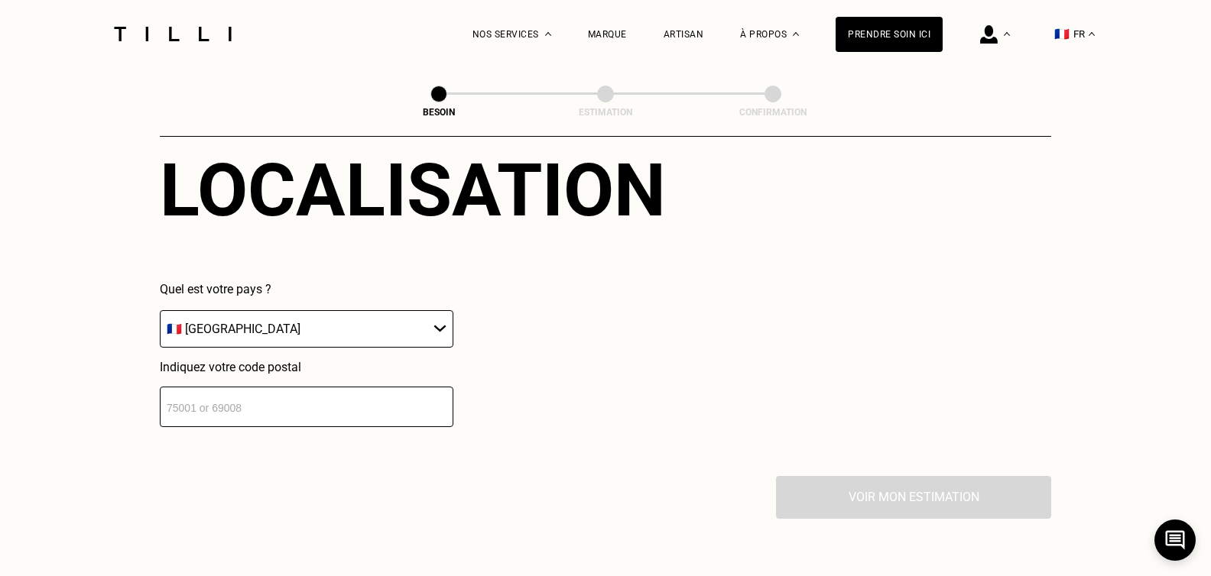
click at [297, 407] on input "number" at bounding box center [306, 407] width 293 height 41
type input "92200"
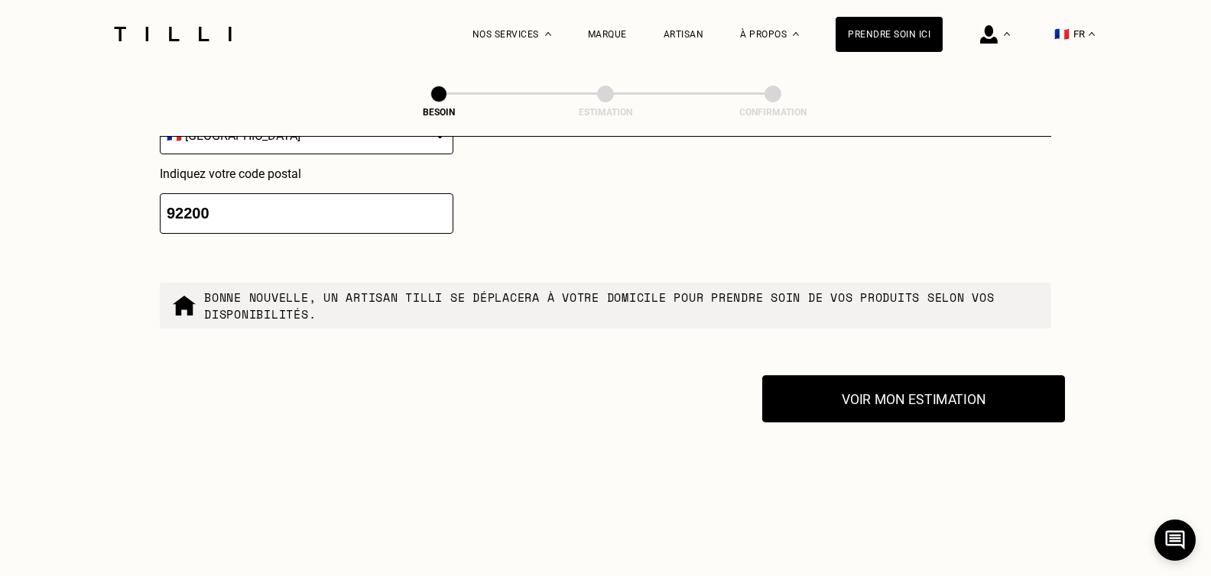
scroll to position [2626, 0]
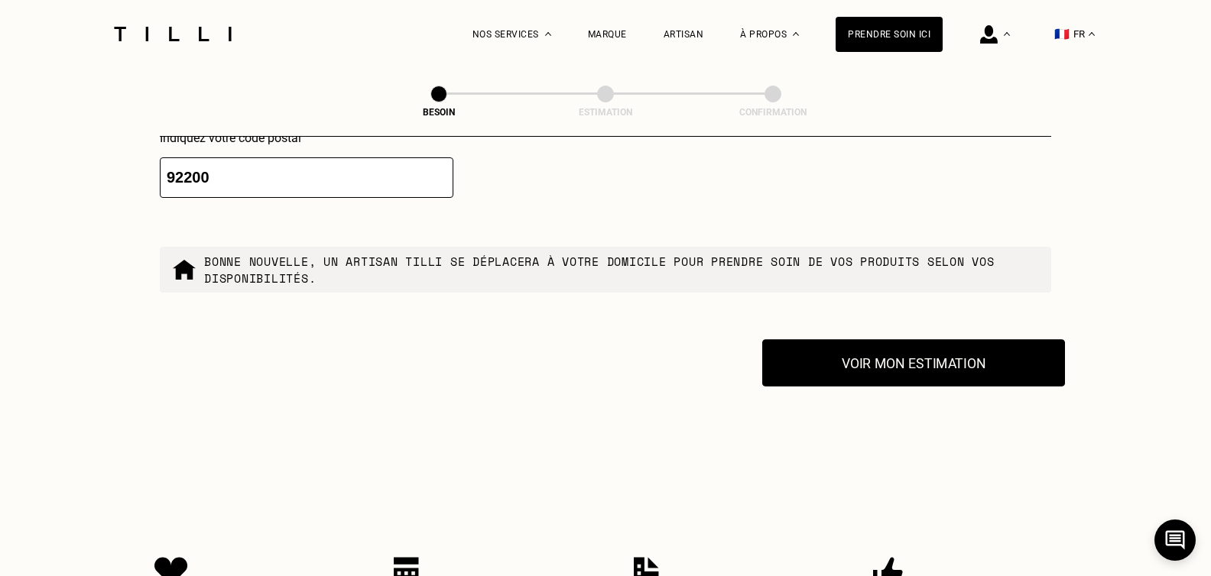
click at [921, 361] on button "Voir mon estimation" at bounding box center [913, 362] width 303 height 47
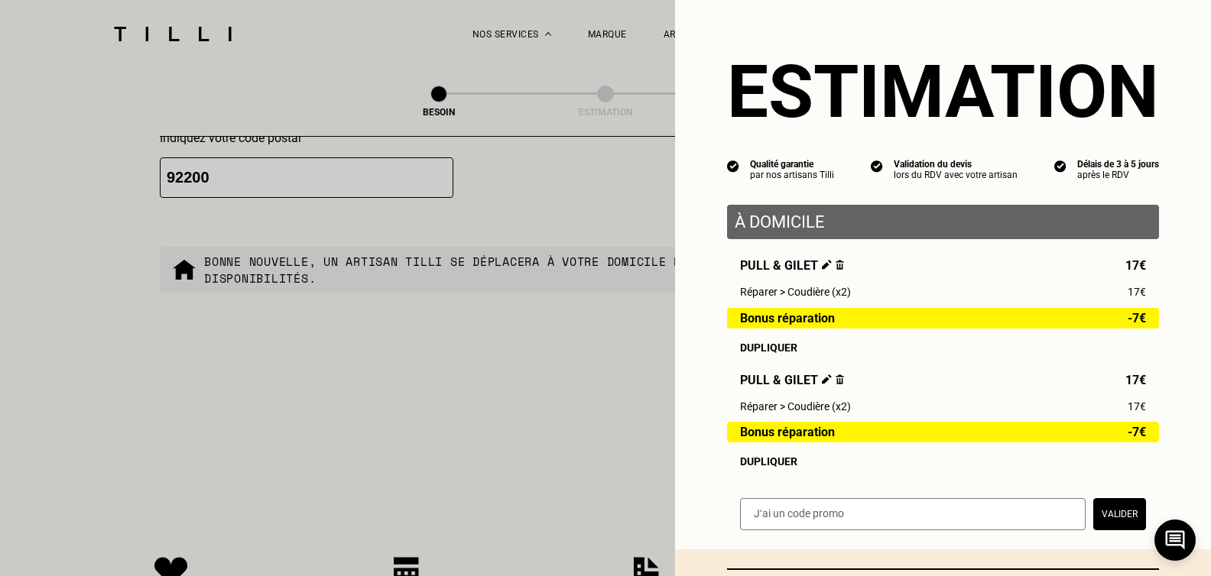
click at [757, 468] on div "Dupliquer" at bounding box center [943, 461] width 406 height 12
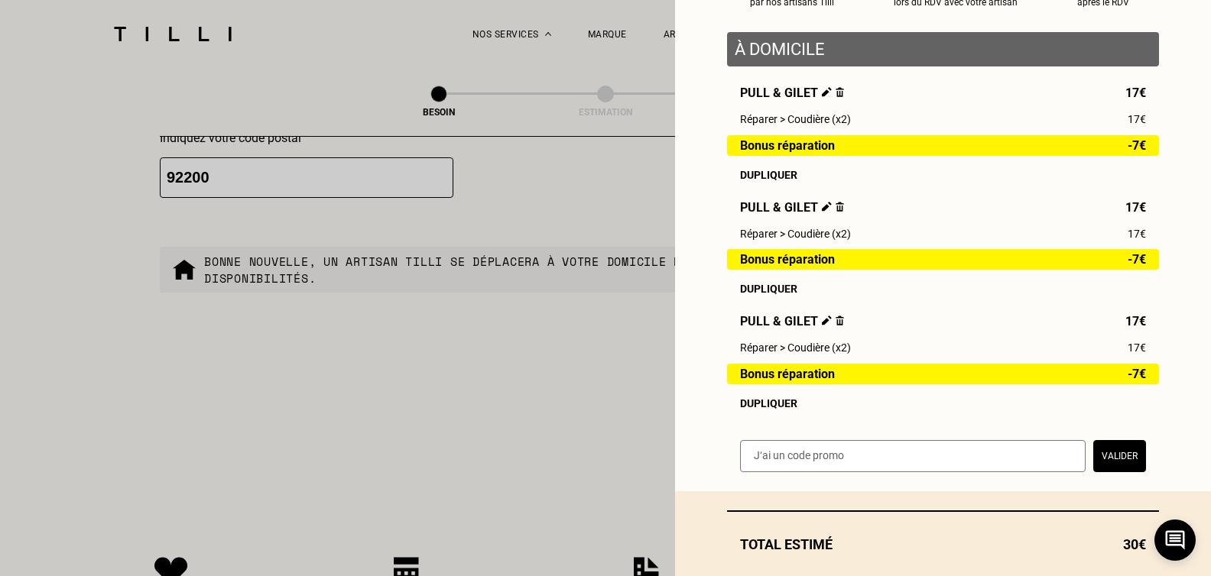
scroll to position [229, 0]
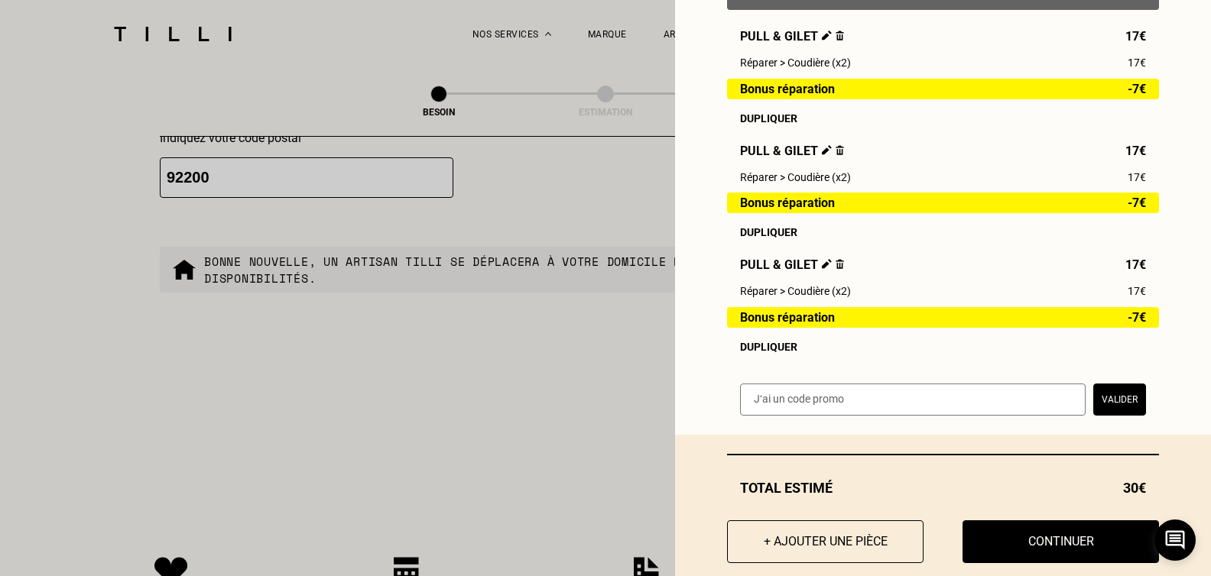
click at [761, 353] on div "Dupliquer" at bounding box center [943, 347] width 406 height 12
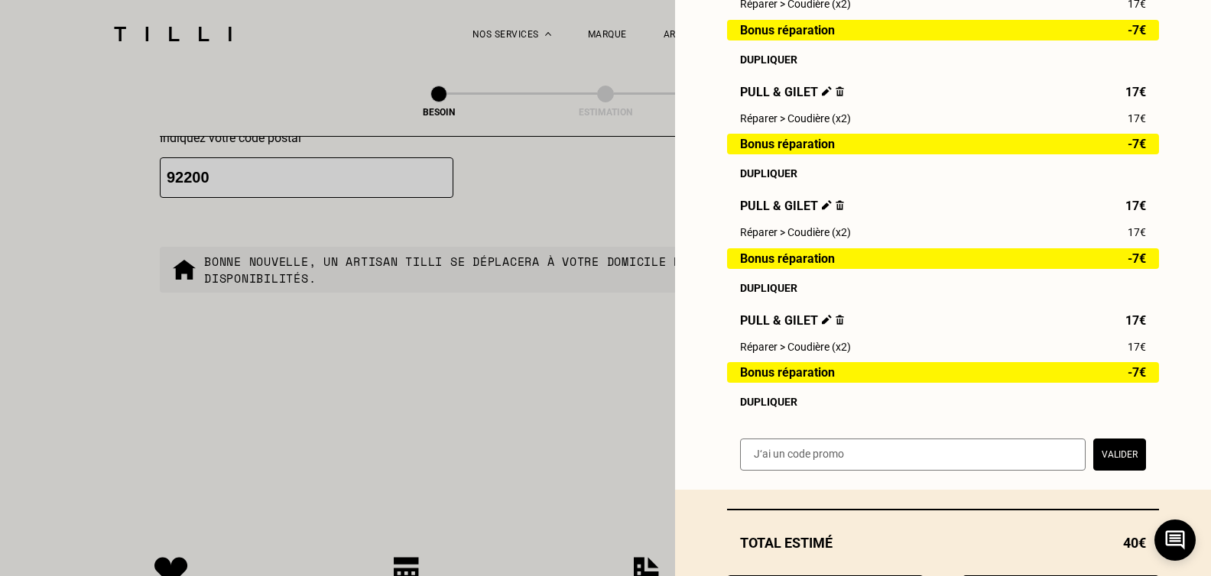
scroll to position [379, 0]
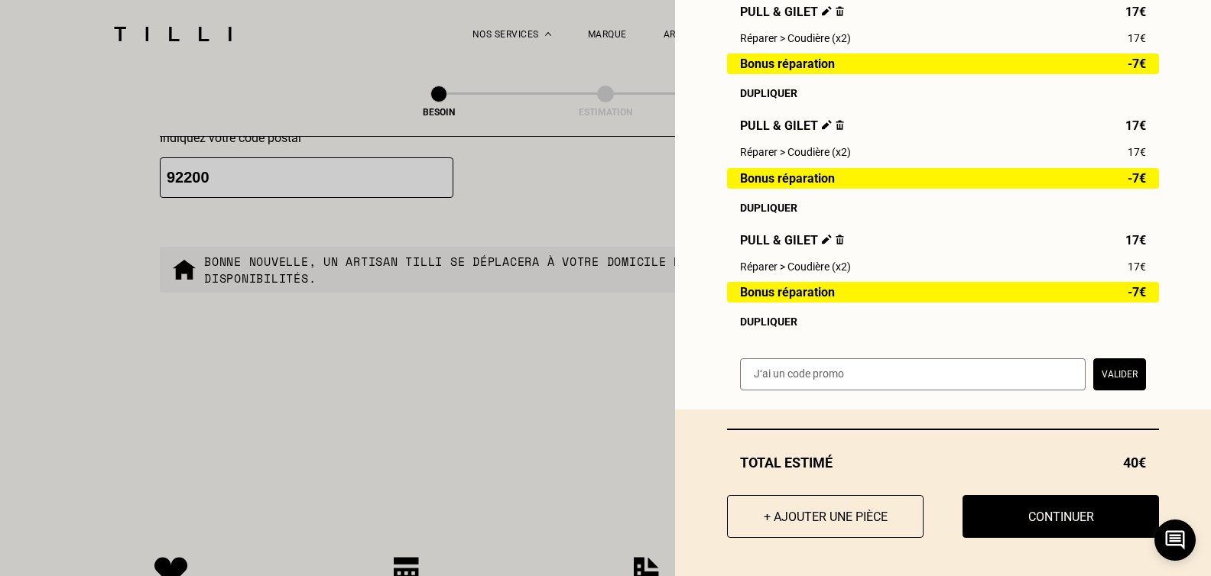
click at [750, 318] on div "Dupliquer" at bounding box center [943, 322] width 406 height 12
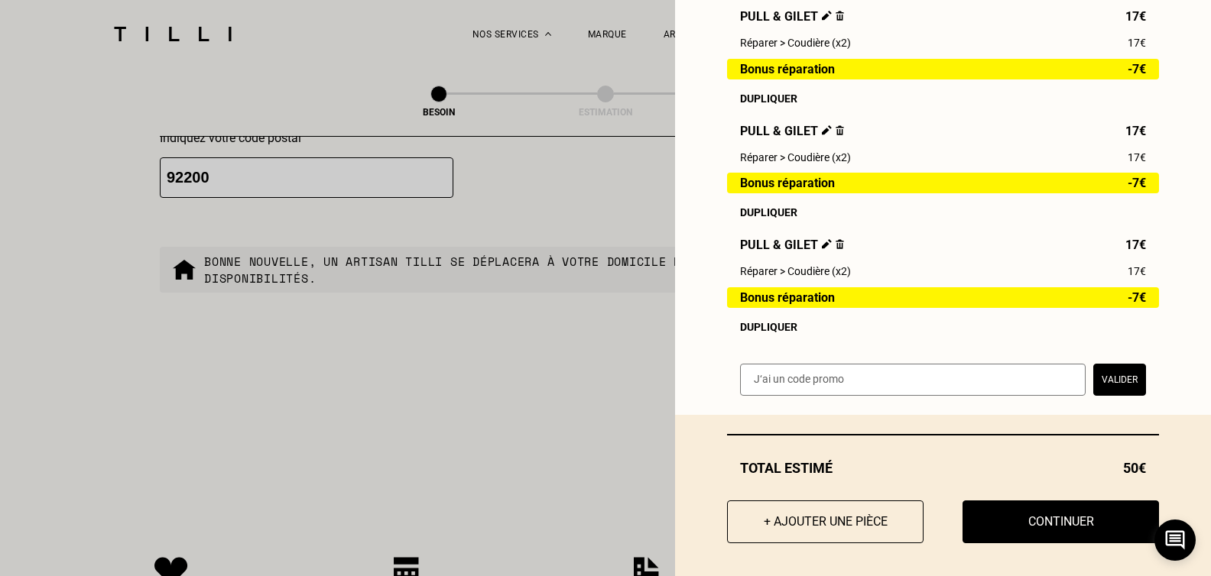
scroll to position [495, 0]
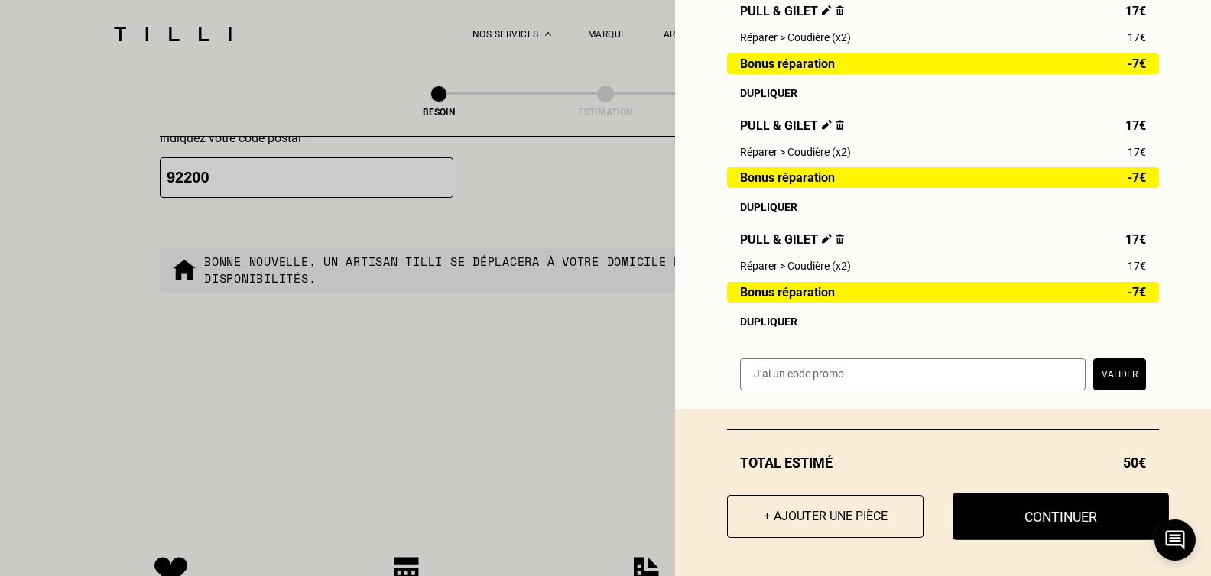
click at [1060, 530] on button "Continuer" at bounding box center [1060, 516] width 216 height 47
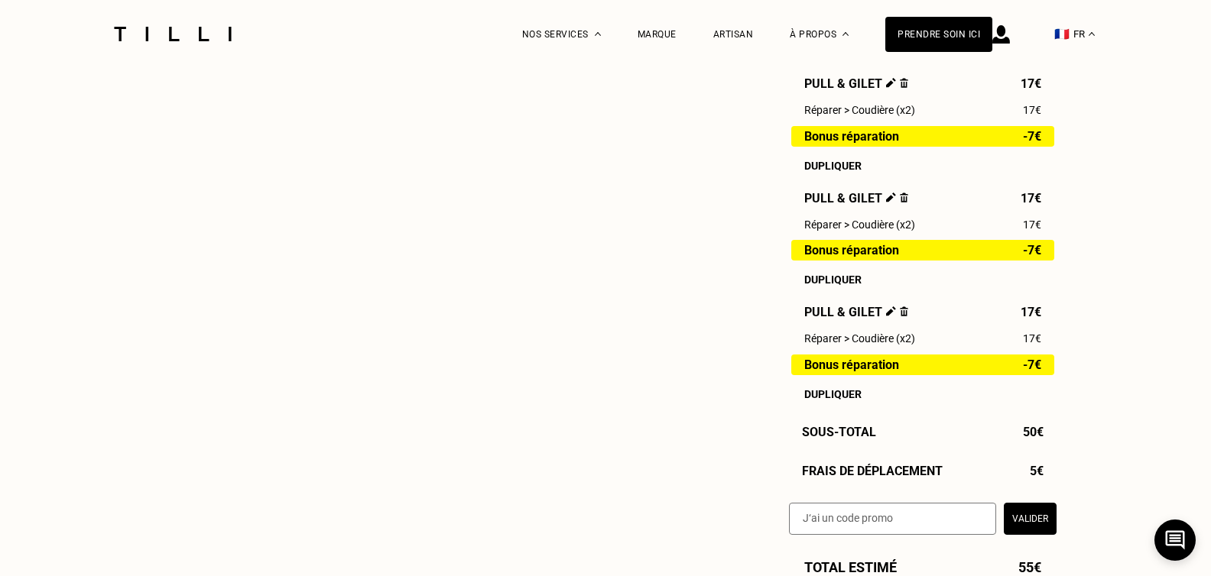
select select "FR"
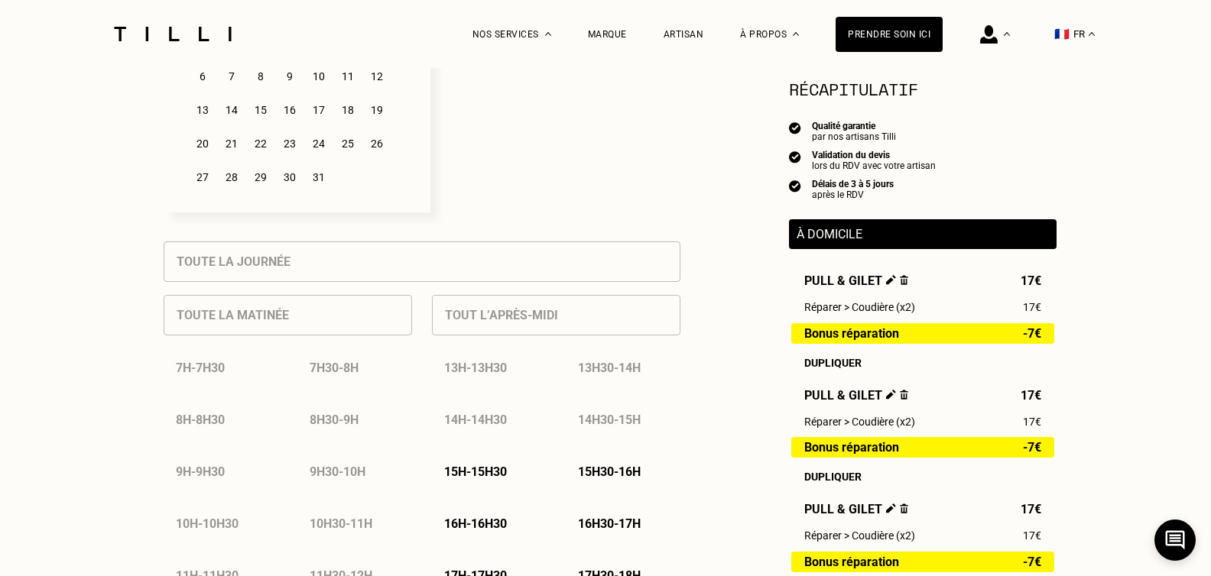
scroll to position [688, 0]
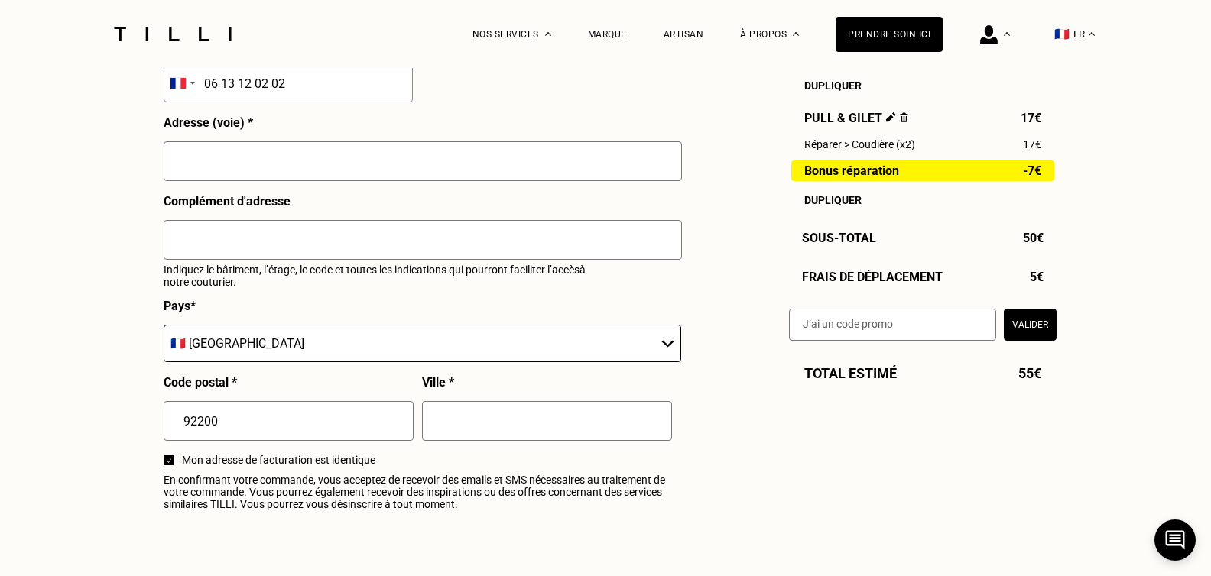
scroll to position [1681, 0]
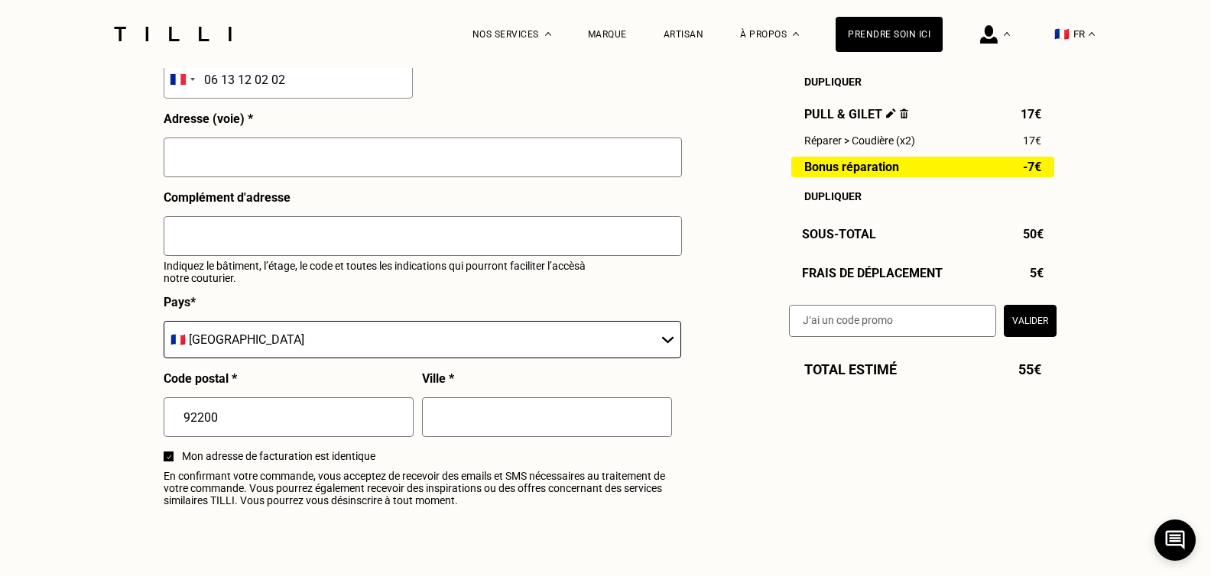
click at [483, 173] on input "text" at bounding box center [423, 158] width 518 height 40
type input "[STREET_ADDRESS]"
type input "NEUILLY SUR SEINE"
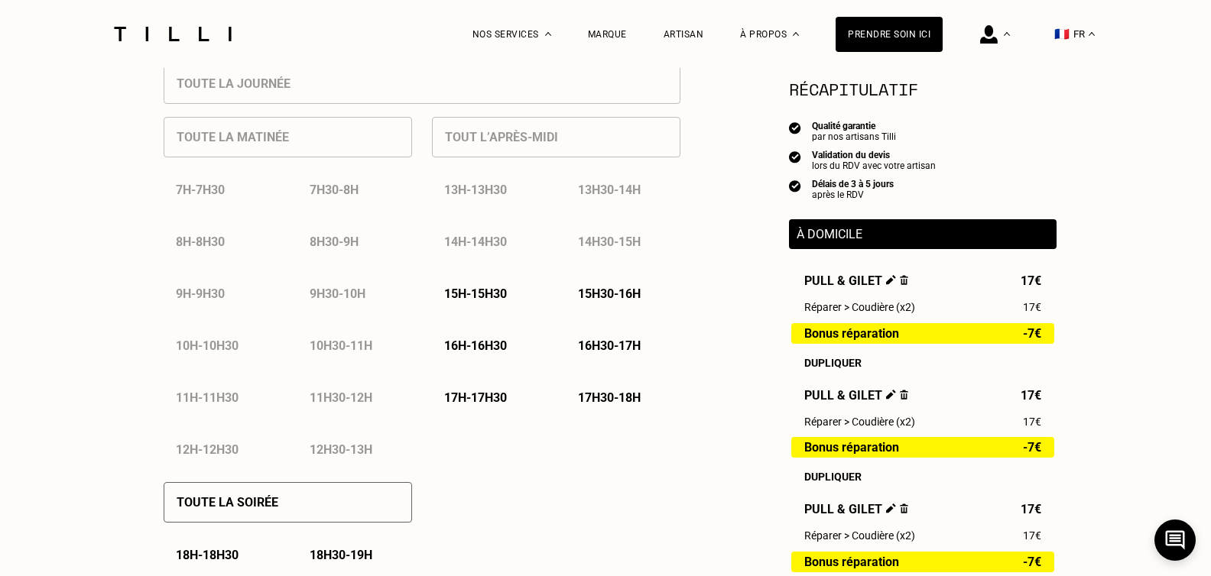
scroll to position [688, 0]
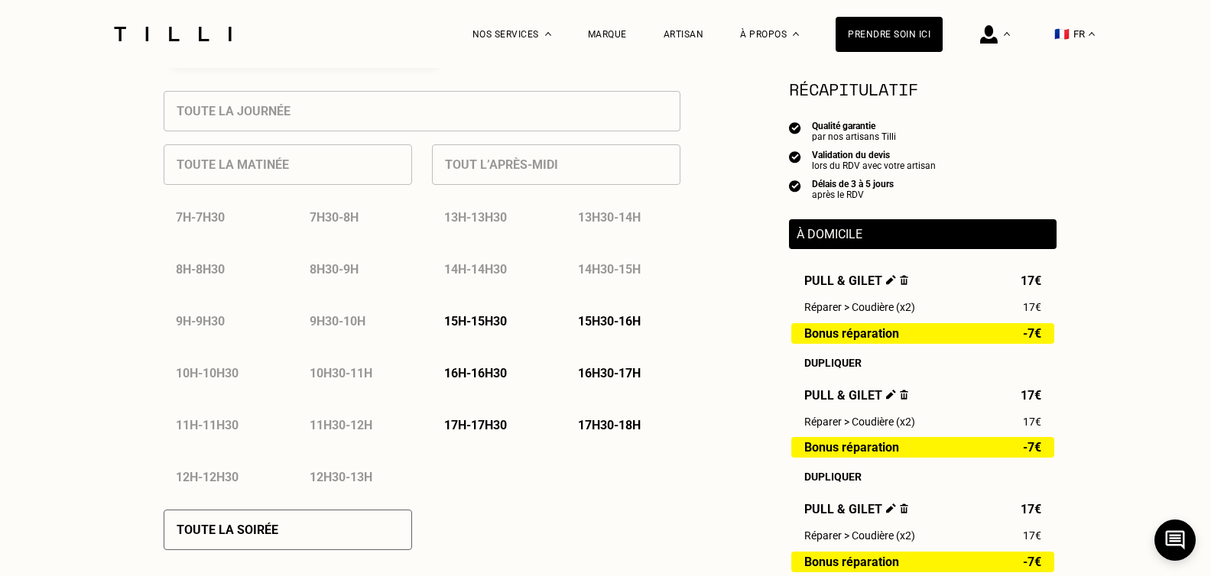
click at [494, 431] on p "17h - 17h30" at bounding box center [475, 425] width 63 height 15
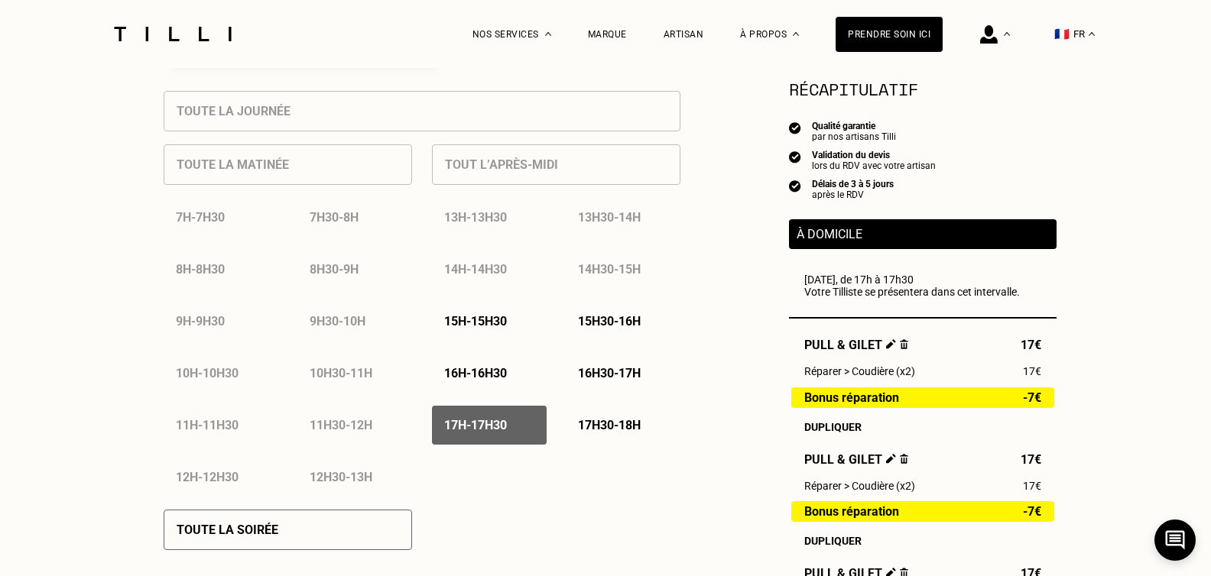
click at [624, 433] on p "17h30 - 18h" at bounding box center [609, 425] width 63 height 15
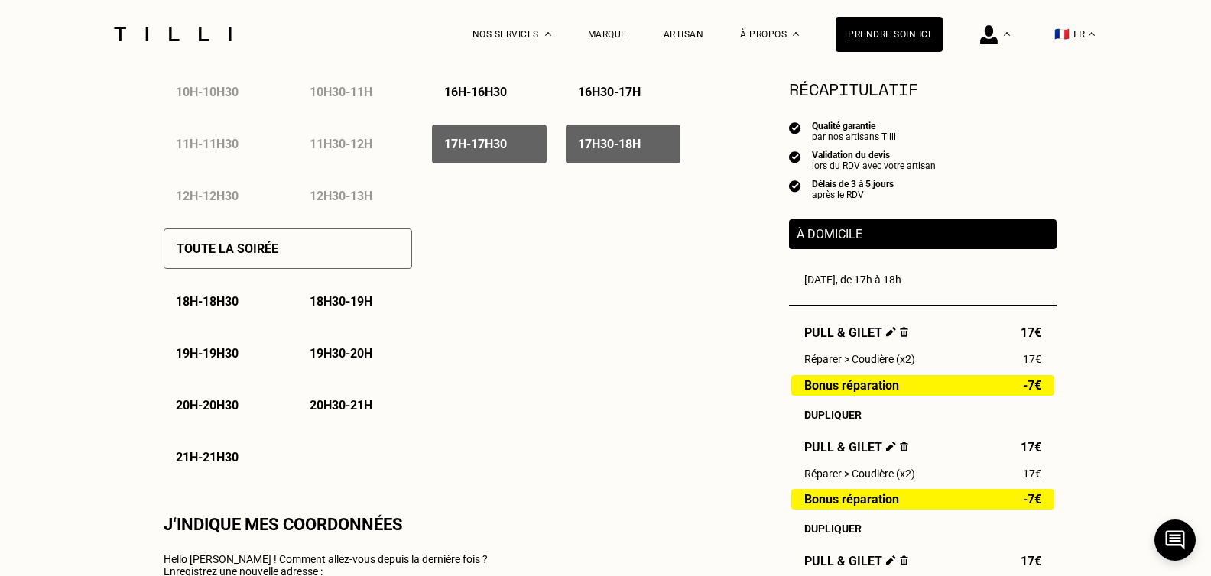
scroll to position [994, 0]
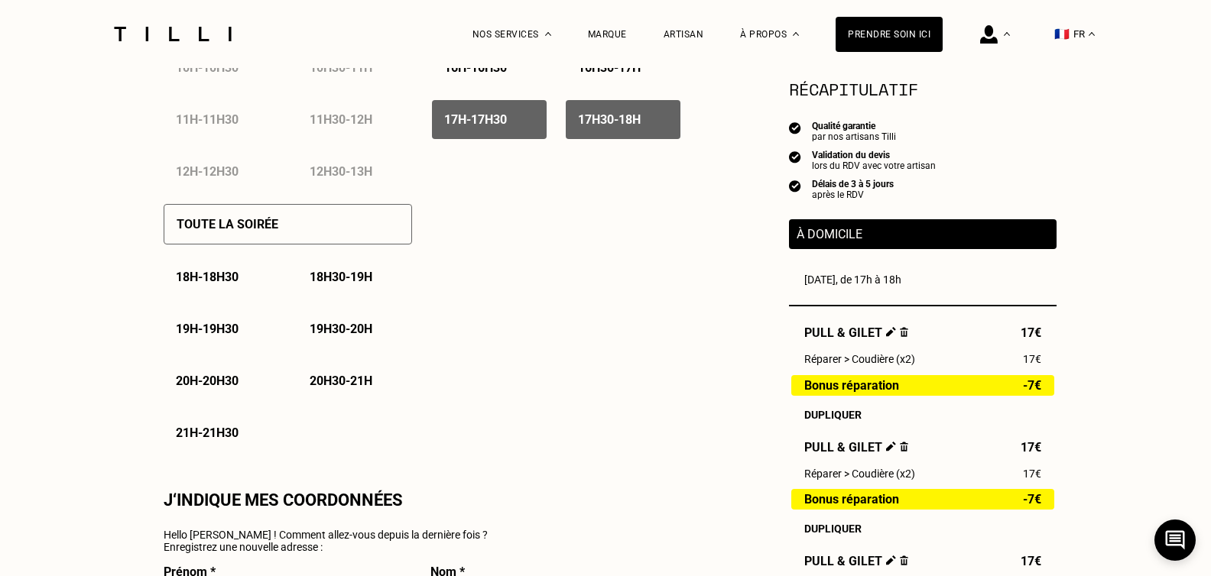
click at [222, 279] on p "18h - 18h30" at bounding box center [207, 277] width 63 height 15
click at [359, 290] on div "18h30 - 19h" at bounding box center [354, 277] width 115 height 39
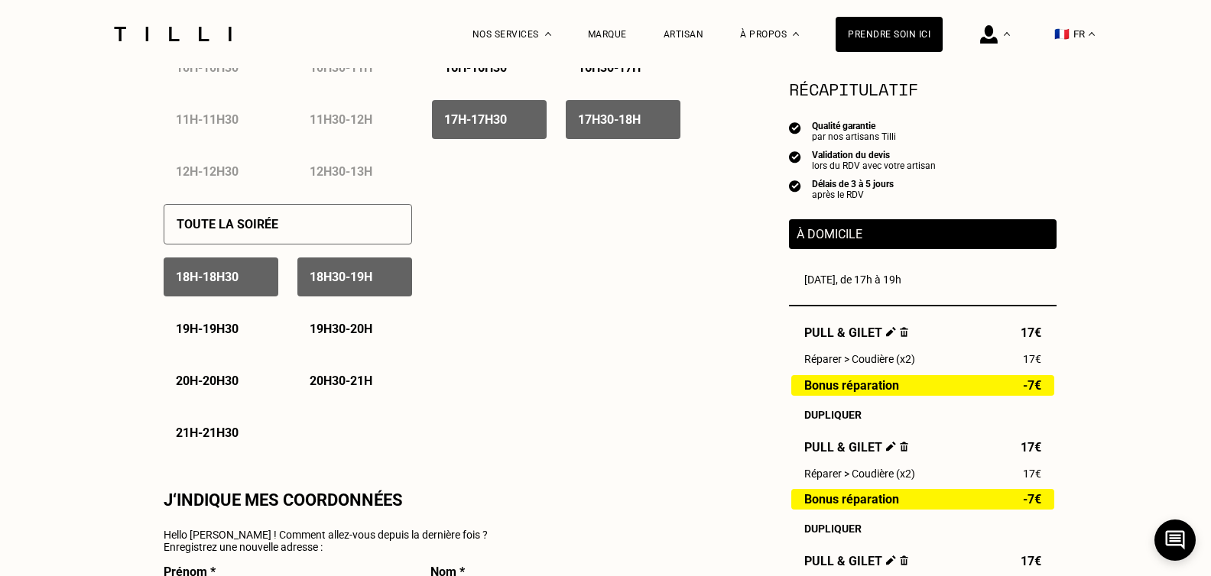
click at [216, 336] on p "19h - 19h30" at bounding box center [207, 329] width 63 height 15
click at [338, 335] on p "19h30 - 20h" at bounding box center [341, 329] width 63 height 15
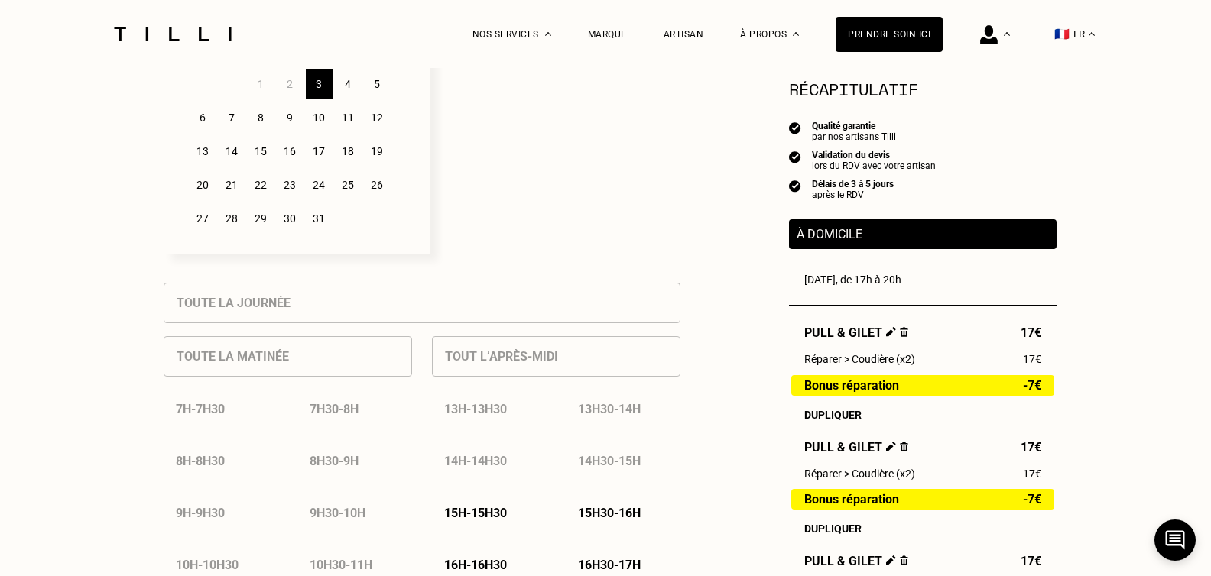
scroll to position [306, 0]
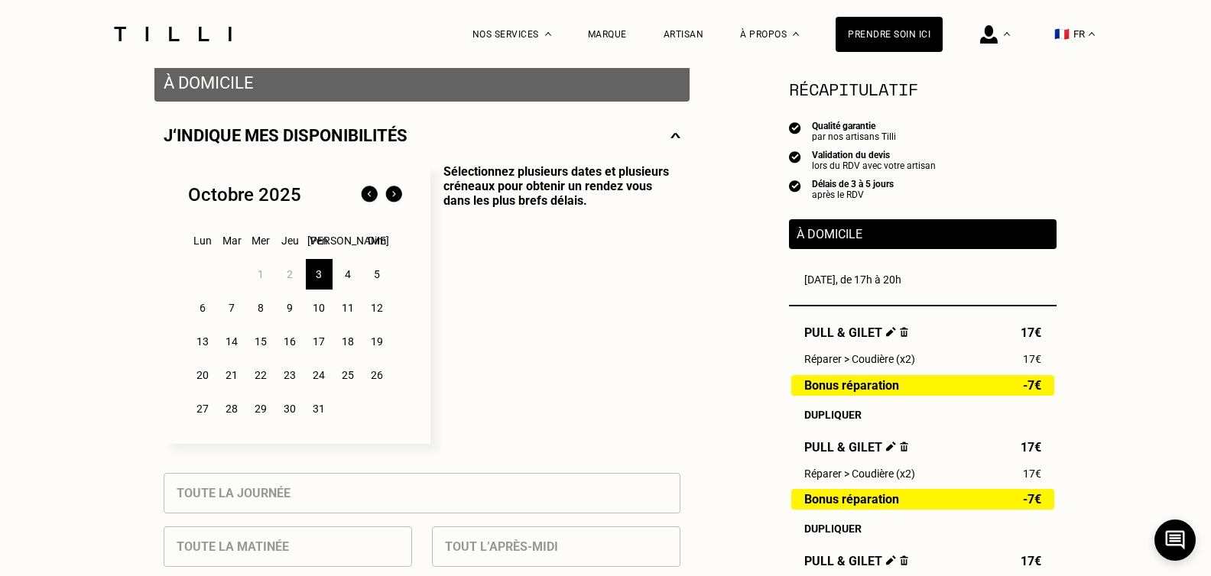
click at [349, 275] on div "4" at bounding box center [348, 274] width 27 height 31
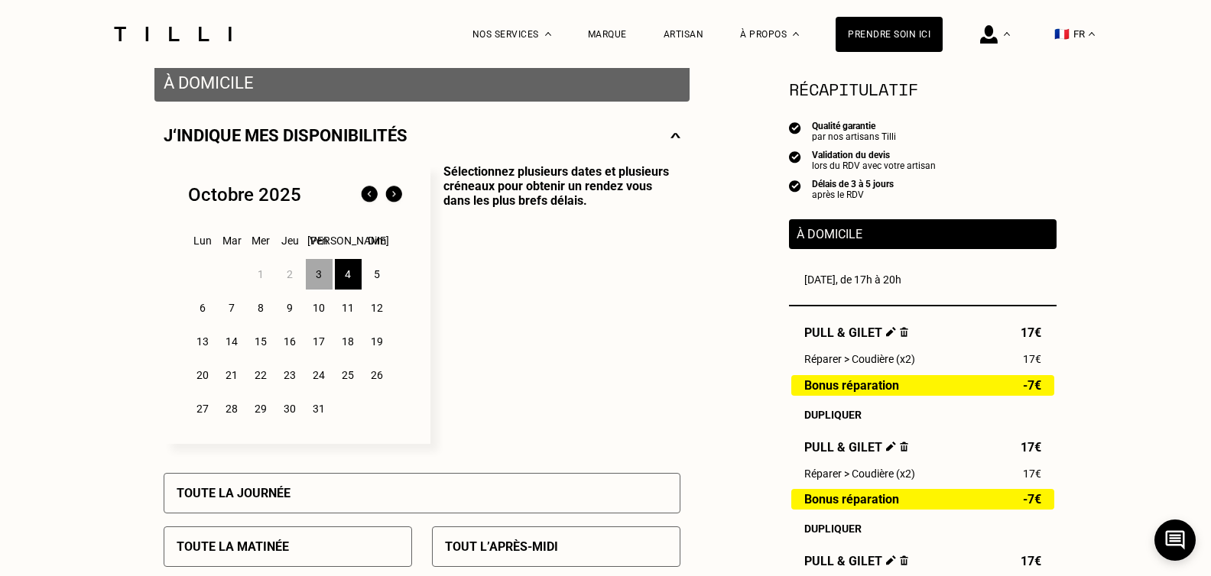
click at [319, 277] on div "3" at bounding box center [319, 274] width 27 height 31
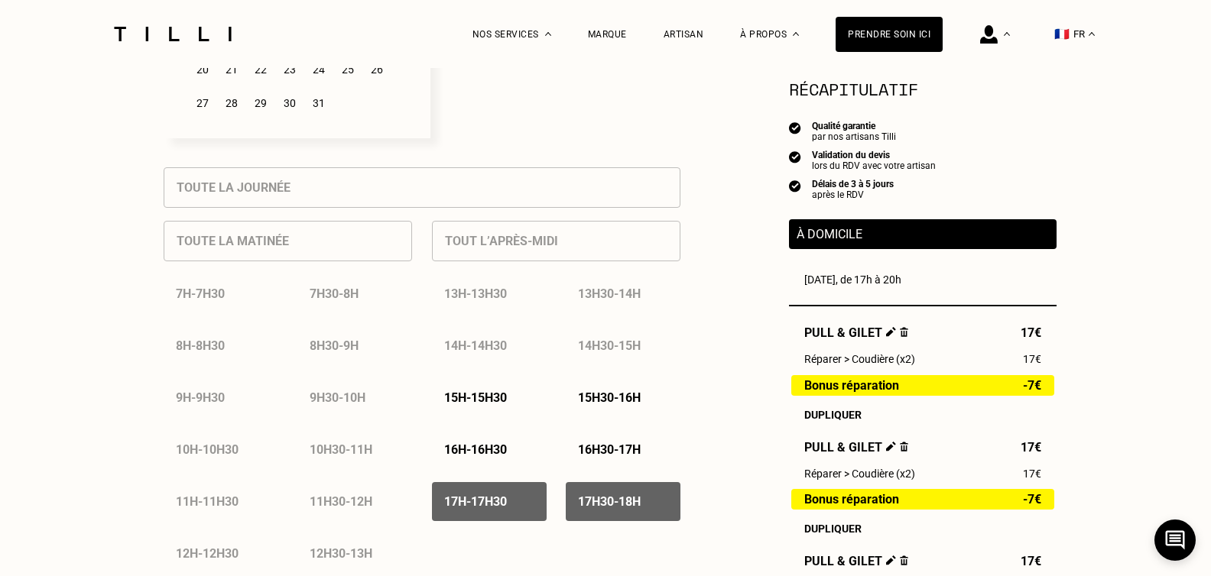
scroll to position [841, 0]
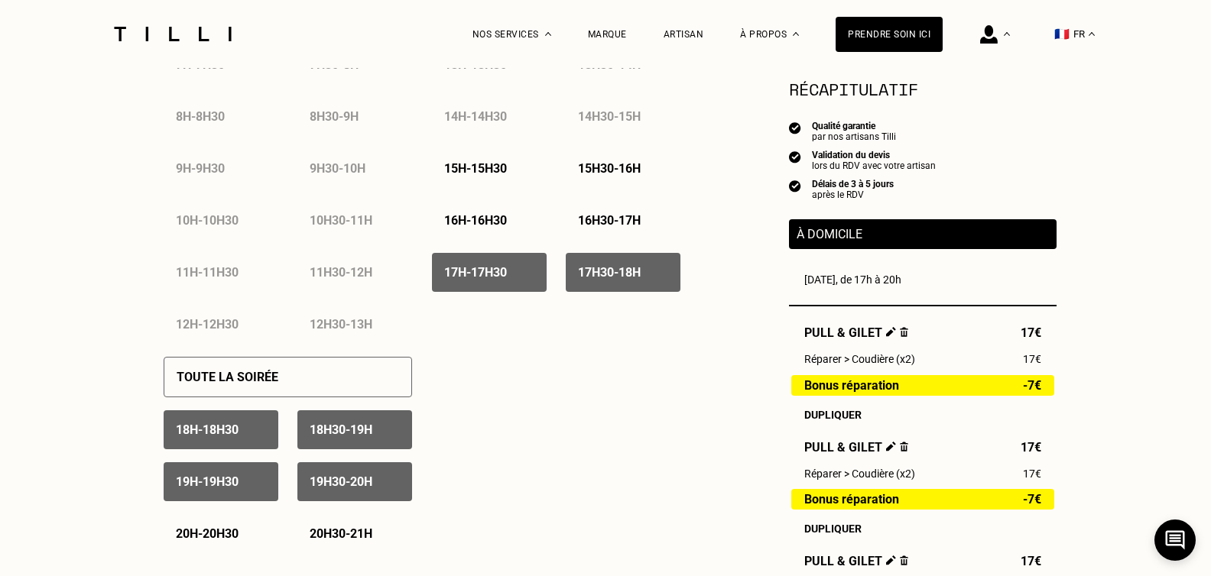
click at [495, 280] on p "17h - 17h30" at bounding box center [475, 272] width 63 height 15
click at [644, 297] on div "Tout l’après-midi 13h - 13h30 13h30 - 14h 14h - 14h30 14h30 - 15h 15h - 15h30 1…" at bounding box center [556, 161] width 248 height 365
click at [648, 291] on div "17h30 - 18h" at bounding box center [623, 272] width 115 height 39
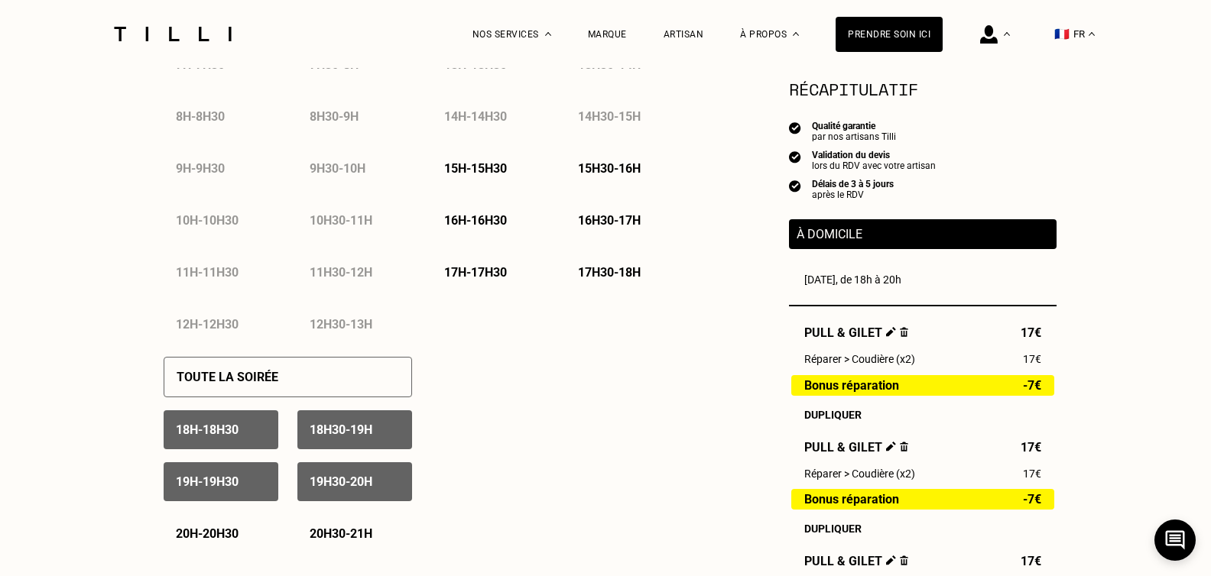
click at [219, 423] on div "18h - 18h30" at bounding box center [221, 429] width 115 height 39
drag, startPoint x: 359, startPoint y: 439, endPoint x: 347, endPoint y: 490, distance: 51.9
click at [360, 437] on p "18h30 - 19h" at bounding box center [341, 430] width 63 height 15
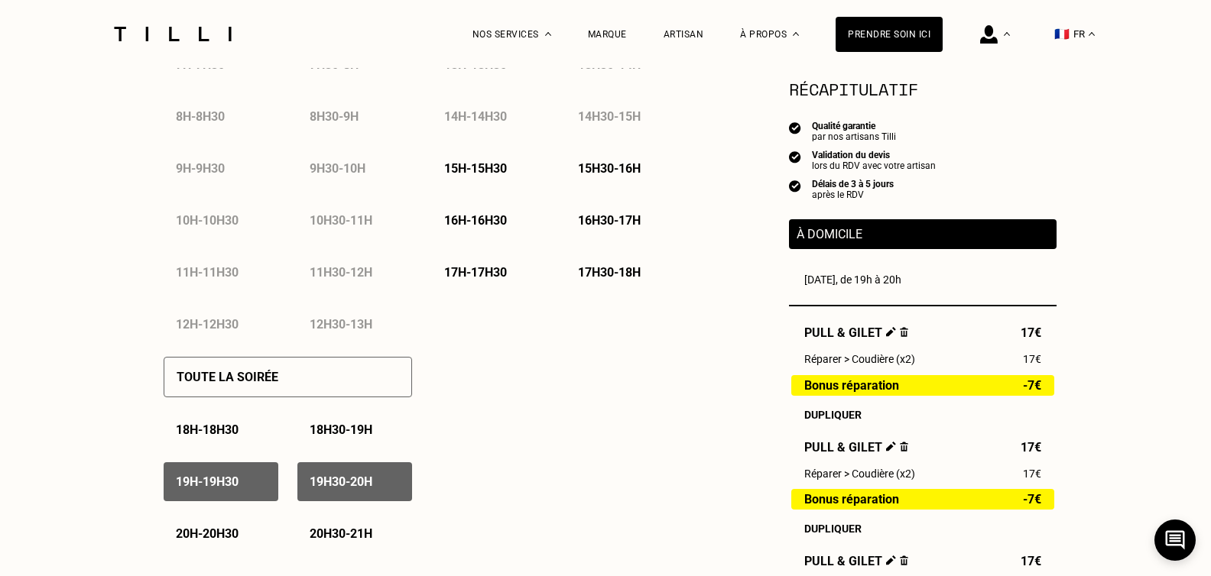
click at [347, 489] on p "19h30 - 20h" at bounding box center [341, 482] width 63 height 15
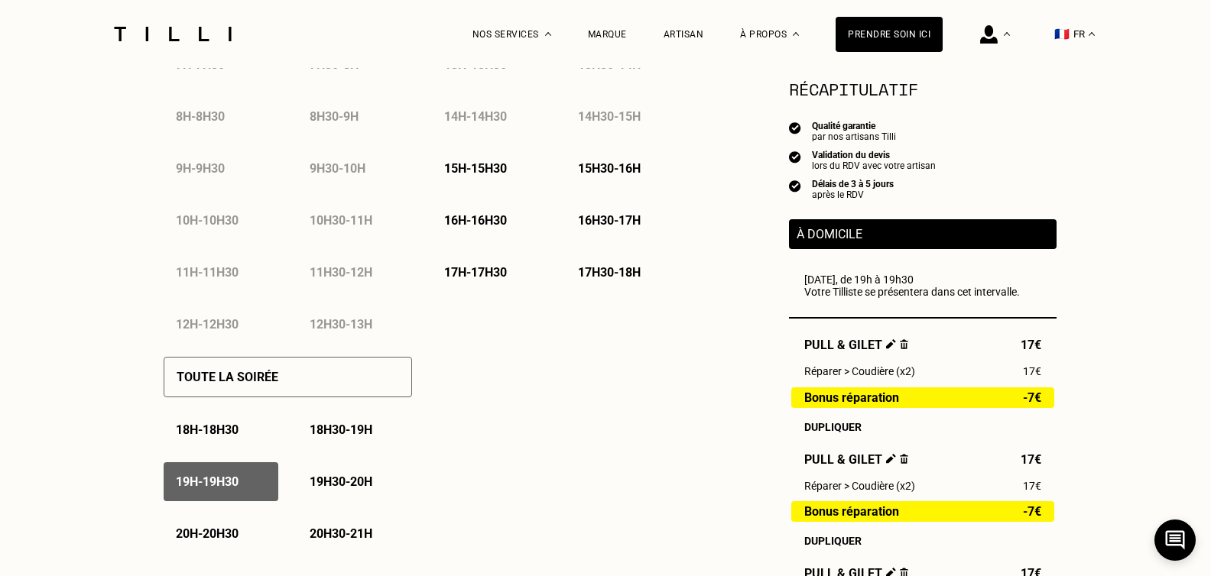
click at [216, 489] on p "19h - 19h30" at bounding box center [207, 482] width 63 height 15
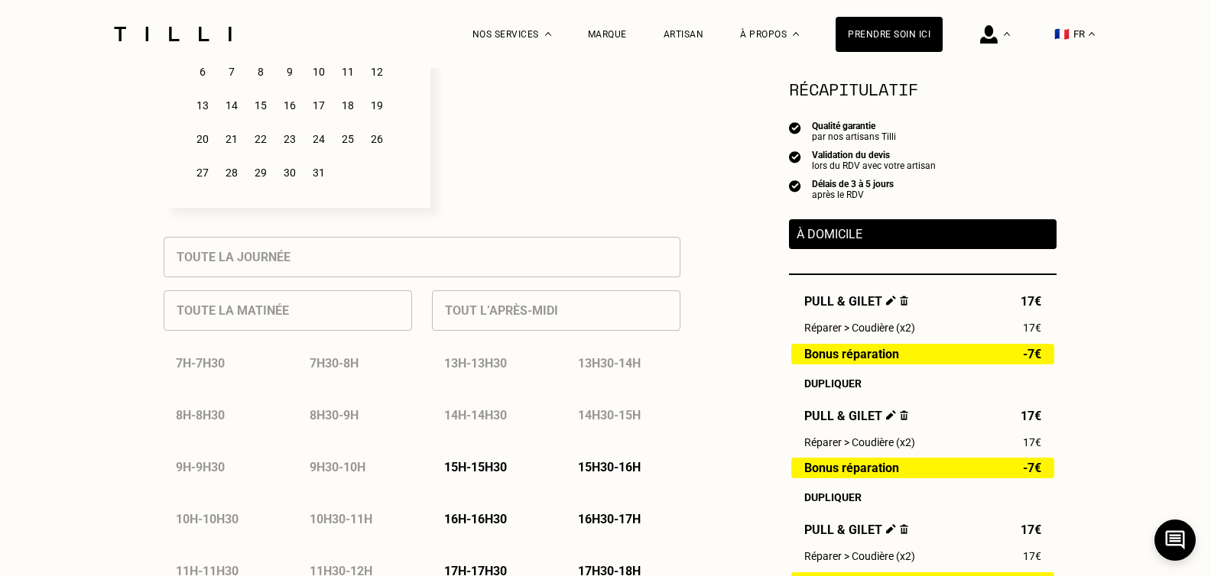
scroll to position [306, 0]
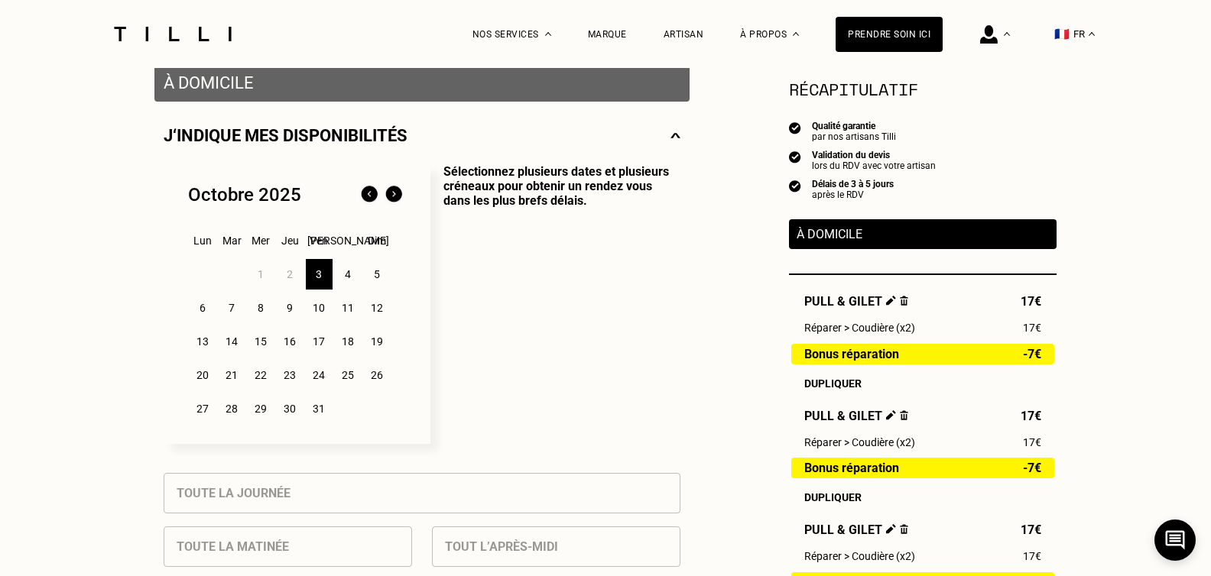
click at [349, 281] on div "4" at bounding box center [348, 274] width 27 height 31
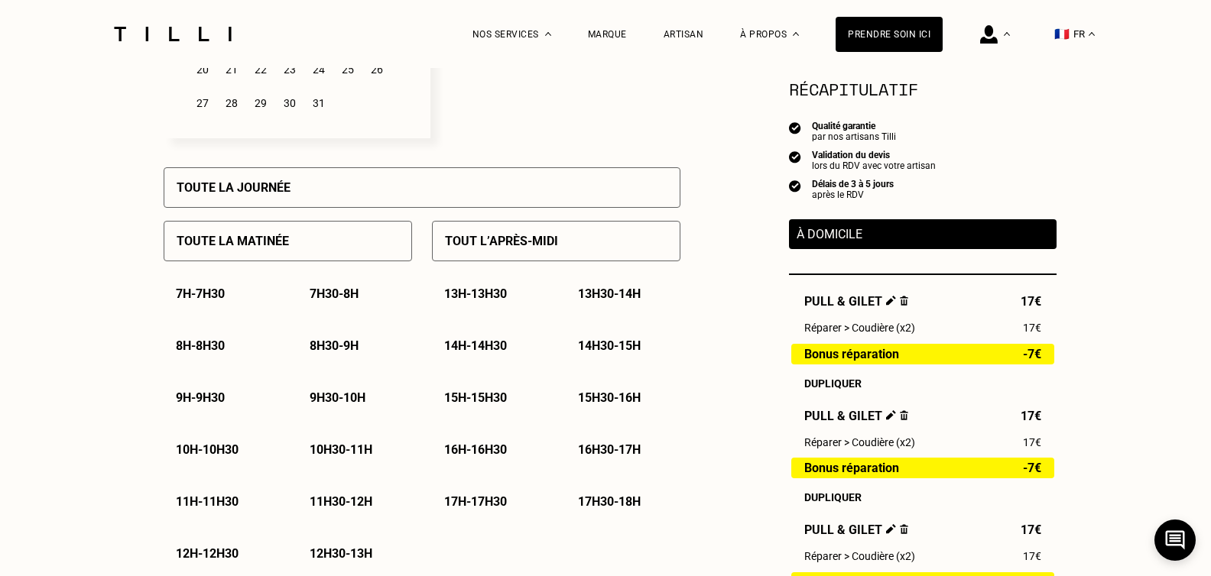
scroll to position [841, 0]
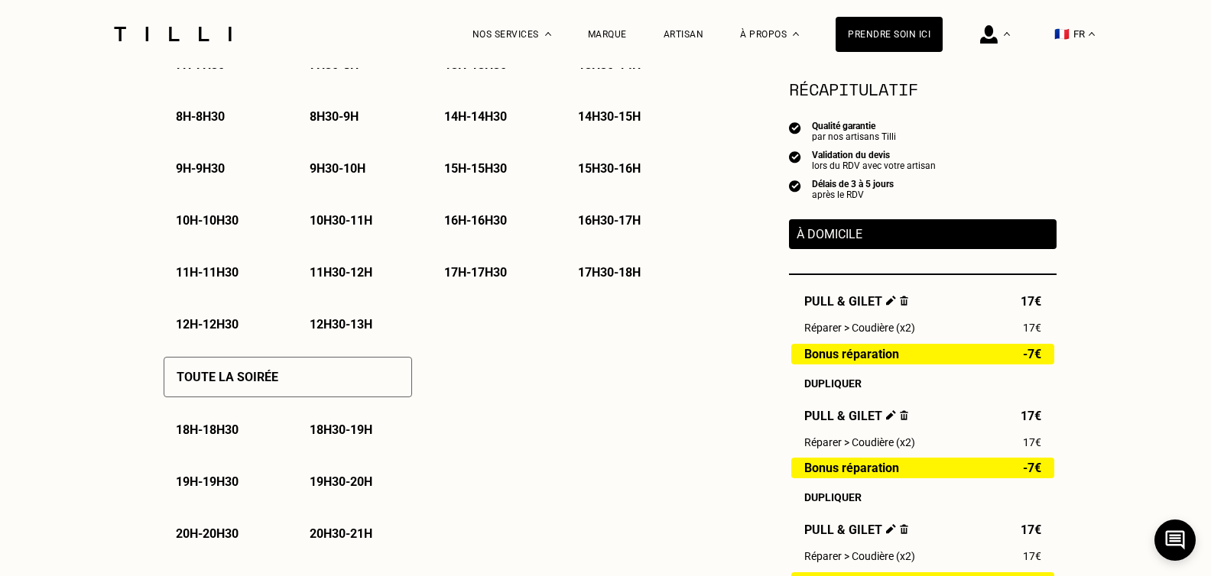
click at [479, 271] on p "17h - 17h30" at bounding box center [475, 272] width 63 height 15
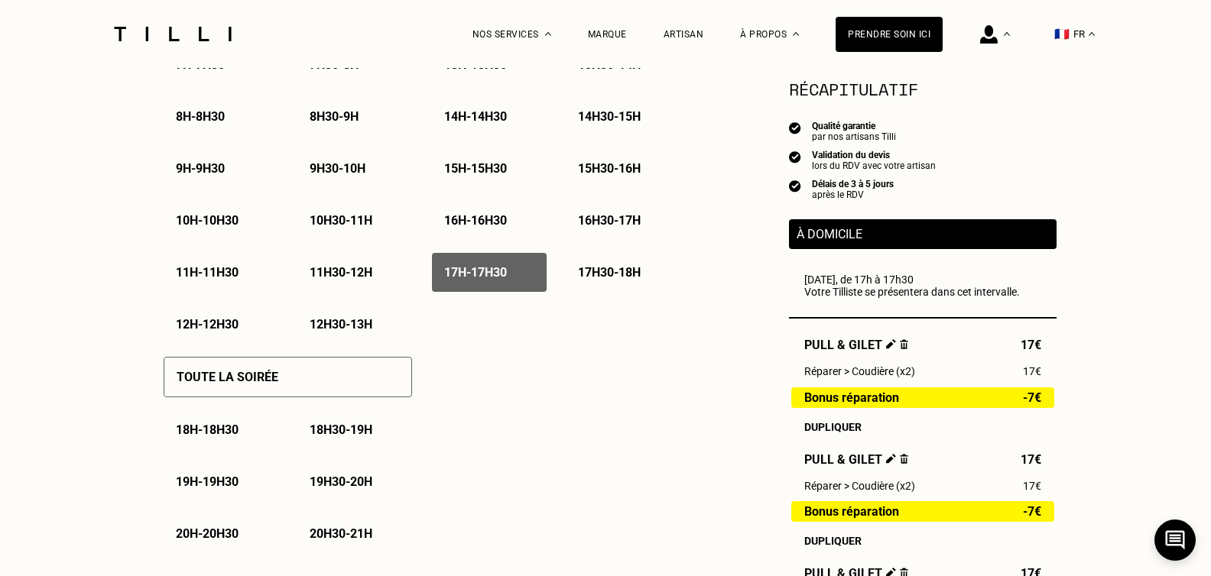
click at [640, 270] on div "17h30 - 18h" at bounding box center [623, 272] width 115 height 39
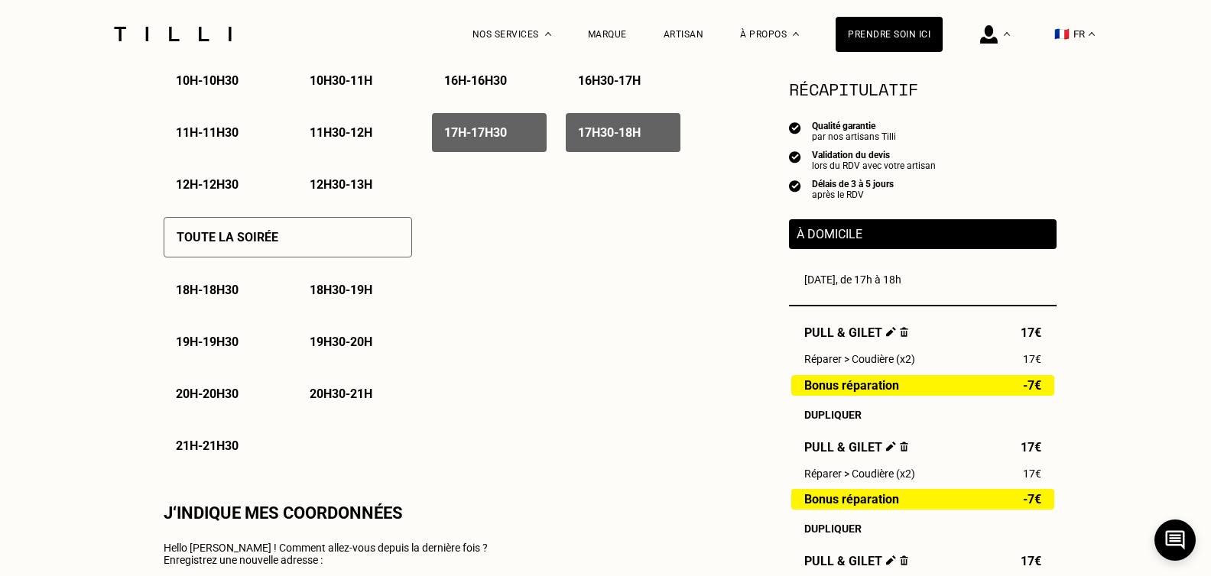
scroll to position [994, 0]
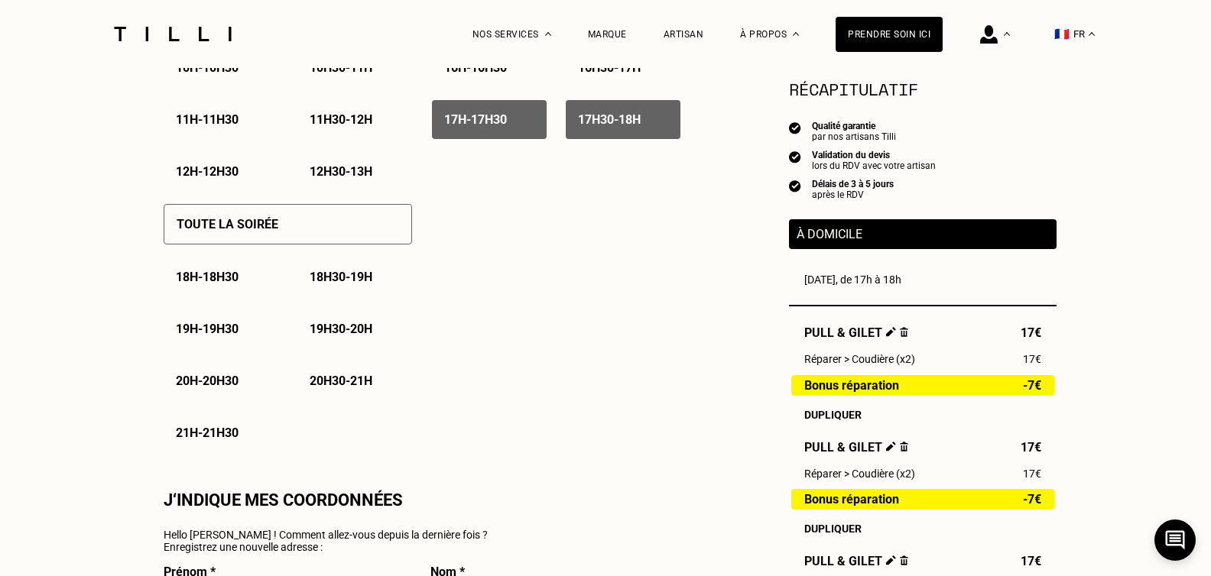
click at [218, 284] on p "18h - 18h30" at bounding box center [207, 277] width 63 height 15
click at [354, 282] on p "18h30 - 19h" at bounding box center [341, 277] width 63 height 15
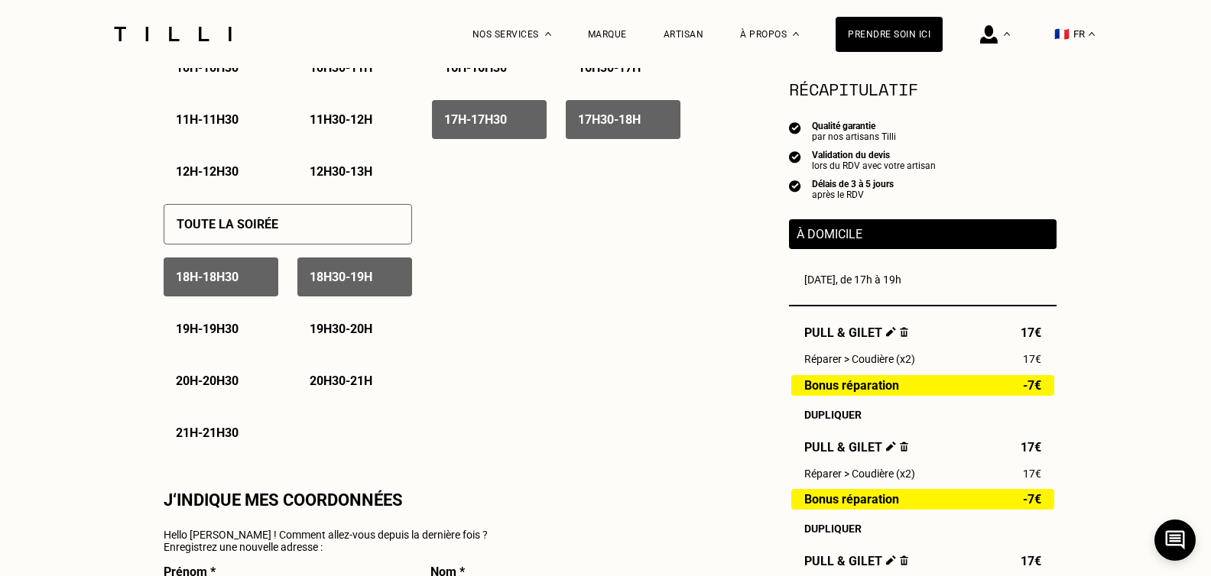
click at [201, 336] on p "19h - 19h30" at bounding box center [207, 329] width 63 height 15
click at [337, 335] on p "19h30 - 20h" at bounding box center [341, 329] width 63 height 15
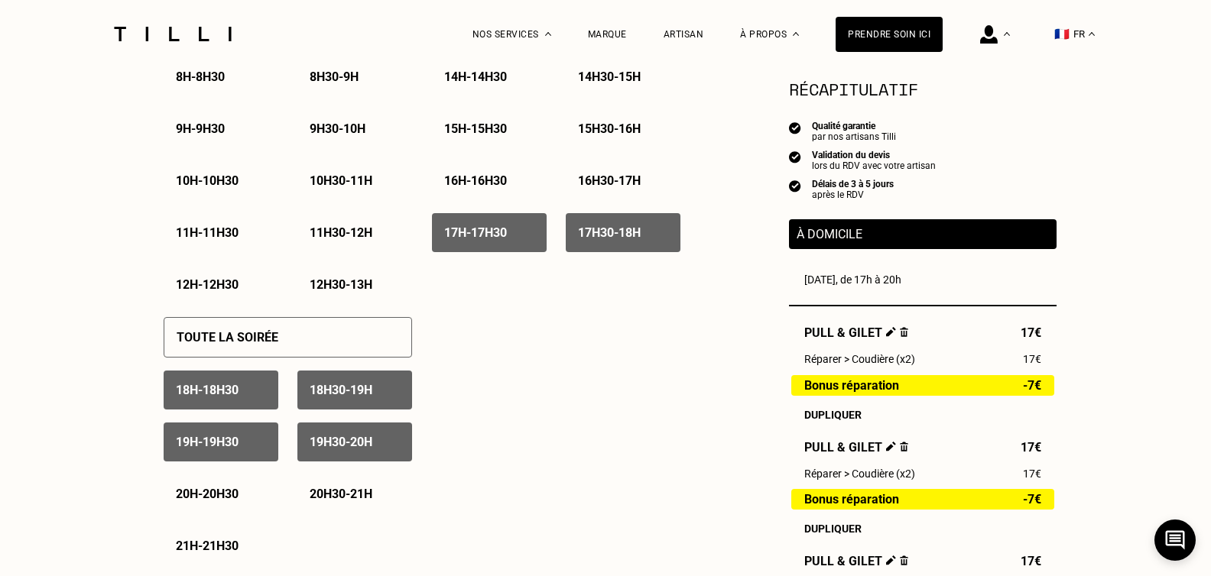
scroll to position [688, 0]
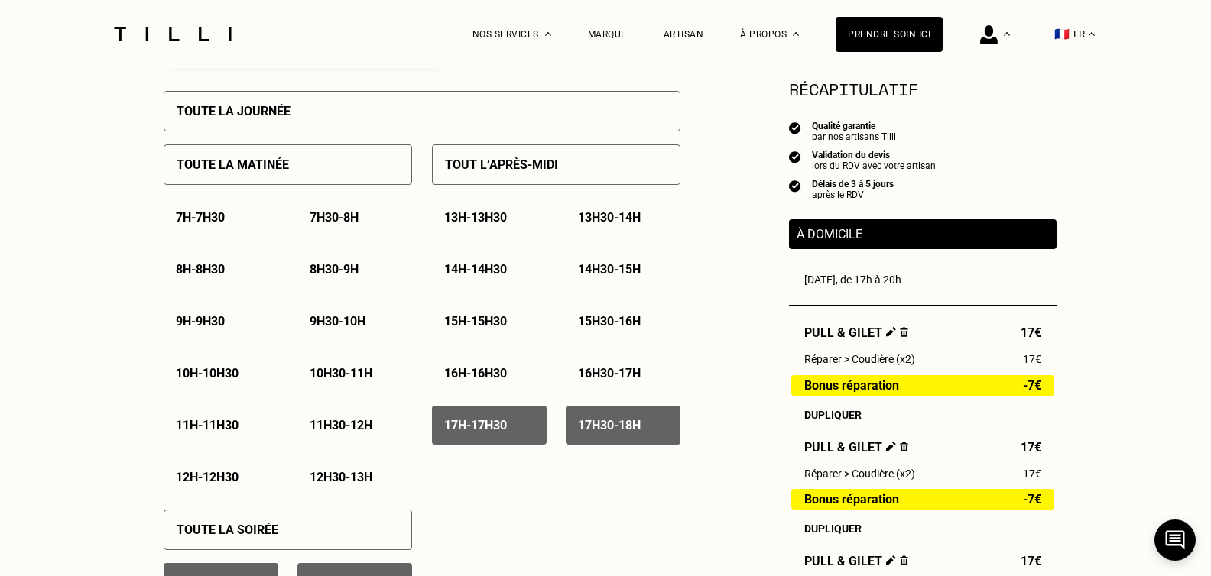
click at [381, 119] on div "Toute la journée" at bounding box center [422, 111] width 517 height 41
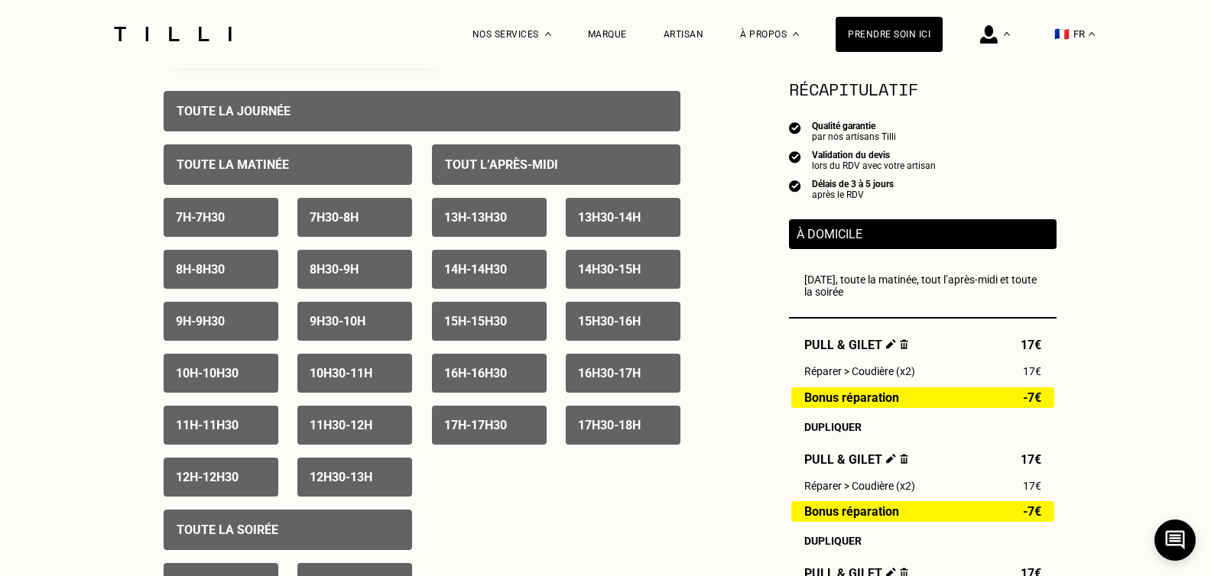
click at [381, 119] on div "Toute la journée" at bounding box center [422, 111] width 517 height 41
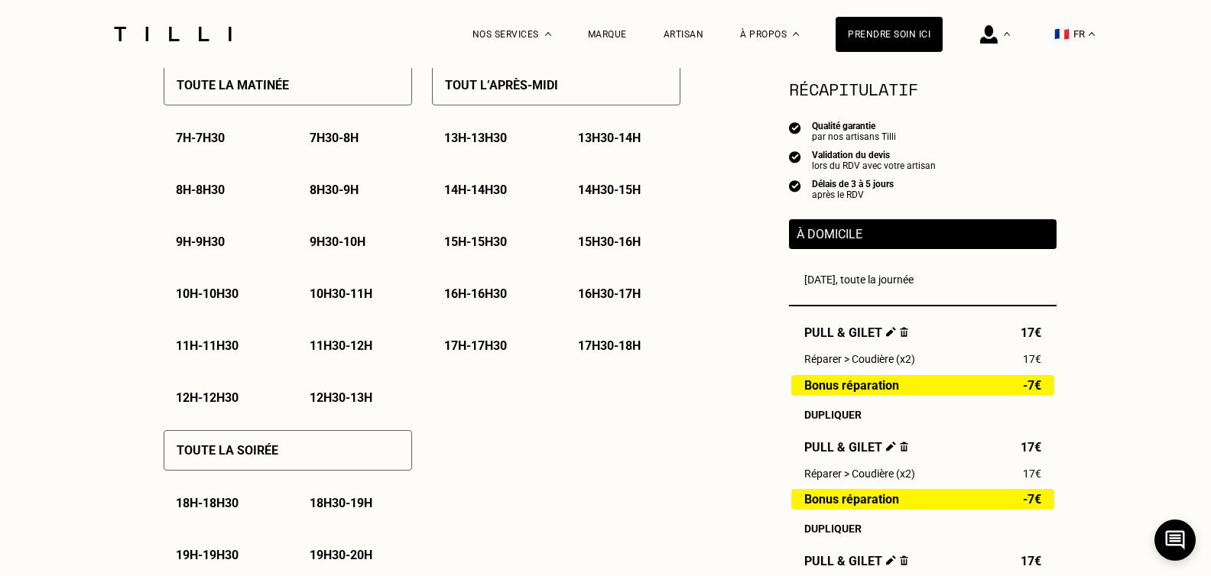
scroll to position [841, 0]
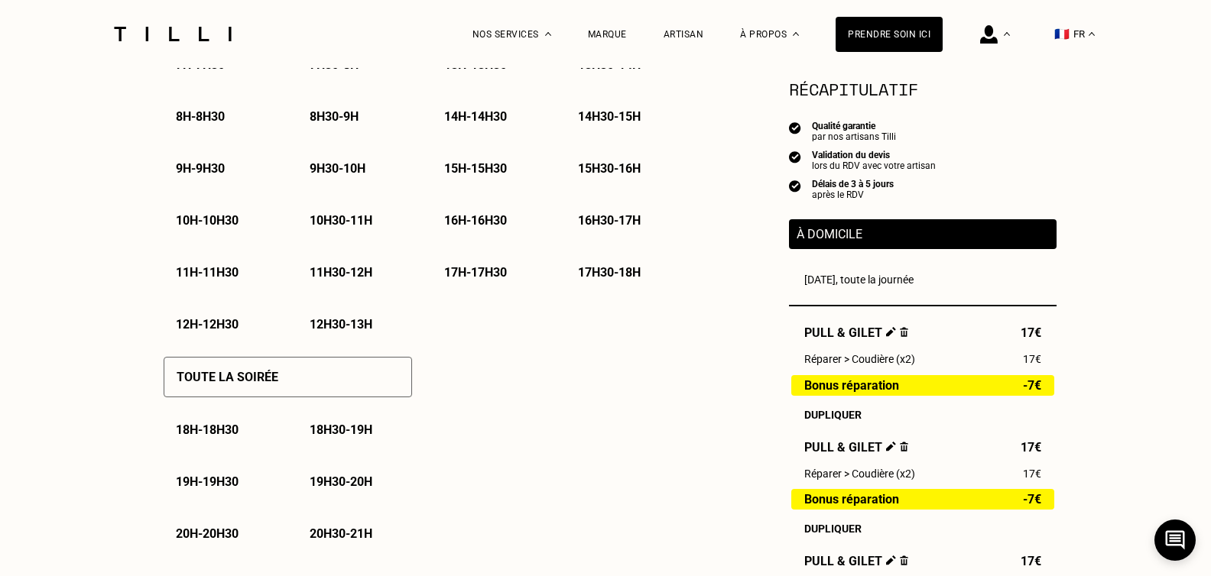
click at [473, 276] on p "17h - 17h30" at bounding box center [475, 272] width 63 height 15
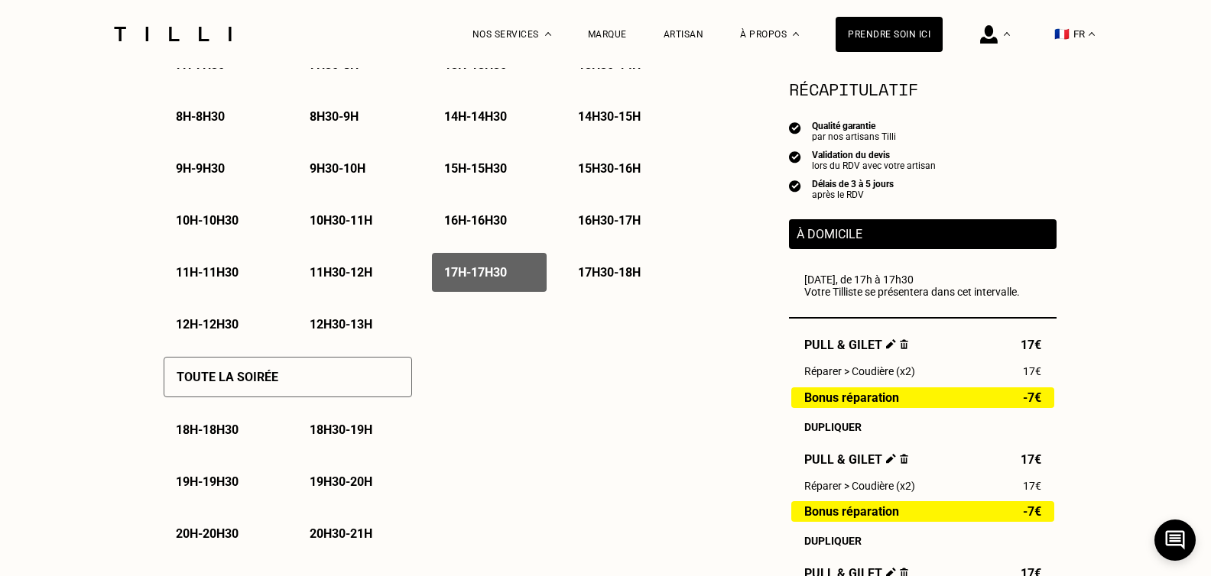
click at [627, 276] on p "17h30 - 18h" at bounding box center [609, 272] width 63 height 15
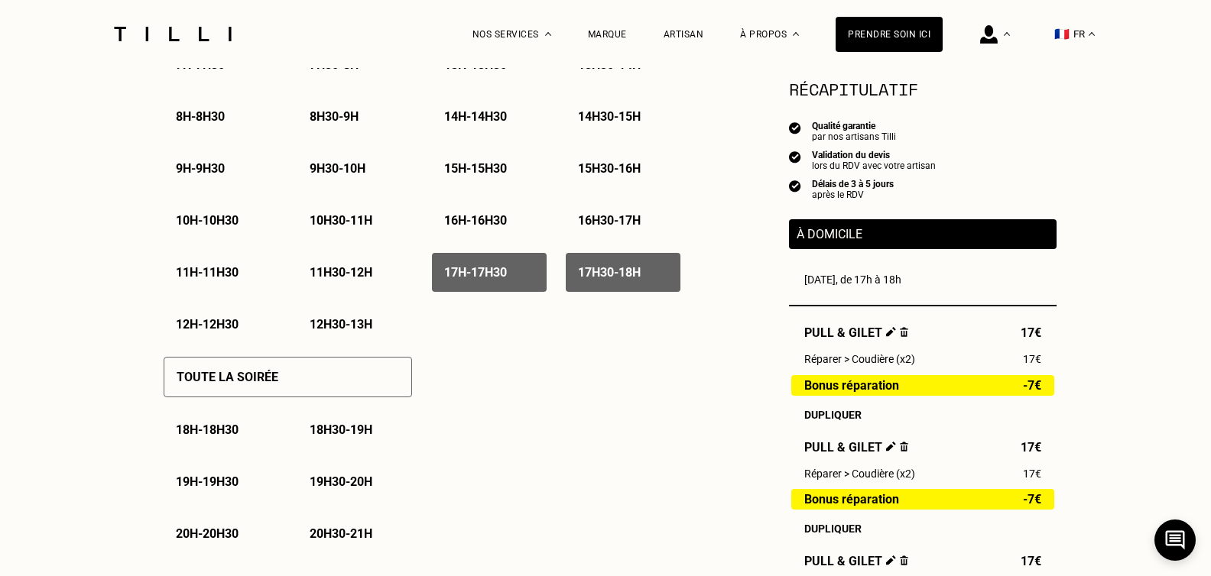
scroll to position [994, 0]
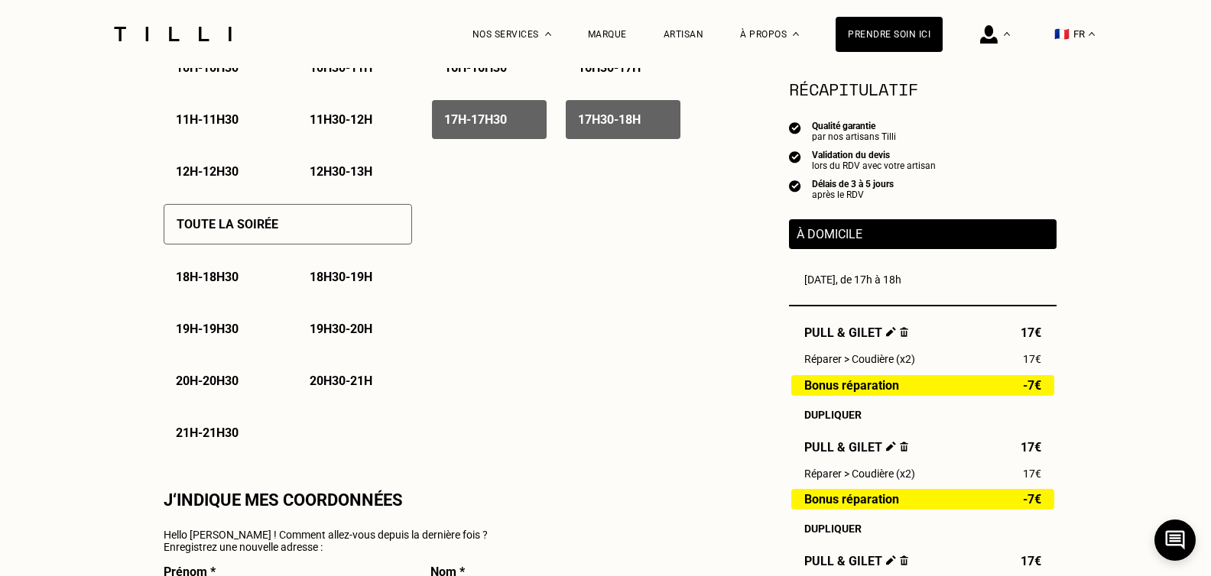
click at [223, 275] on p "18h - 18h30" at bounding box center [207, 277] width 63 height 15
click at [336, 284] on p "18h30 - 19h" at bounding box center [341, 277] width 63 height 15
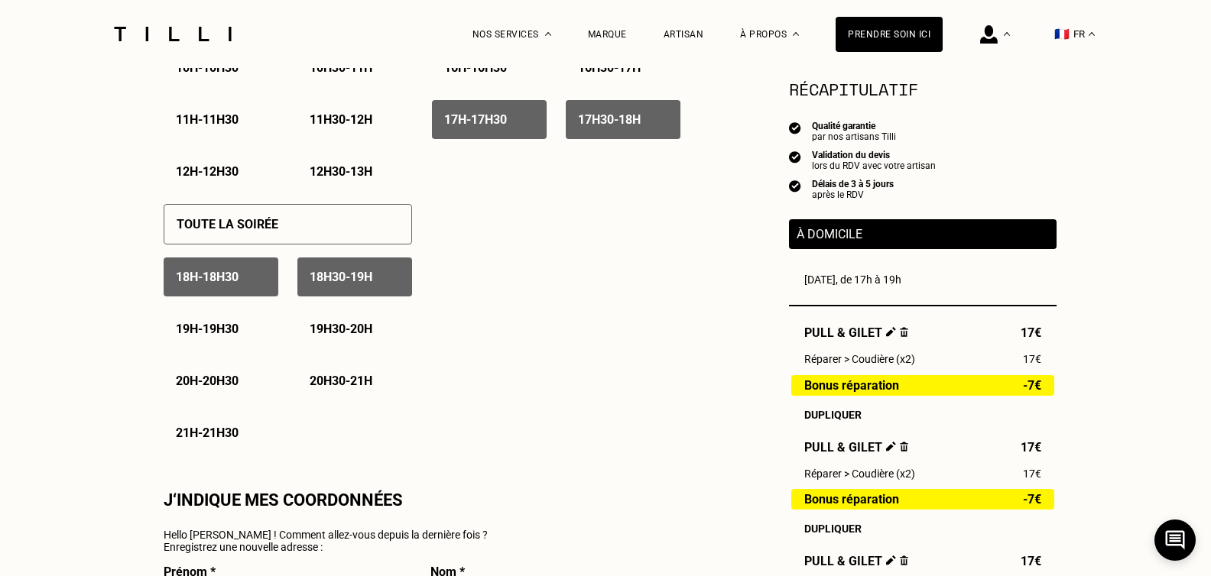
click at [197, 336] on p "19h - 19h30" at bounding box center [207, 329] width 63 height 15
click at [336, 336] on p "19h30 - 20h" at bounding box center [341, 329] width 63 height 15
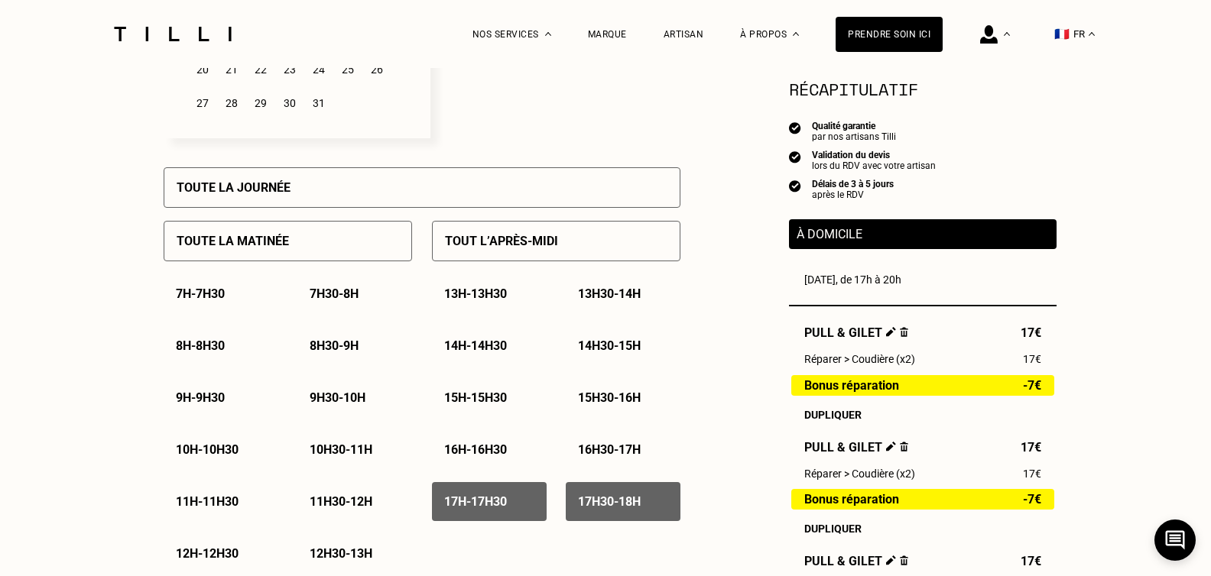
scroll to position [306, 0]
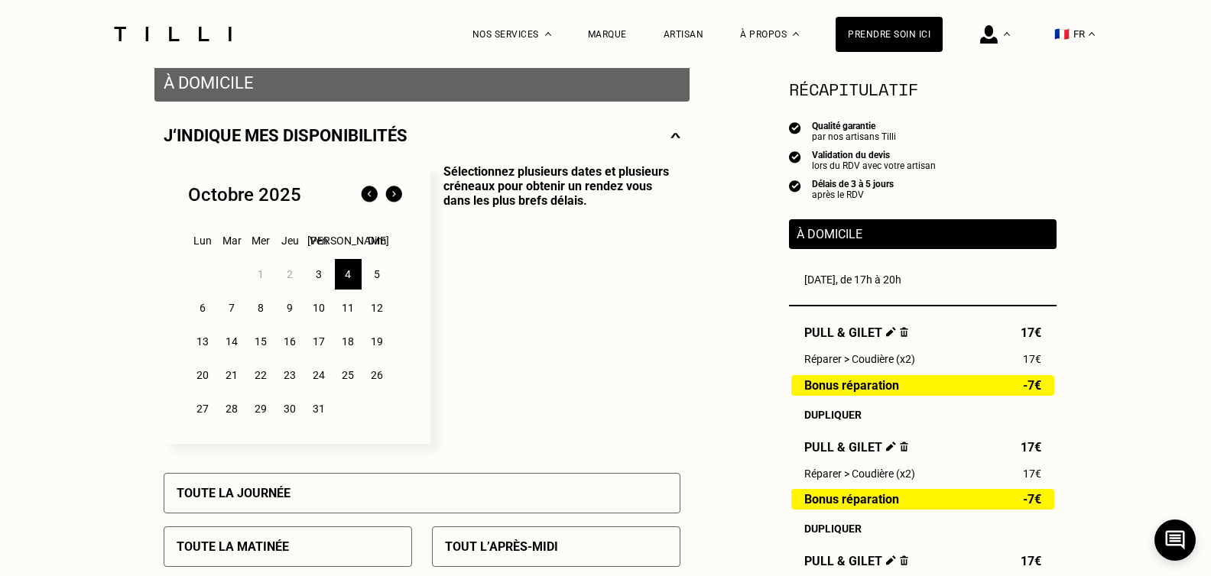
click at [386, 280] on div "5" at bounding box center [377, 274] width 27 height 31
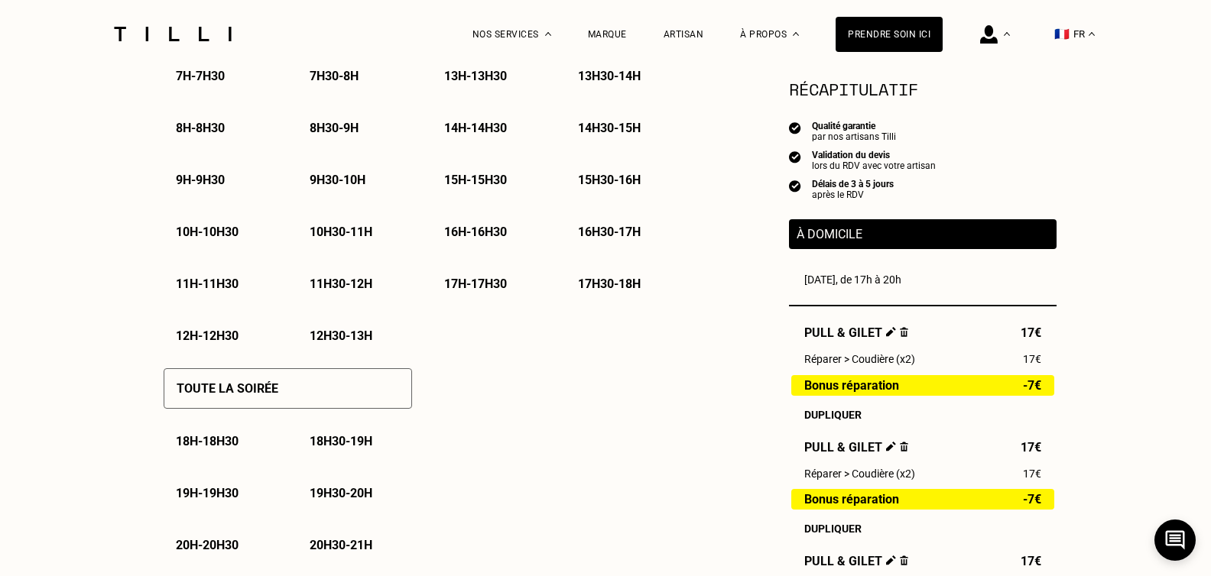
scroll to position [841, 0]
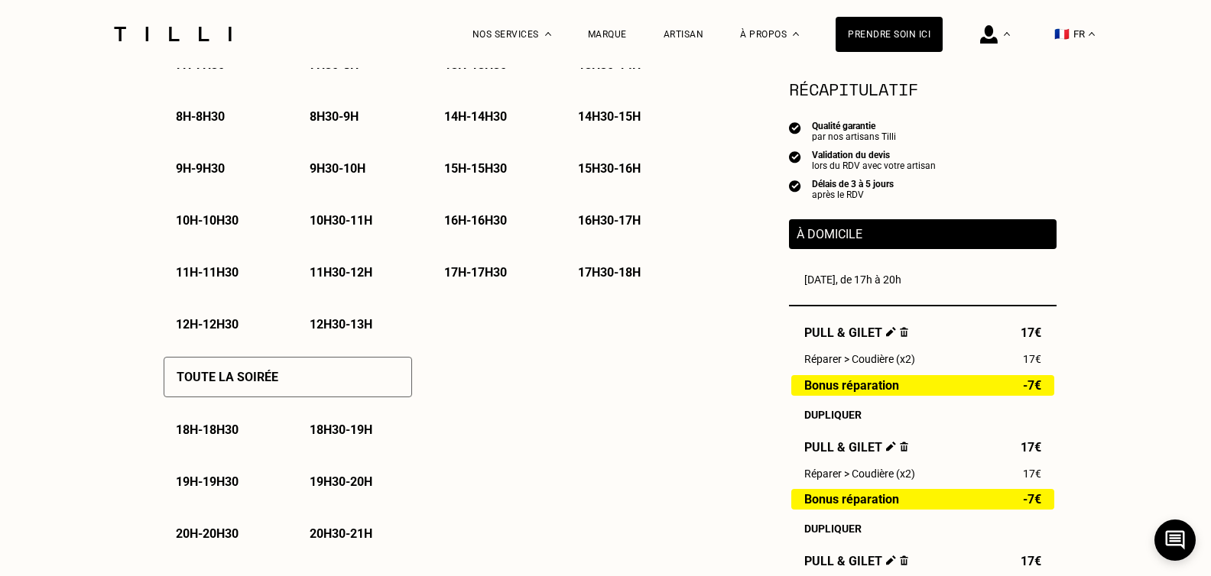
click at [218, 434] on p "18h - 18h30" at bounding box center [207, 430] width 63 height 15
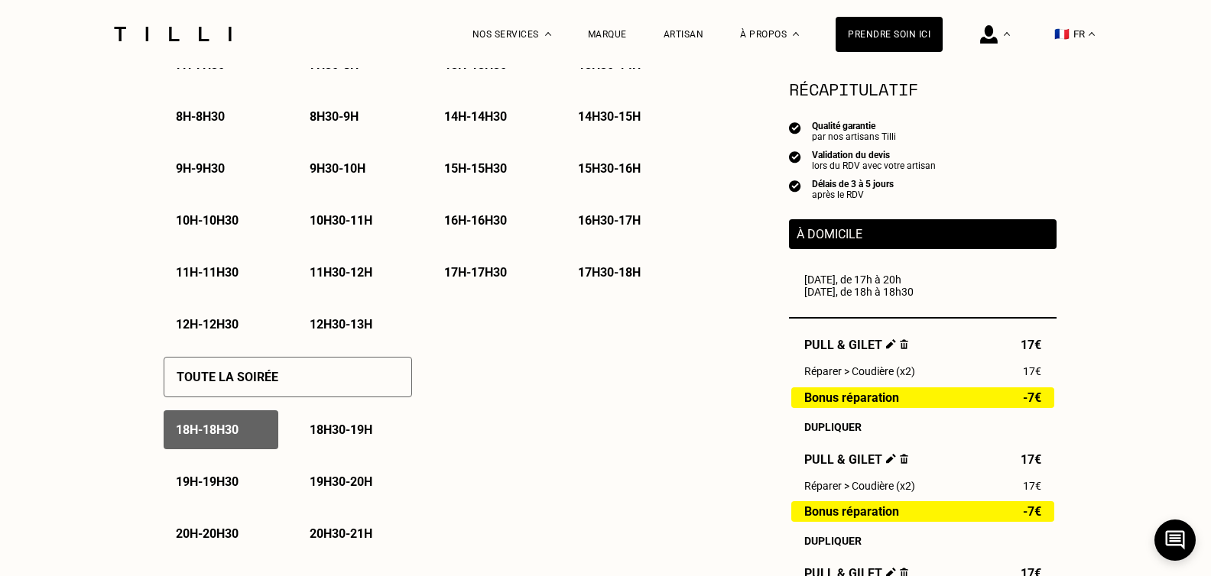
click at [368, 436] on p "18h30 - 19h" at bounding box center [341, 430] width 63 height 15
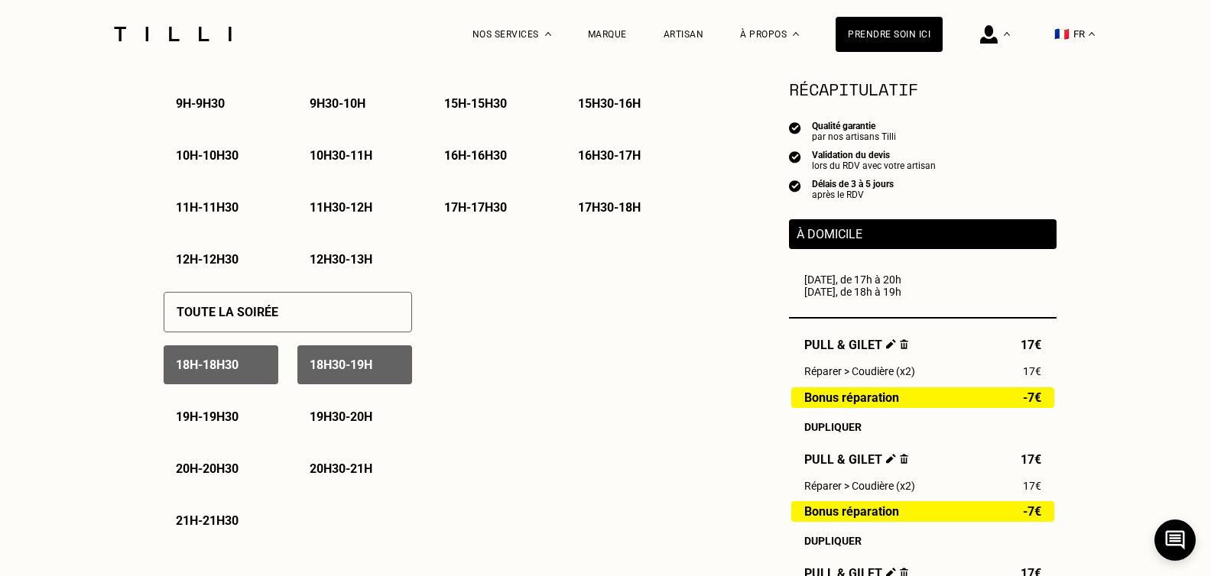
scroll to position [994, 0]
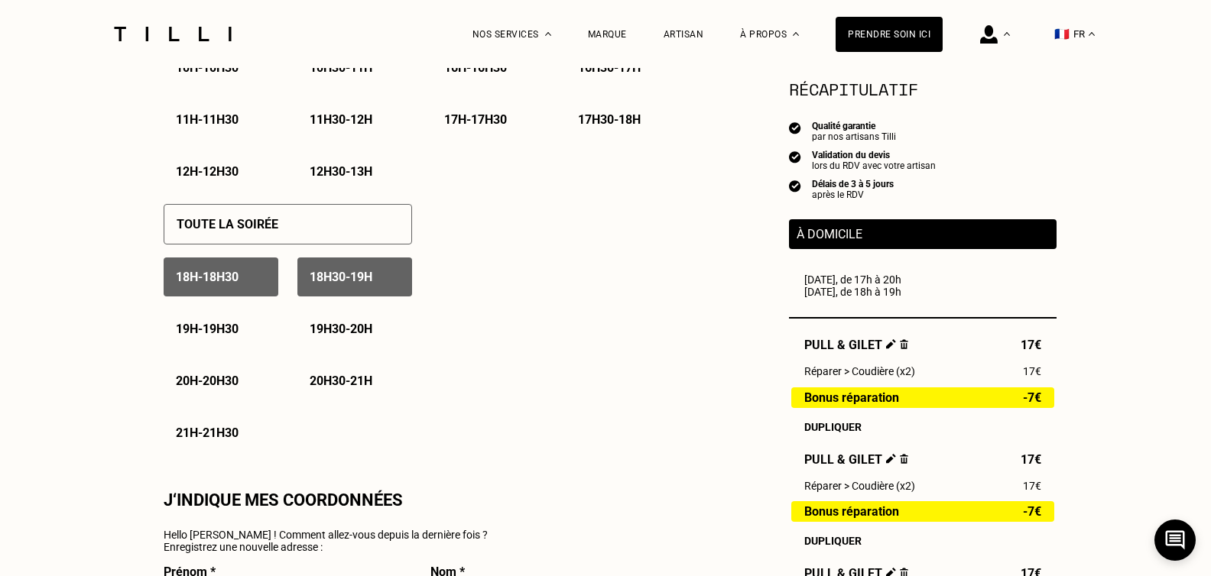
click at [227, 293] on div "18h - 18h30" at bounding box center [221, 277] width 115 height 39
click at [364, 281] on p "18h30 - 19h" at bounding box center [341, 277] width 63 height 15
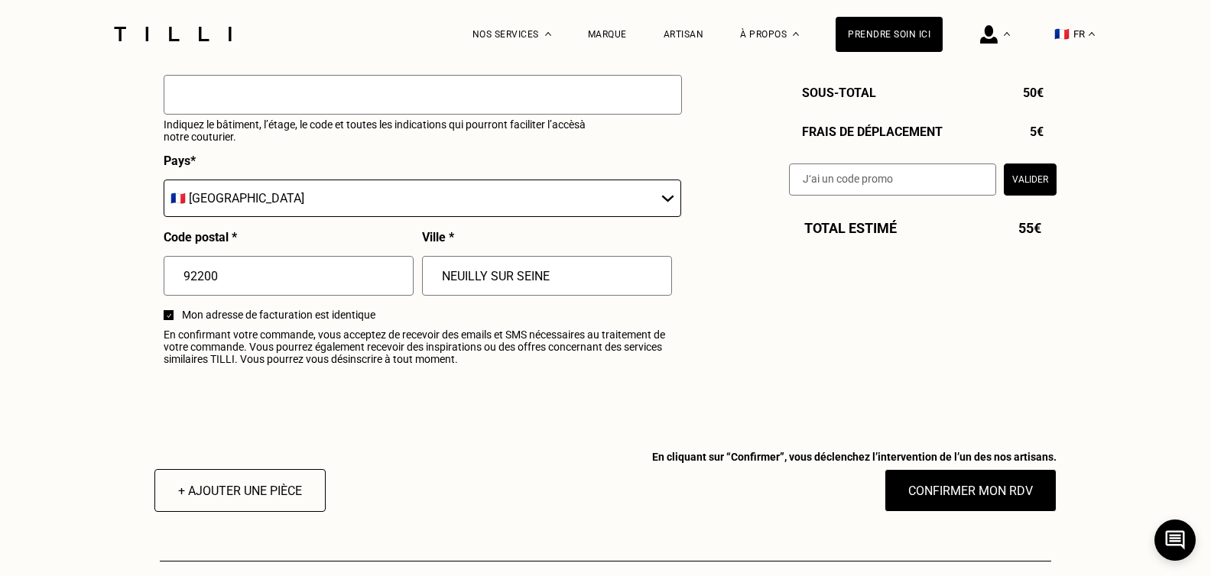
scroll to position [1834, 0]
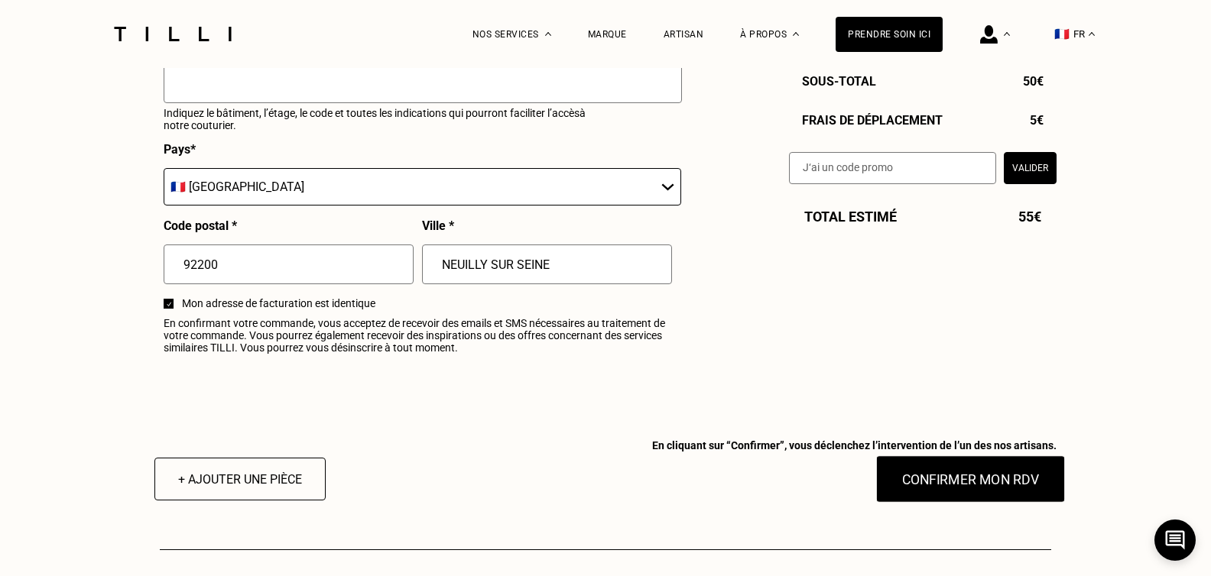
click at [988, 487] on button "Confirmer mon RDV" at bounding box center [971, 478] width 190 height 47
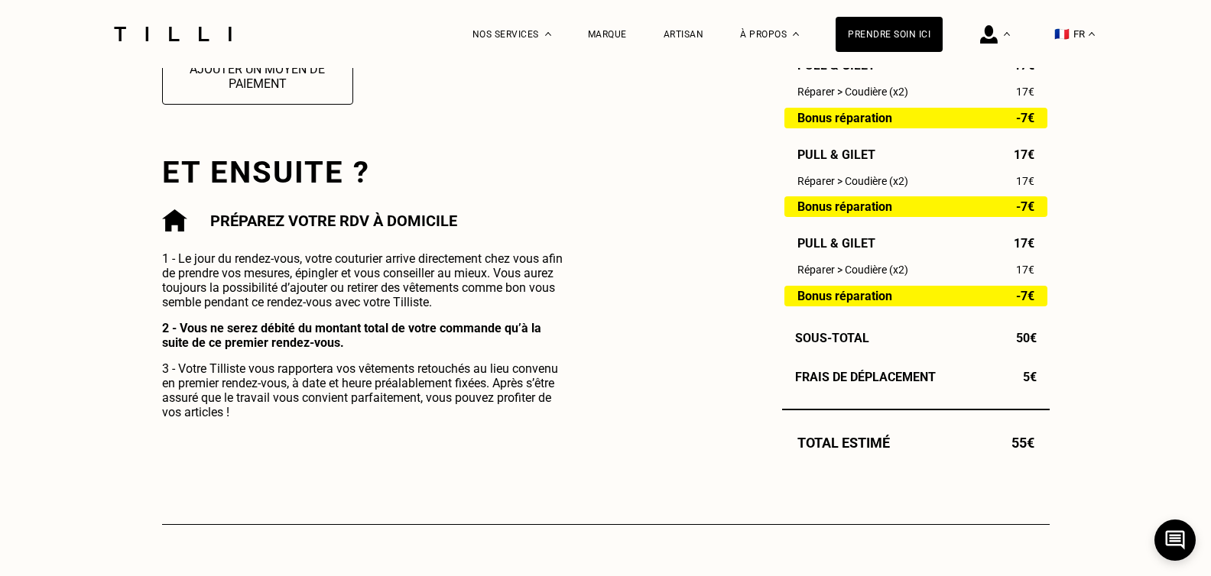
scroll to position [688, 0]
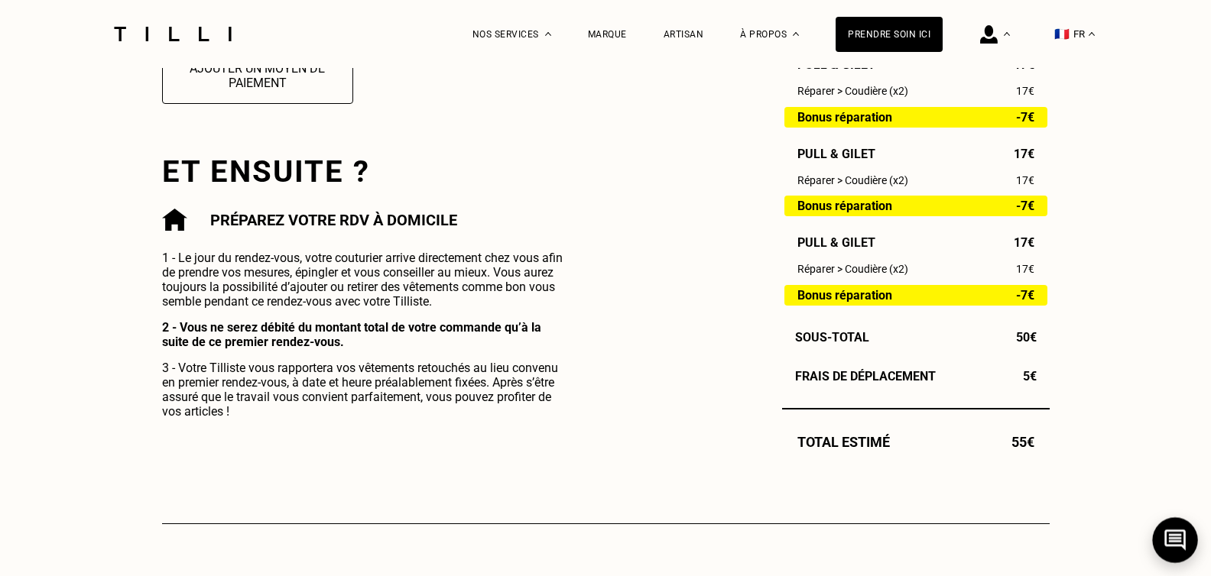
click at [1184, 540] on icon at bounding box center [1174, 540] width 21 height 21
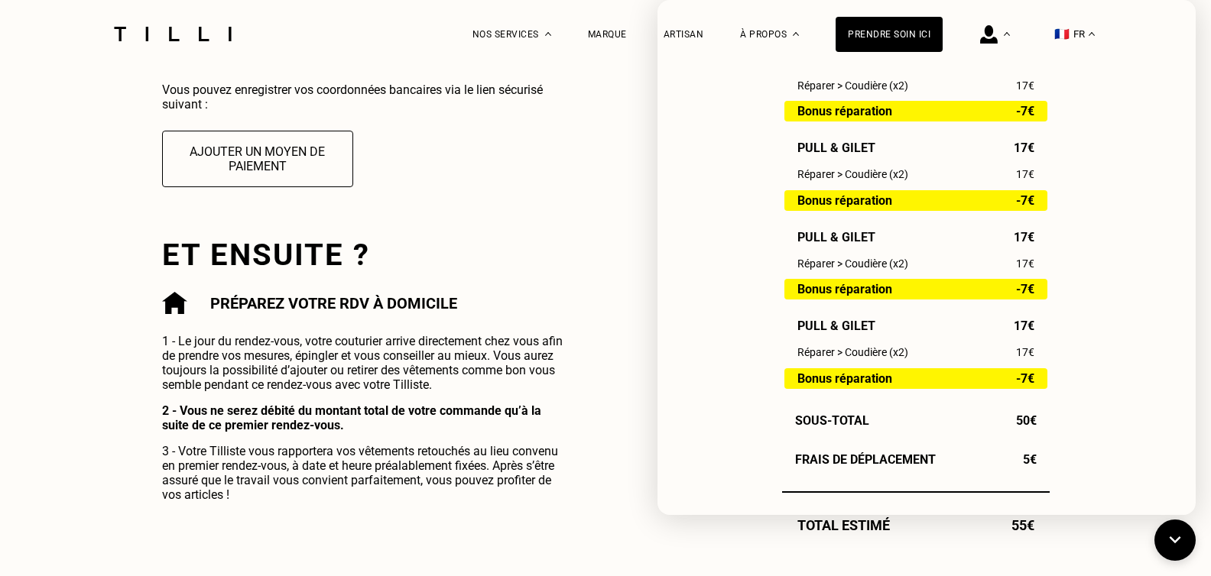
scroll to position [306, 0]
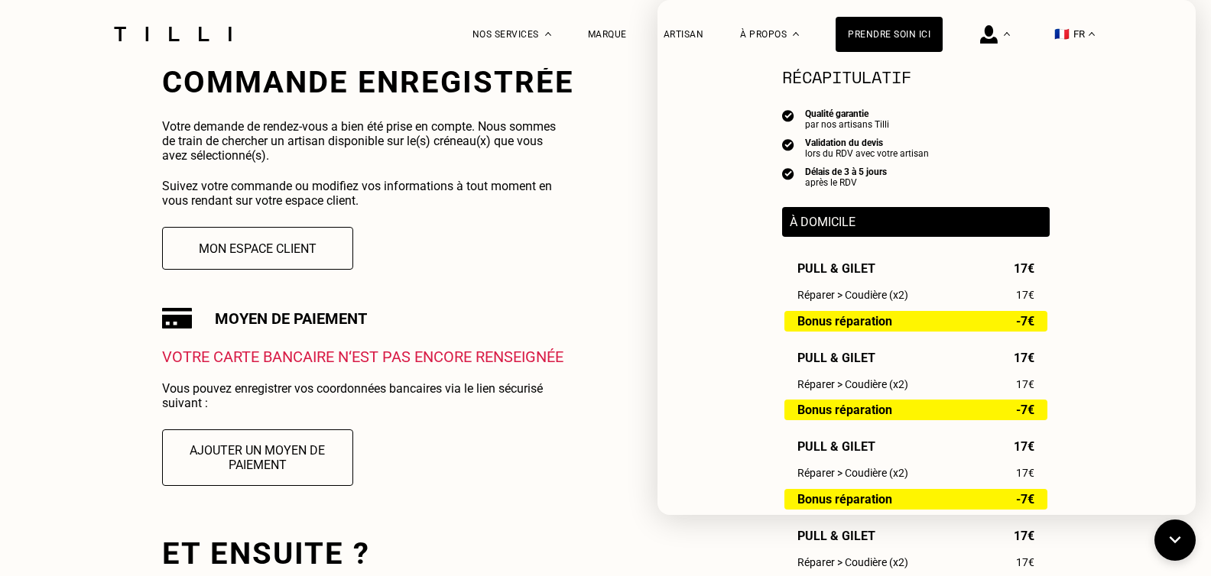
click at [544, 285] on div "Commande enregistrée Votre demande de rendez-vous a bien été prise en compte. N…" at bounding box center [368, 284] width 412 height 441
